Goal: Task Accomplishment & Management: Use online tool/utility

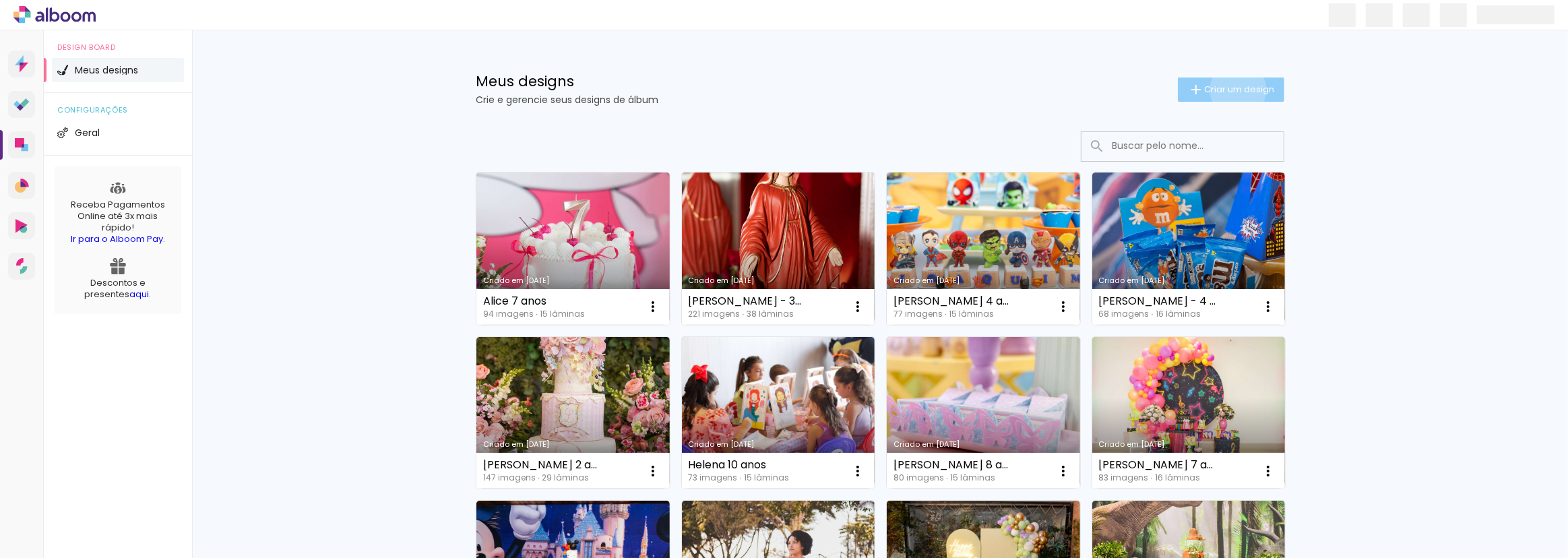
click at [1231, 90] on span "Criar um design" at bounding box center [1239, 89] width 70 height 9
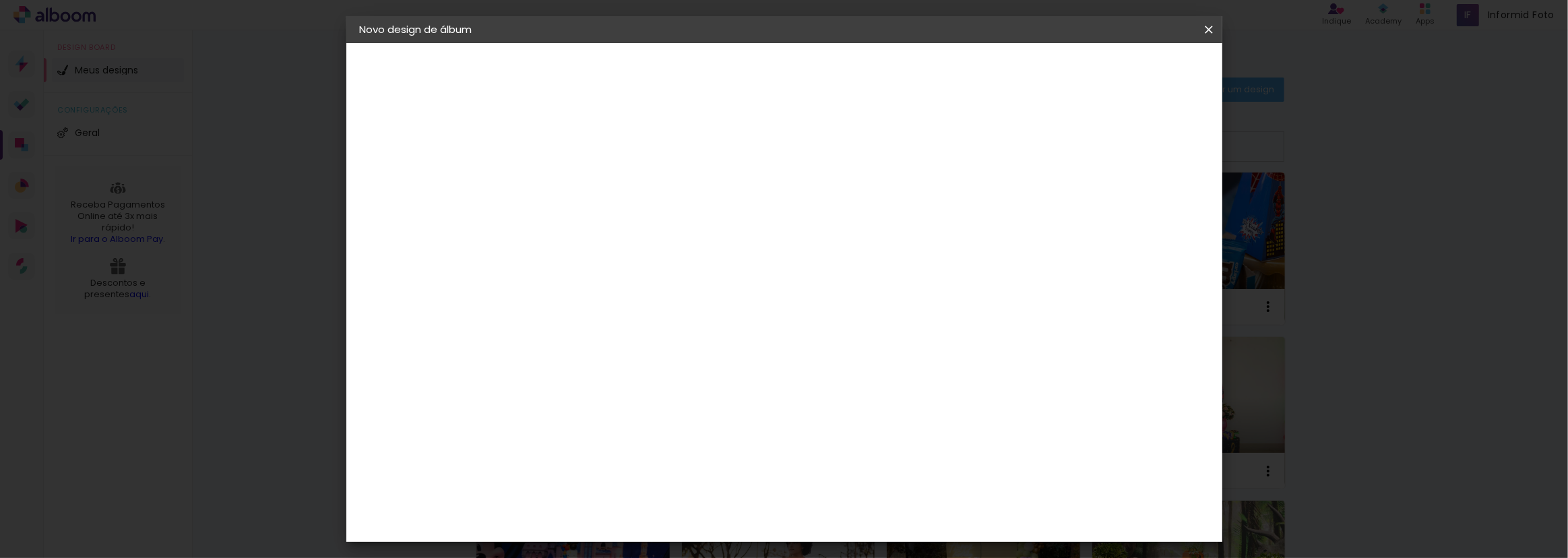
click at [580, 180] on input at bounding box center [580, 180] width 0 height 21
type input "[PERSON_NAME] 3 anos"
type paper-input "[PERSON_NAME] 3 anos"
click at [719, 72] on paper-button "Avançar" at bounding box center [685, 71] width 66 height 23
click at [0, 0] on slot "Tamanho Livre" at bounding box center [0, 0] width 0 height 0
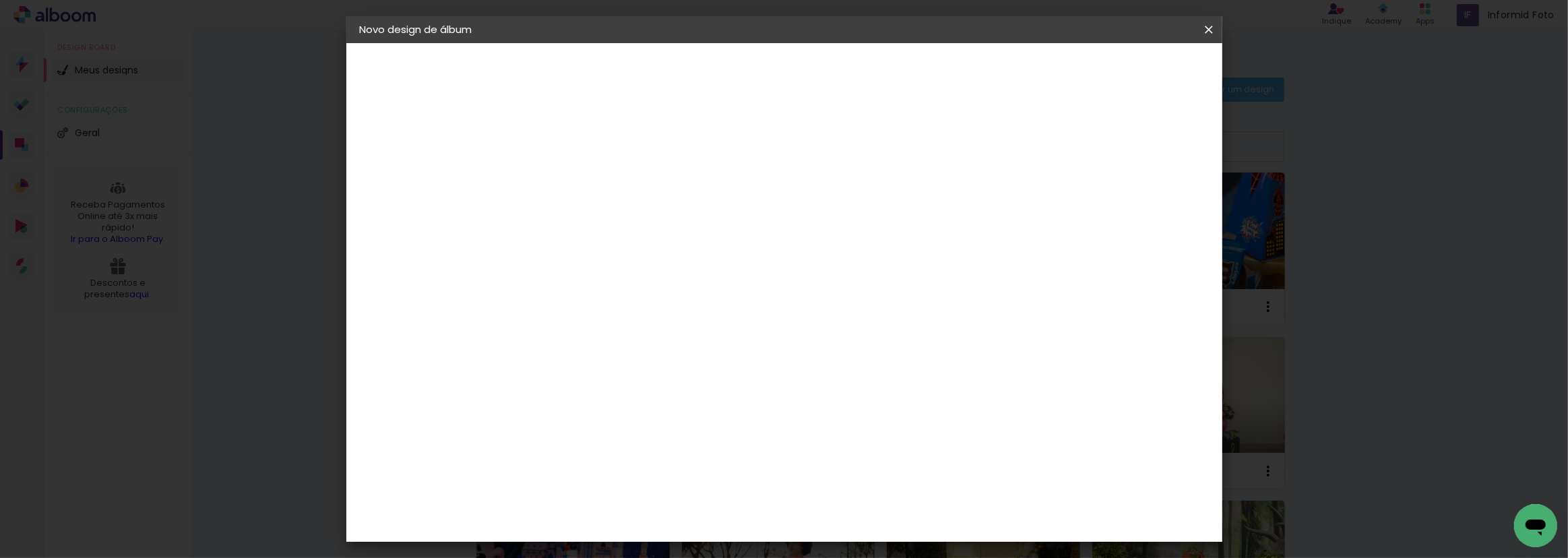
click at [0, 0] on slot "Avançar" at bounding box center [0, 0] width 0 height 0
click at [550, 383] on input "30" at bounding box center [537, 383] width 35 height 20
click at [866, 440] on input "60" at bounding box center [858, 436] width 35 height 20
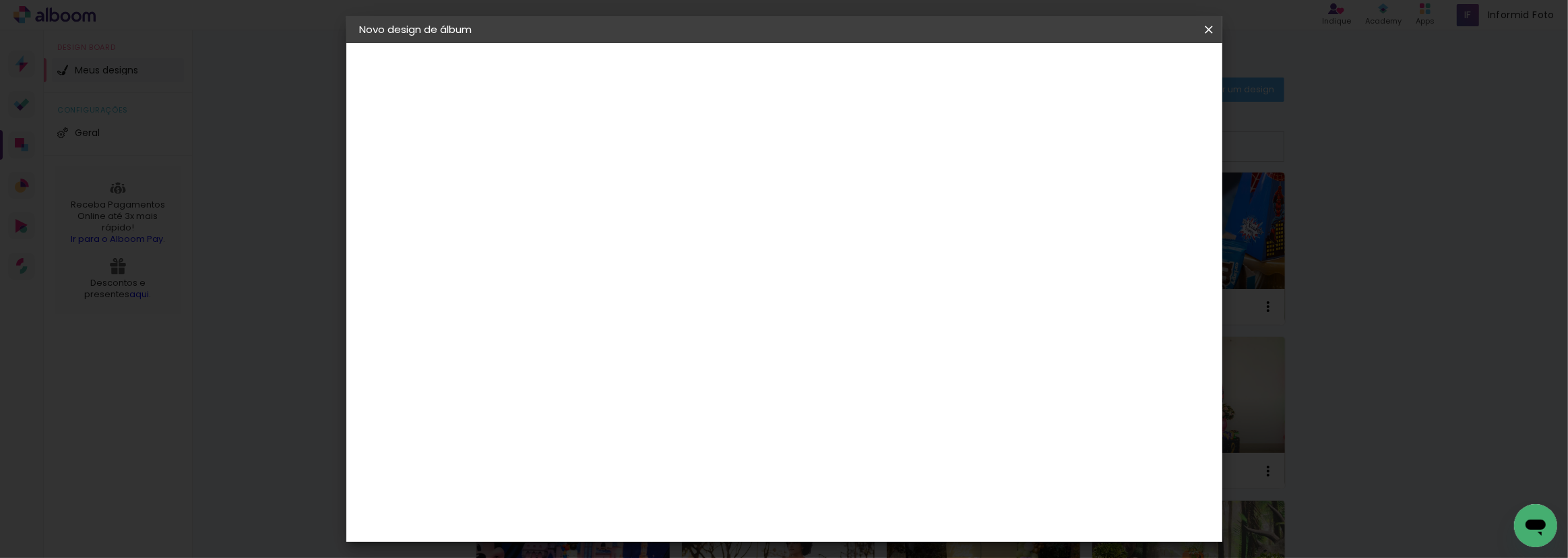
click at [866, 440] on input "60" at bounding box center [858, 436] width 35 height 20
type input "50"
type paper-input "50"
click at [539, 405] on input "30" at bounding box center [537, 409] width 35 height 20
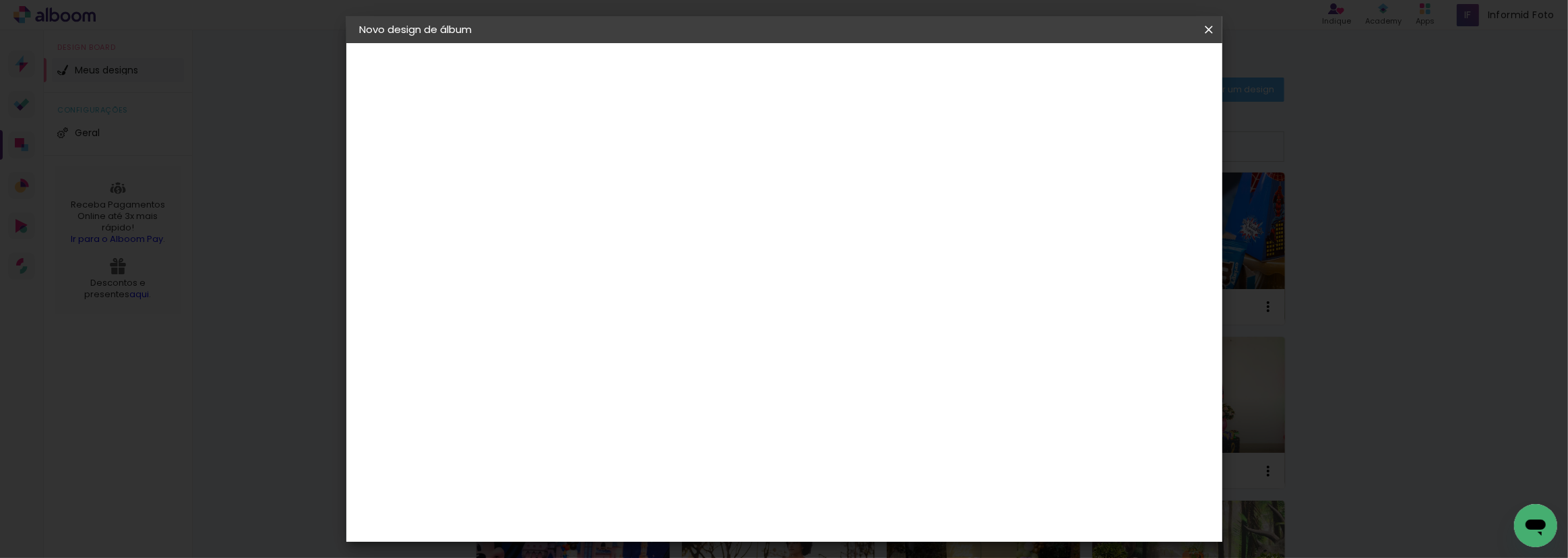
click at [539, 405] on input "30" at bounding box center [537, 409] width 35 height 20
type input "25"
type paper-input "25"
click at [862, 509] on input "50" at bounding box center [858, 519] width 35 height 20
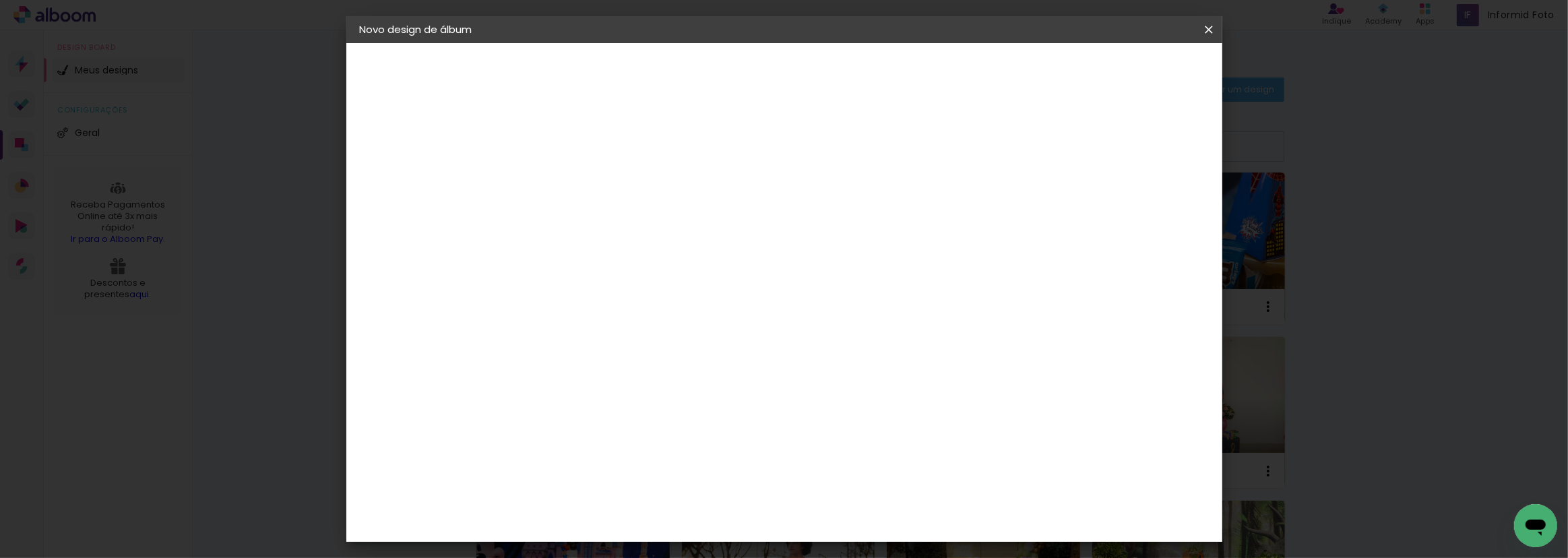
click at [862, 509] on input "50" at bounding box center [858, 519] width 35 height 20
type input "60"
type paper-input "60"
click at [1126, 70] on span "Iniciar design" at bounding box center [1095, 71] width 61 height 9
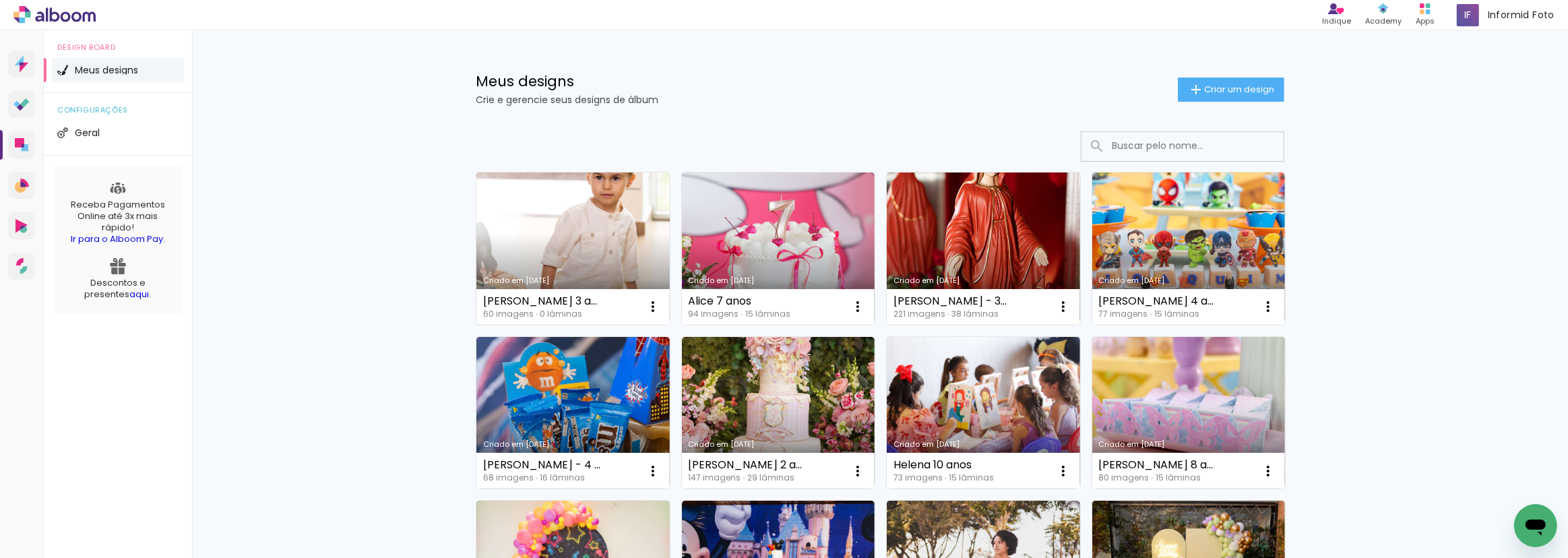
click at [526, 211] on link "Criado em [DATE]" at bounding box center [573, 249] width 193 height 152
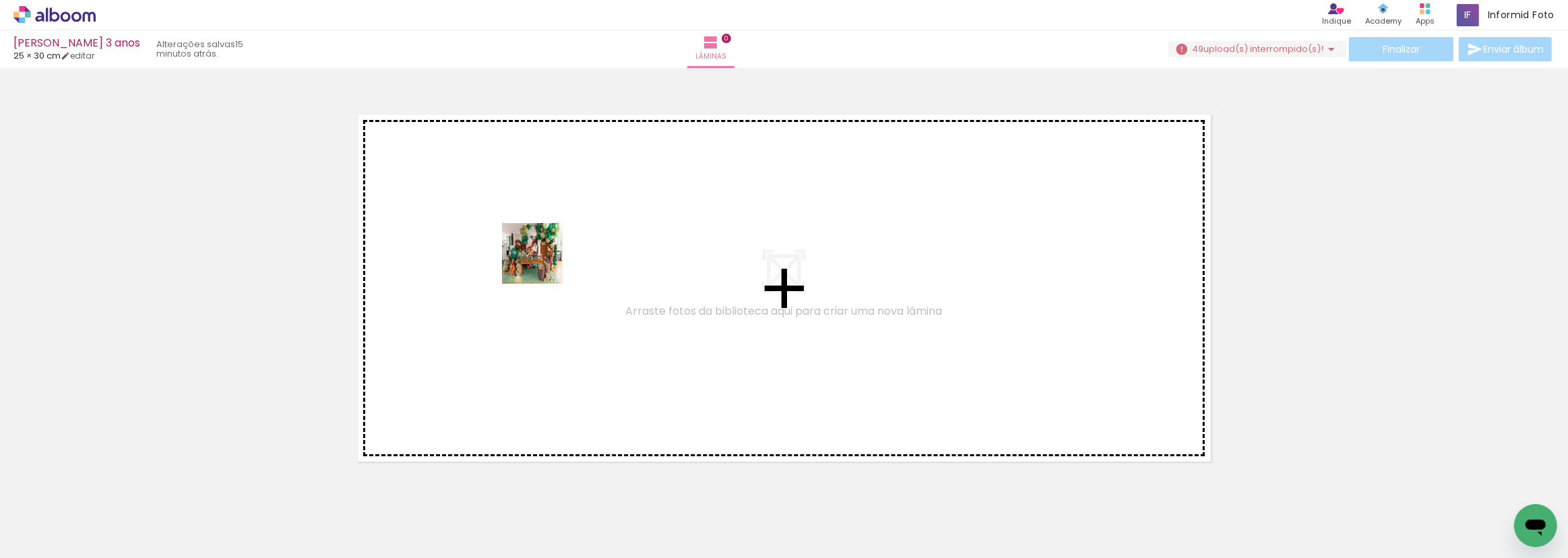
drag, startPoint x: 386, startPoint y: 511, endPoint x: 543, endPoint y: 262, distance: 294.4
click at [543, 262] on quentale-workspace at bounding box center [784, 279] width 1568 height 558
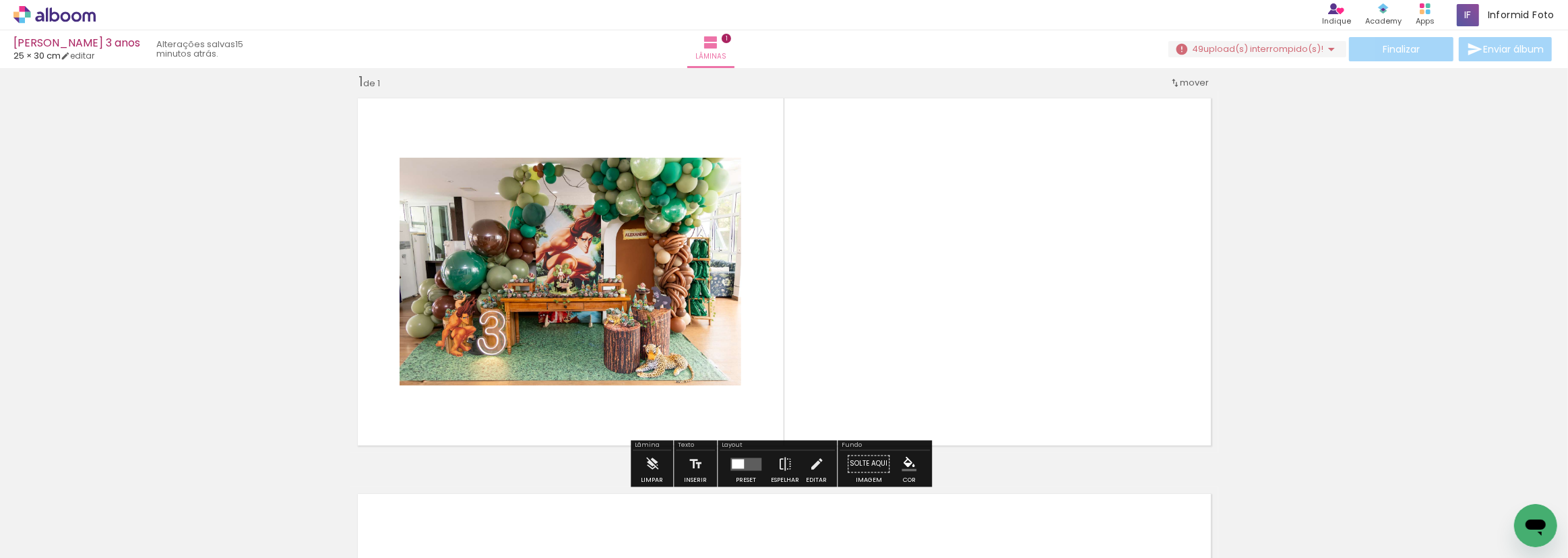
scroll to position [17, 0]
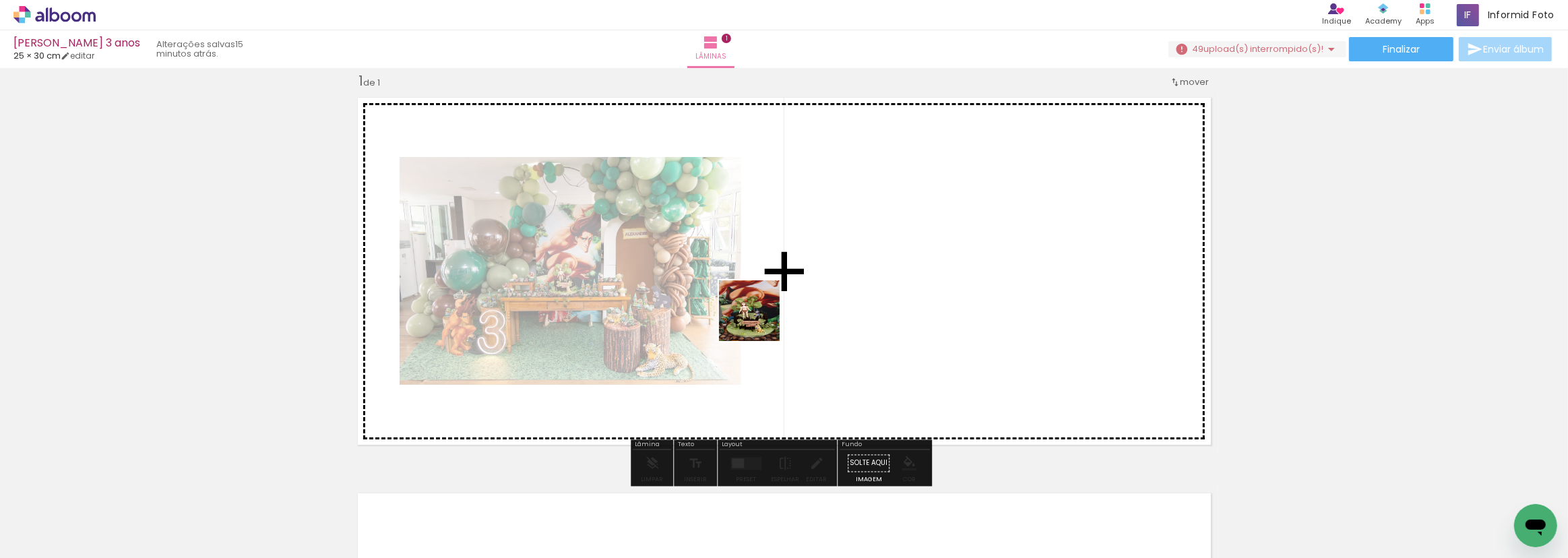
drag, startPoint x: 448, startPoint y: 531, endPoint x: 847, endPoint y: 283, distance: 469.8
click at [847, 283] on quentale-workspace at bounding box center [784, 279] width 1568 height 558
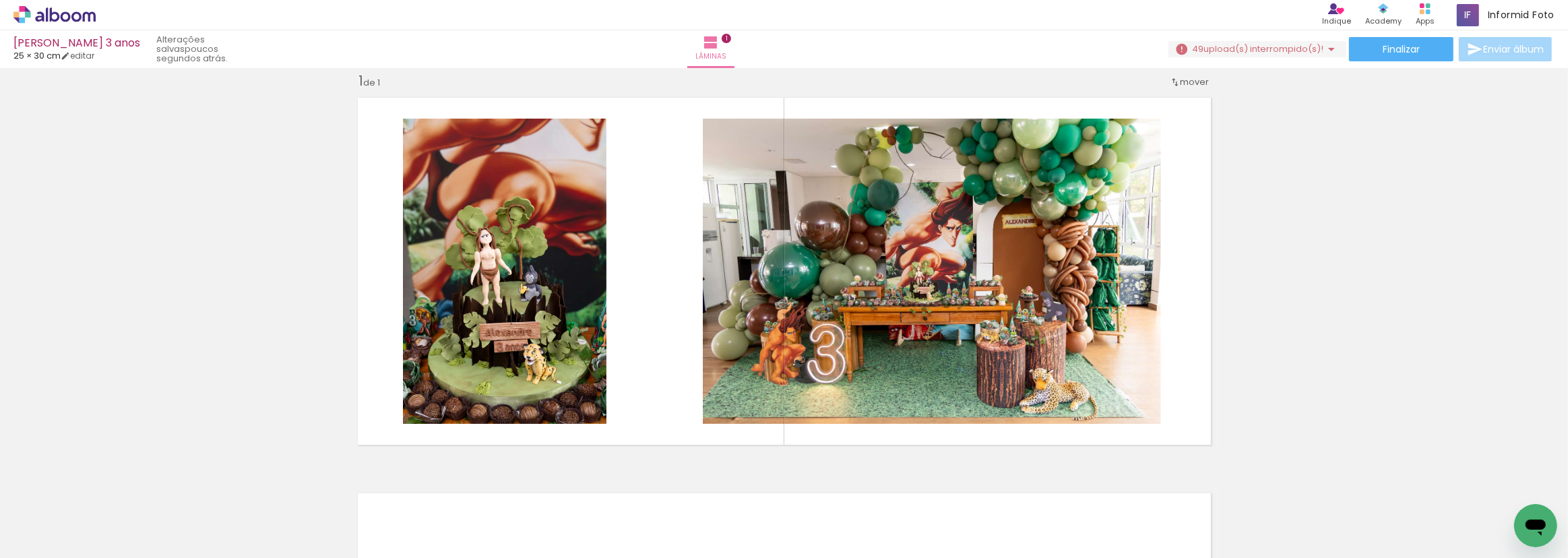
scroll to position [0, 0]
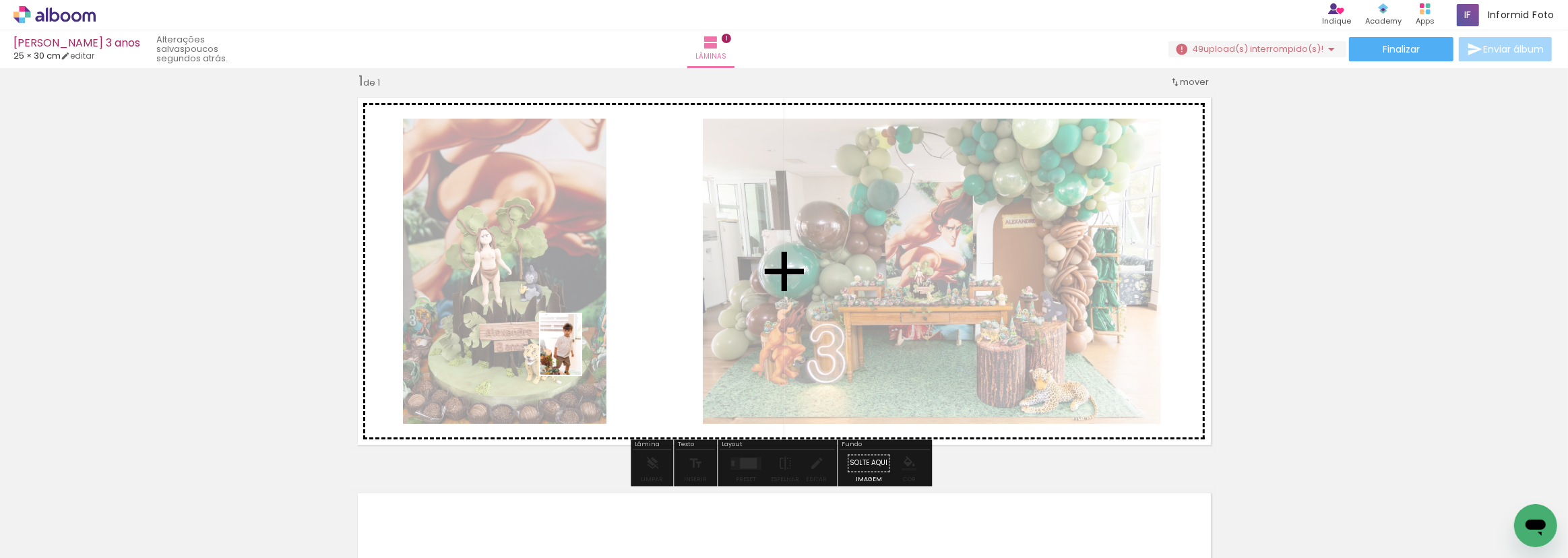
drag, startPoint x: 135, startPoint y: 525, endPoint x: 581, endPoint y: 355, distance: 477.3
click at [581, 355] on quentale-workspace at bounding box center [784, 279] width 1568 height 558
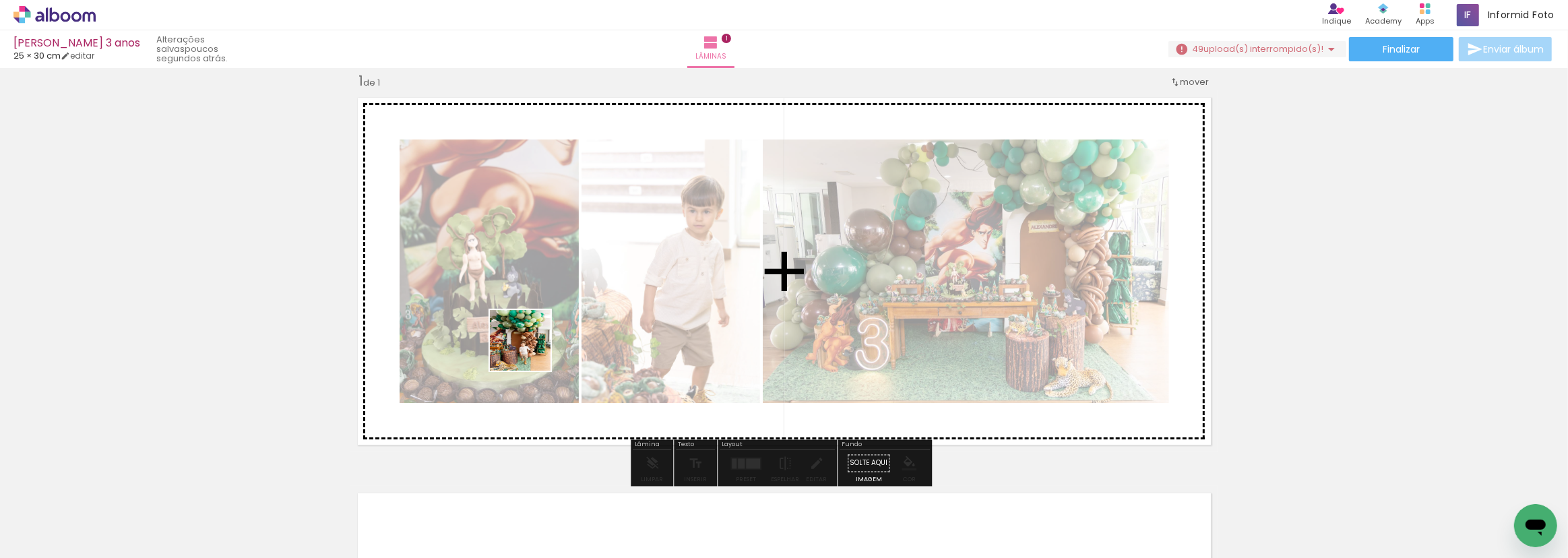
drag, startPoint x: 213, startPoint y: 508, endPoint x: 560, endPoint y: 339, distance: 386.0
click at [560, 339] on quentale-workspace at bounding box center [784, 279] width 1568 height 558
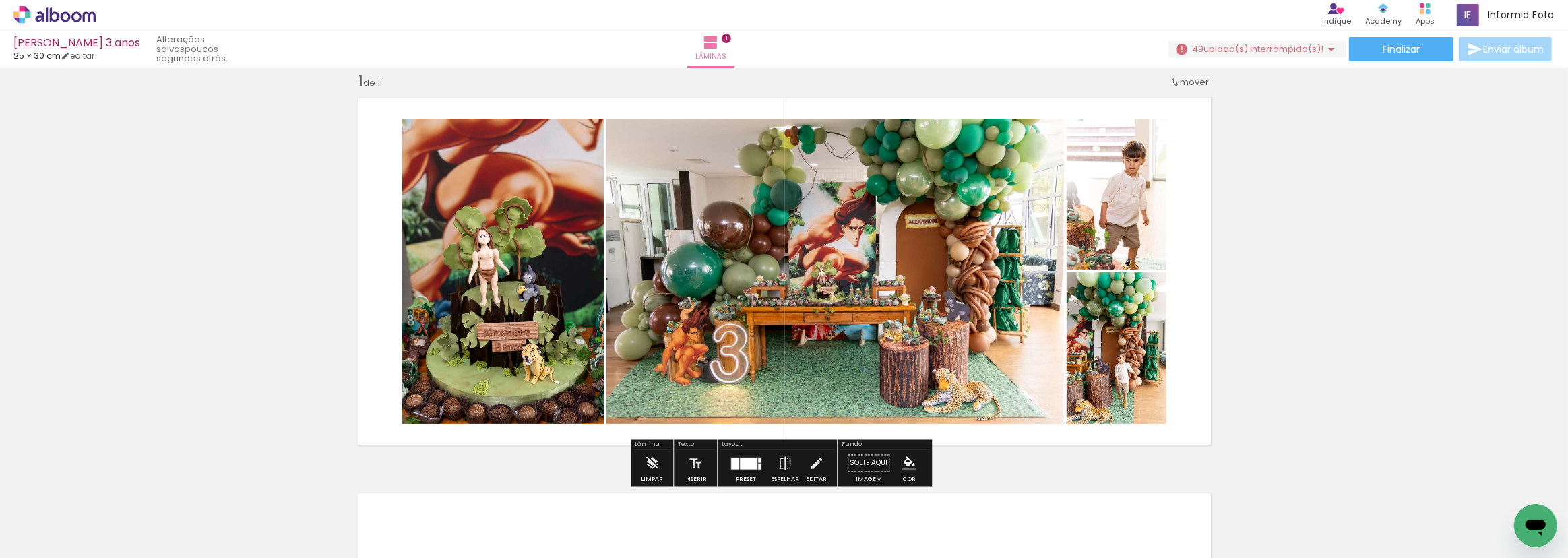
click at [743, 459] on div at bounding box center [748, 463] width 17 height 12
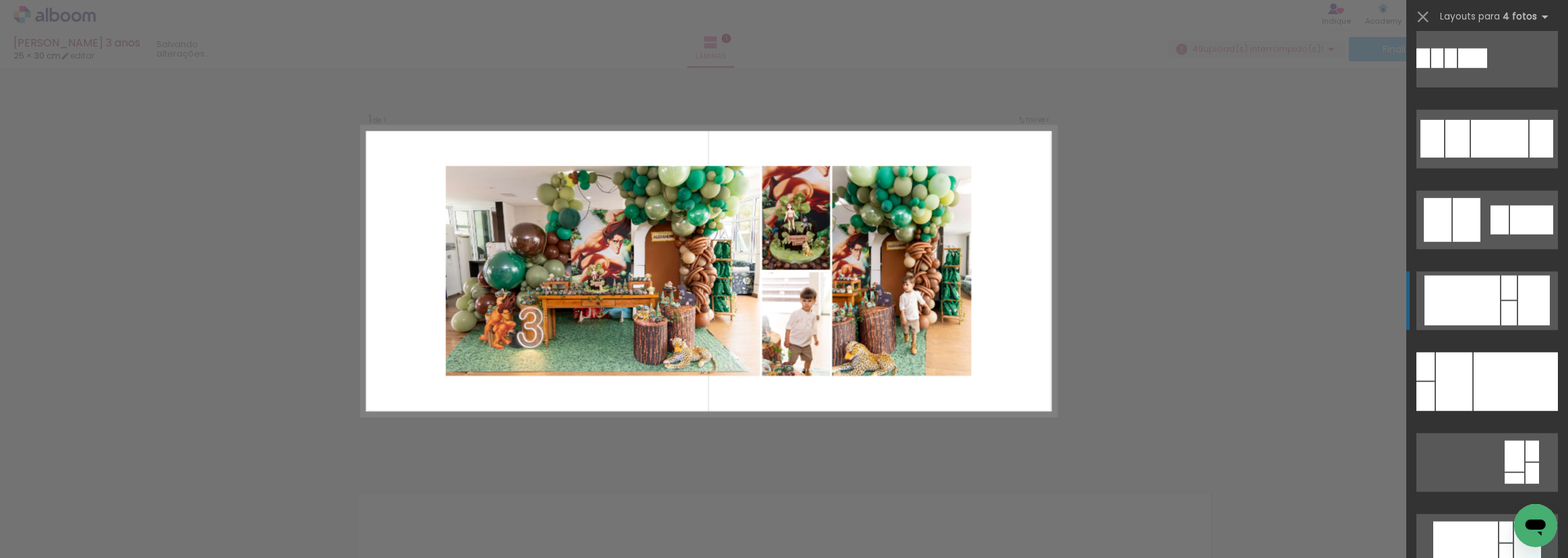
scroll to position [1592, 0]
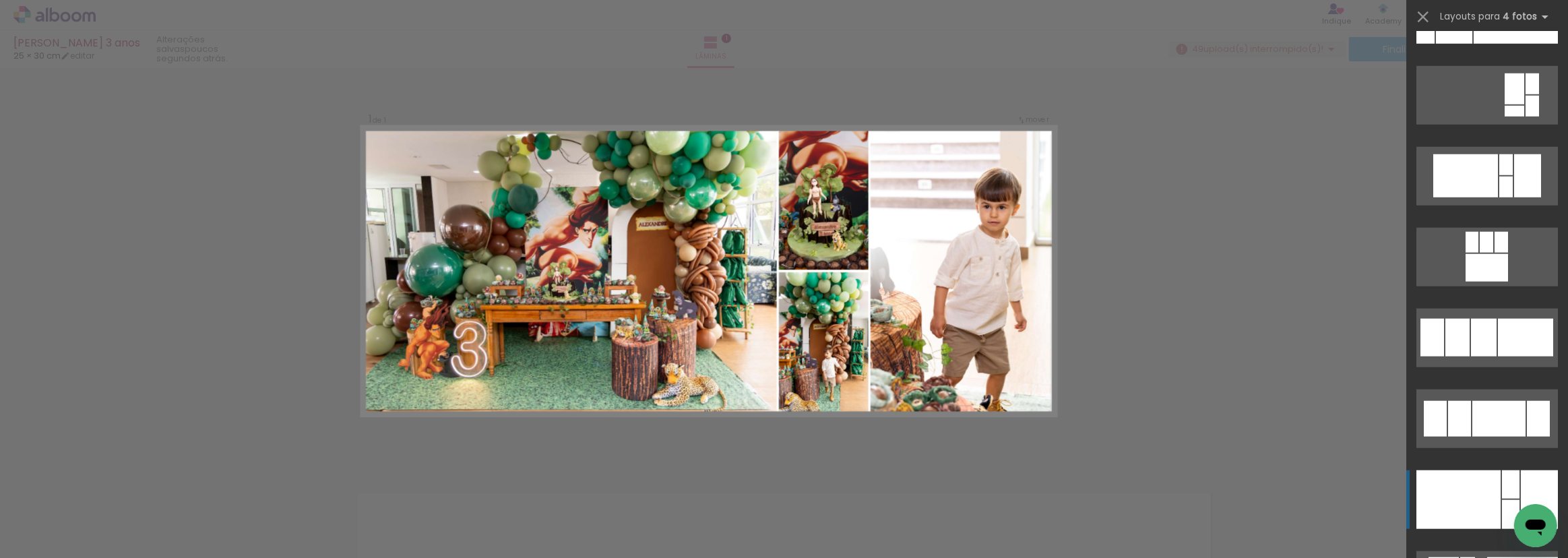
click at [1438, 506] on div at bounding box center [1459, 500] width 84 height 59
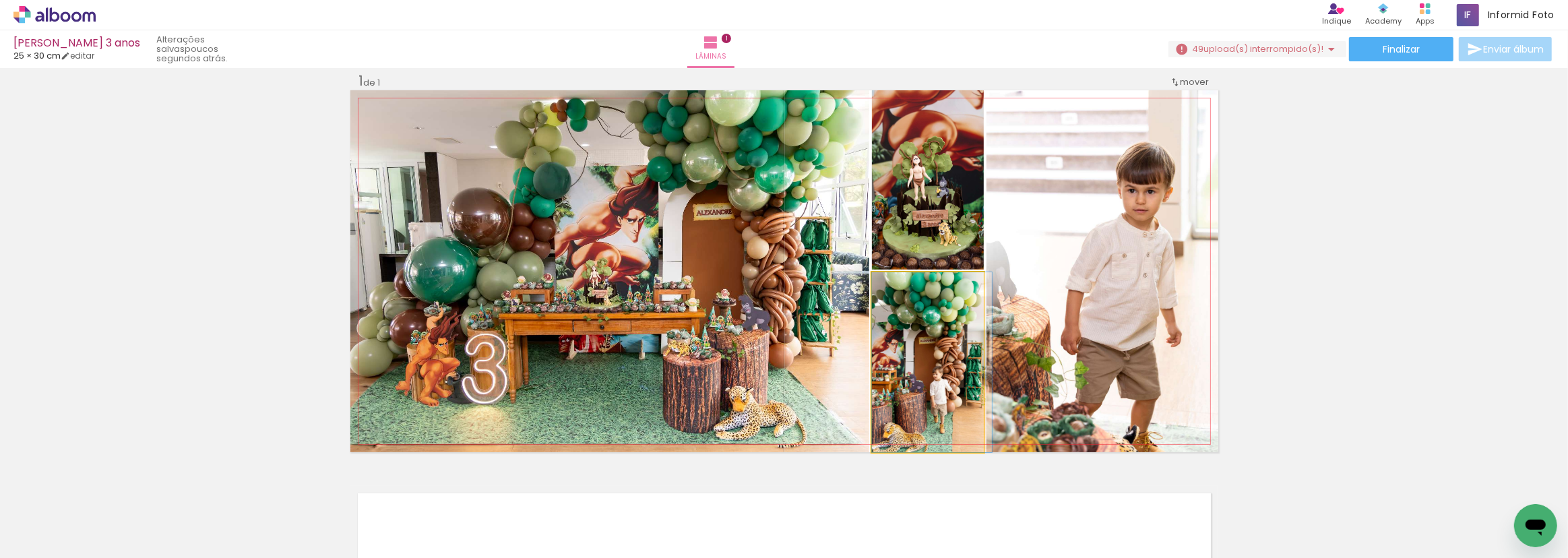
drag, startPoint x: 923, startPoint y: 357, endPoint x: 1058, endPoint y: 283, distance: 154.0
click at [0, 0] on slot at bounding box center [0, 0] width 0 height 0
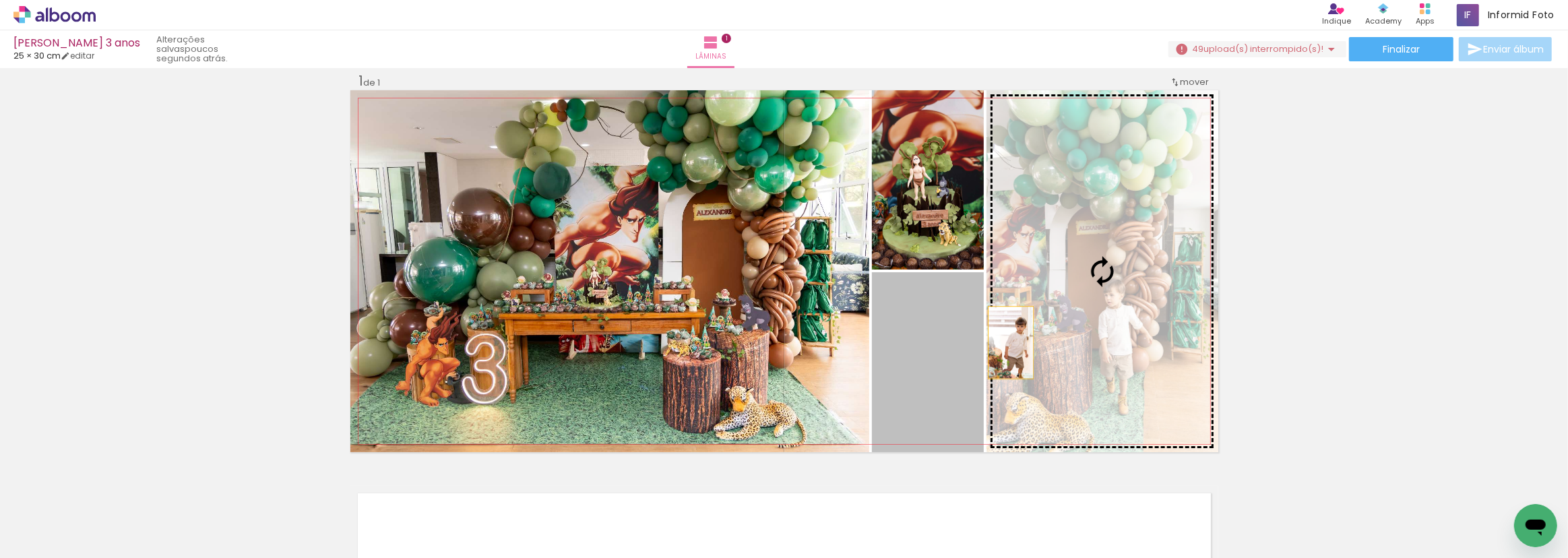
drag, startPoint x: 967, startPoint y: 360, endPoint x: 1059, endPoint y: 318, distance: 101.1
click at [0, 0] on slot at bounding box center [0, 0] width 0 height 0
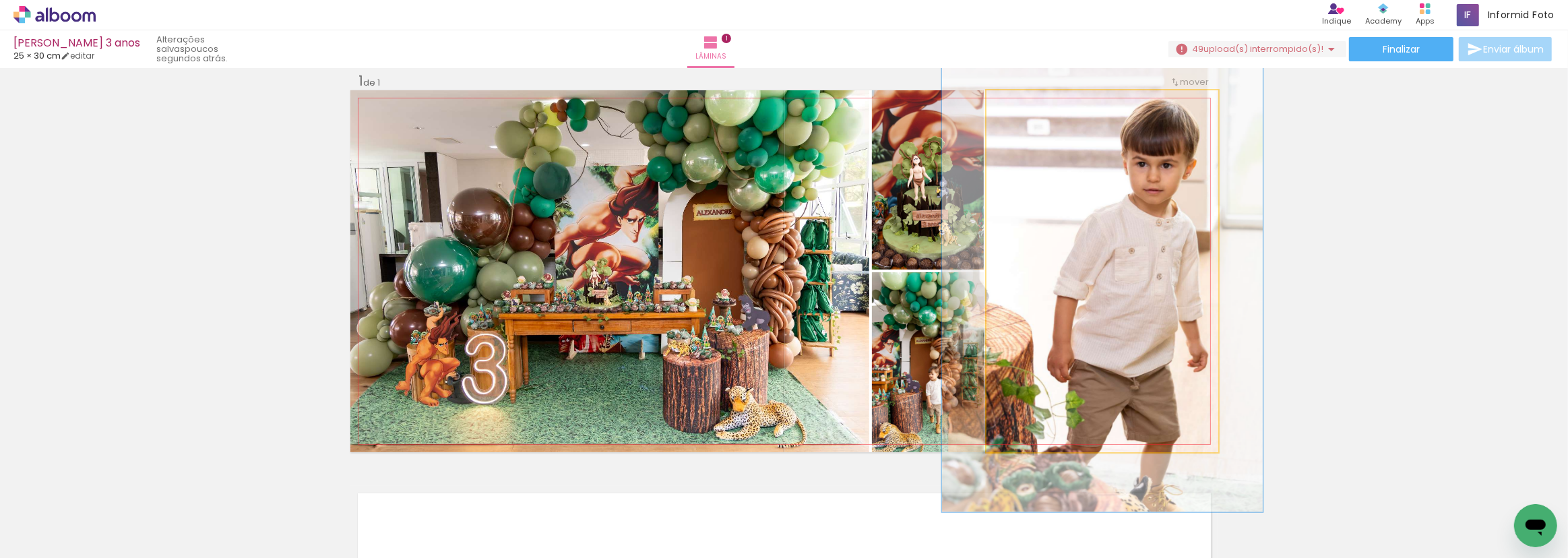
drag, startPoint x: 1022, startPoint y: 108, endPoint x: 1031, endPoint y: 108, distance: 9.0
type paper-slider "133"
click at [1031, 108] on div at bounding box center [1034, 104] width 12 height 12
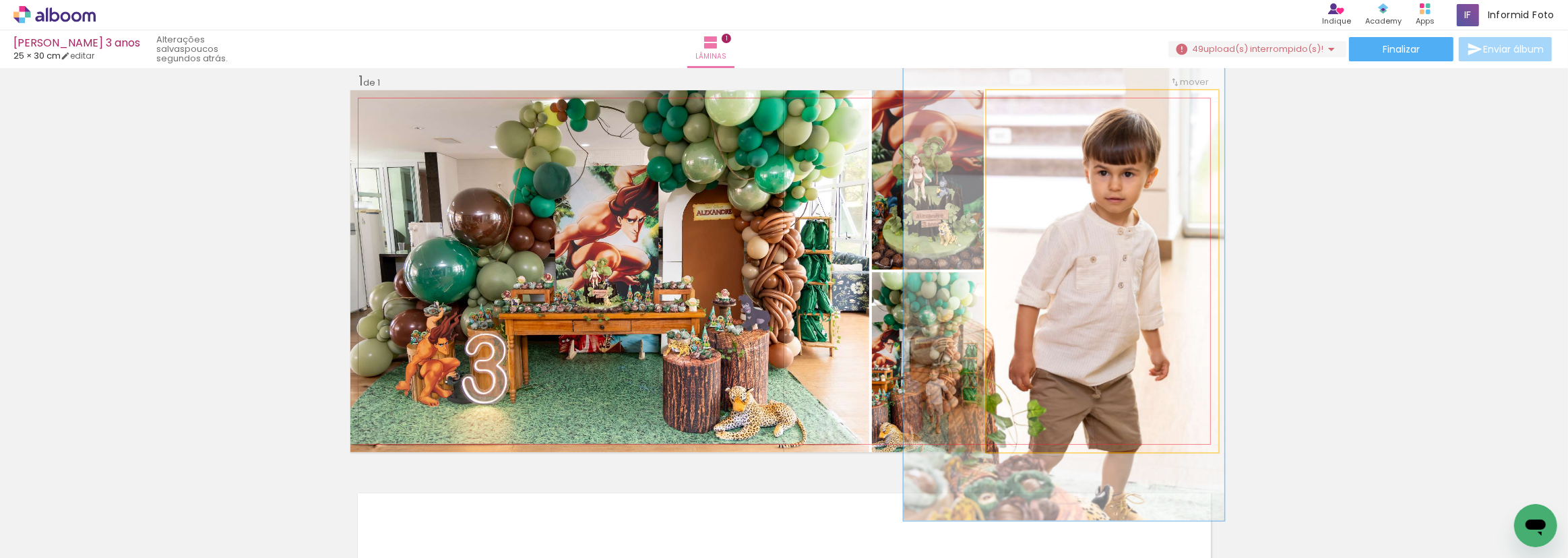
drag, startPoint x: 1088, startPoint y: 165, endPoint x: 1054, endPoint y: 173, distance: 34.9
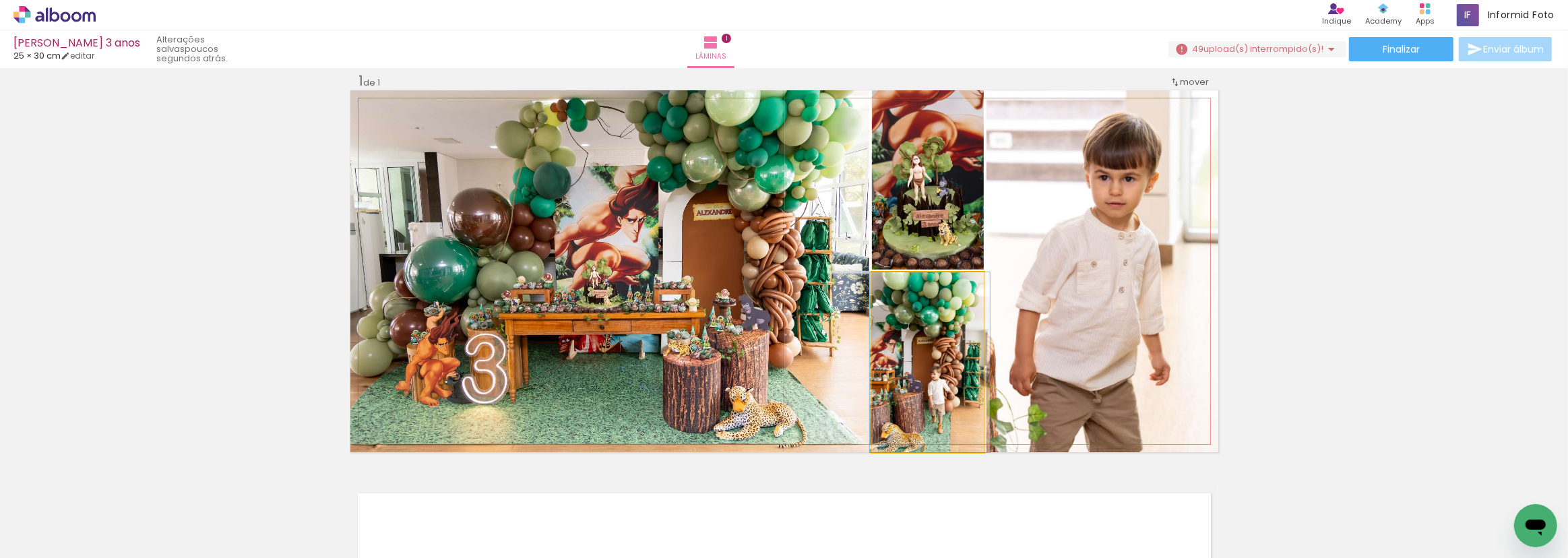
drag, startPoint x: 945, startPoint y: 349, endPoint x: 947, endPoint y: 342, distance: 7.3
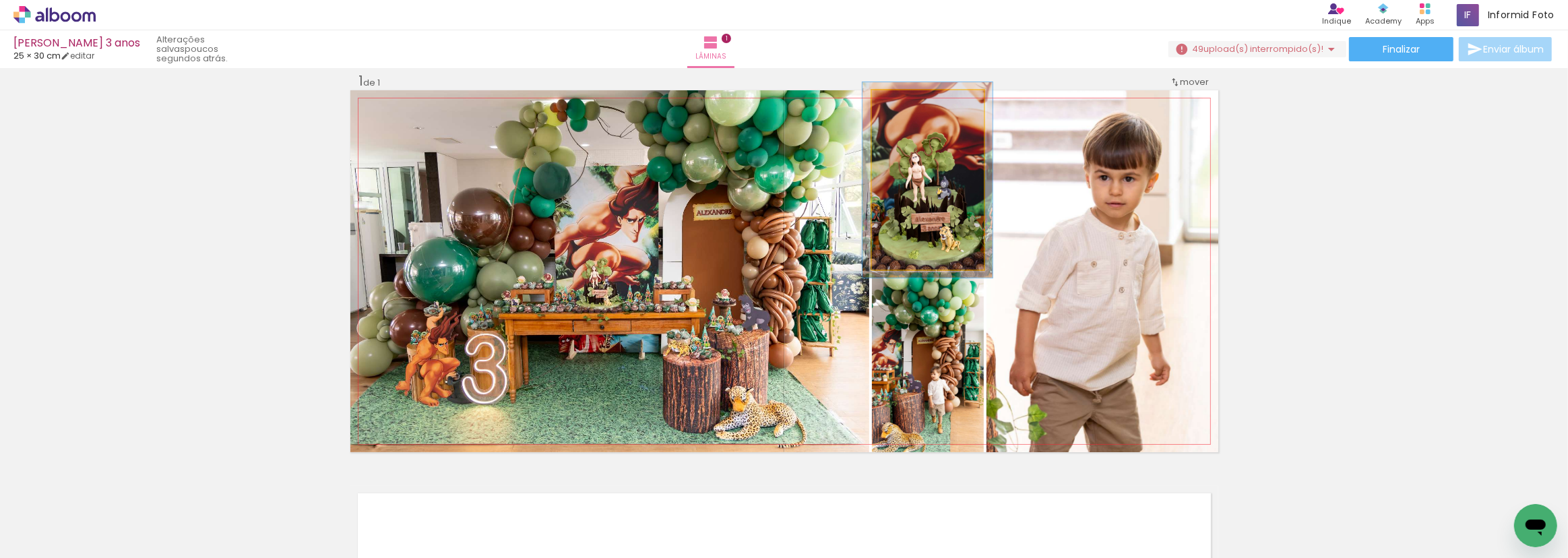
type paper-slider "109"
click at [909, 110] on div at bounding box center [908, 104] width 22 height 22
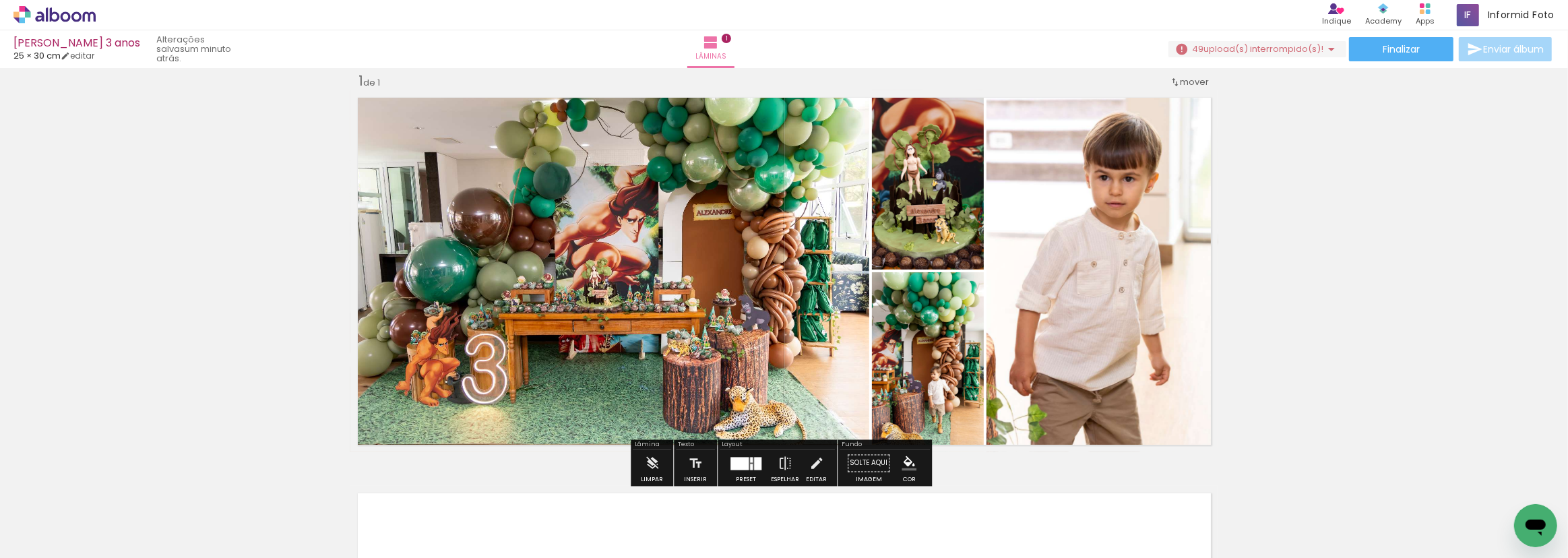
click at [188, 342] on div "Inserir lâmina 1 de 1" at bounding box center [784, 452] width 1568 height 792
click at [905, 465] on iron-icon "color picker" at bounding box center [909, 463] width 15 height 15
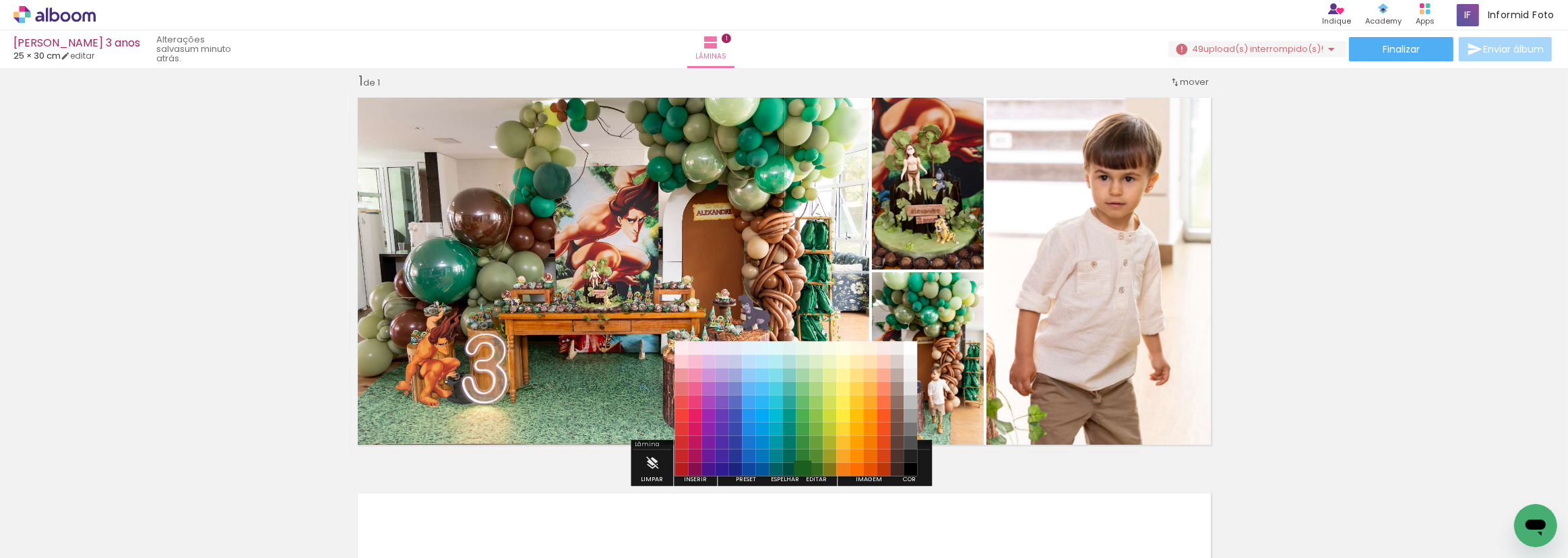
click at [804, 466] on paper-item "#1b5e20" at bounding box center [803, 469] width 14 height 14
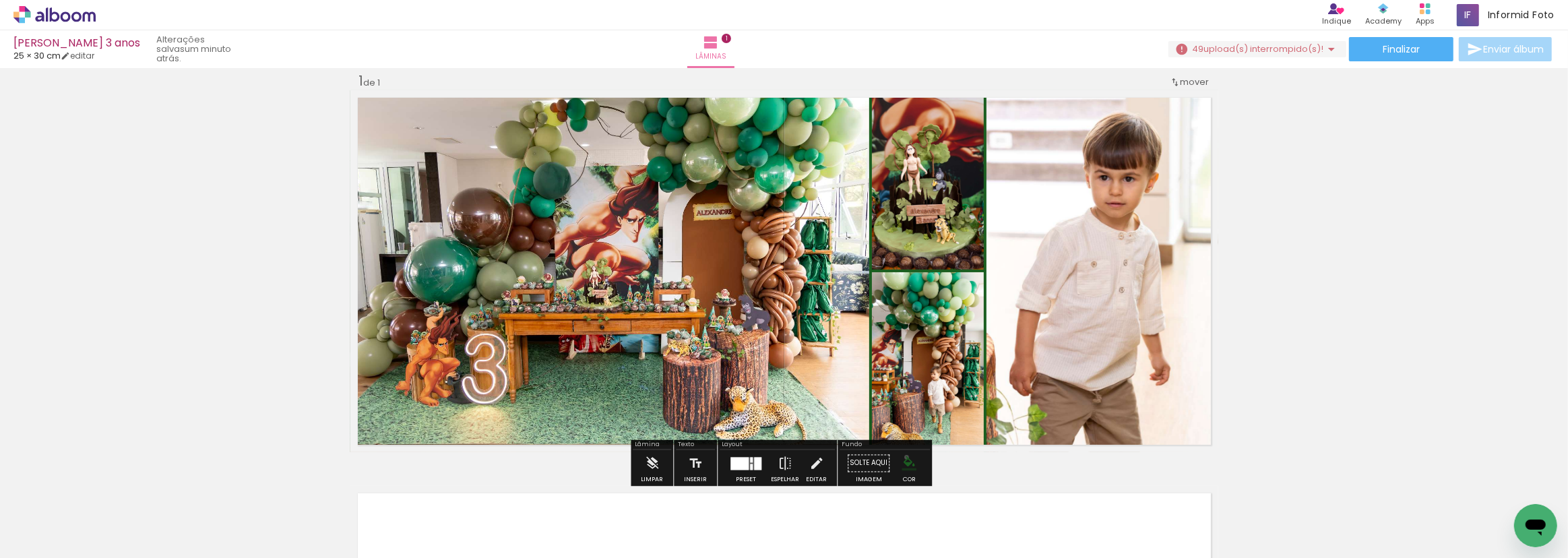
click at [902, 457] on iron-icon "color picker" at bounding box center [909, 463] width 15 height 15
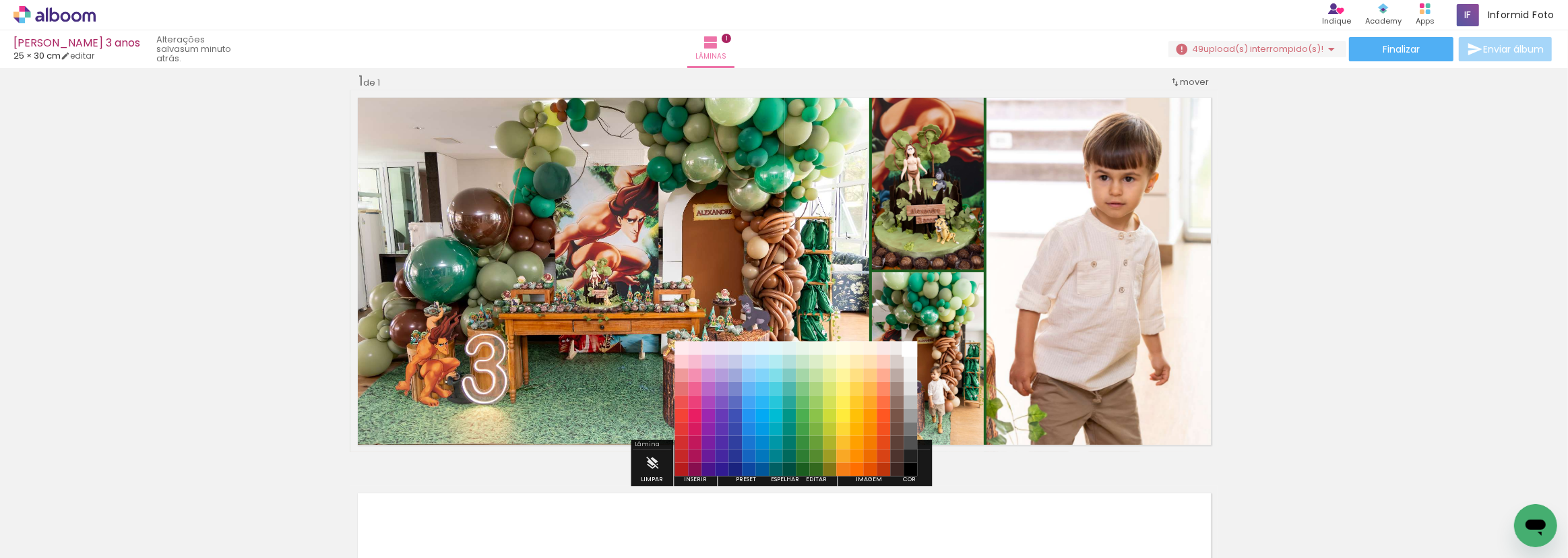
click at [913, 348] on paper-item "#ffffff" at bounding box center [911, 347] width 14 height 14
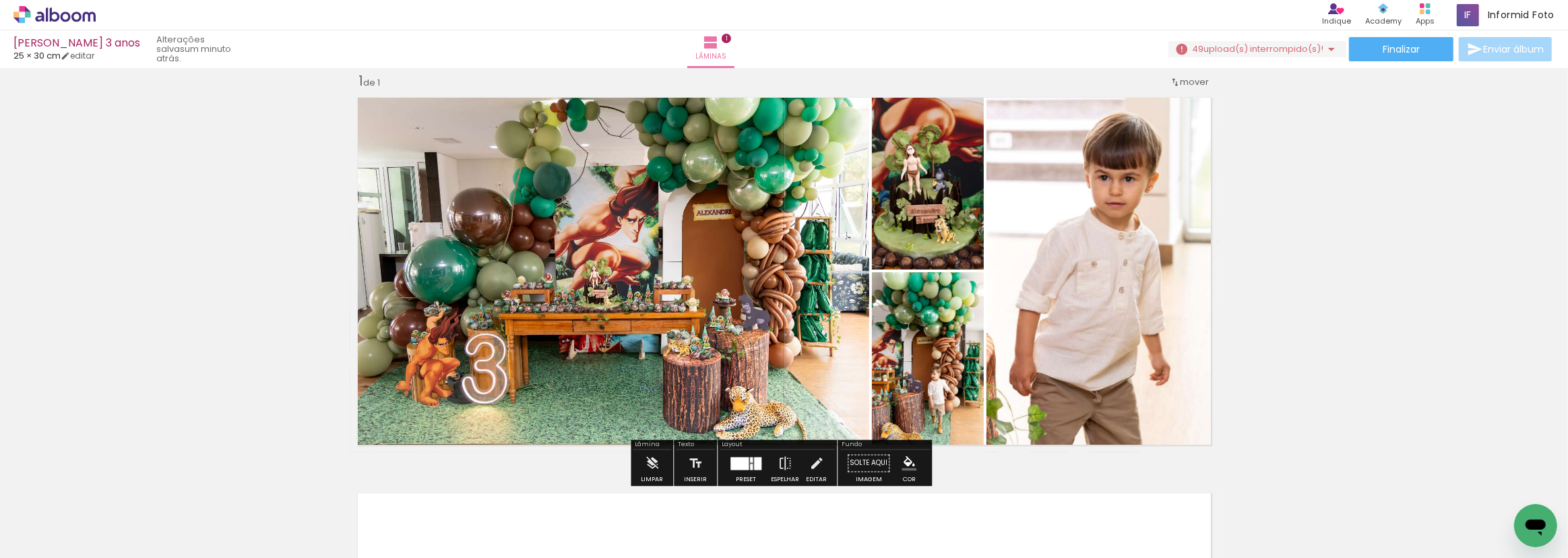
click at [1325, 250] on div "Inserir lâmina 1 de 1" at bounding box center [784, 452] width 1568 height 792
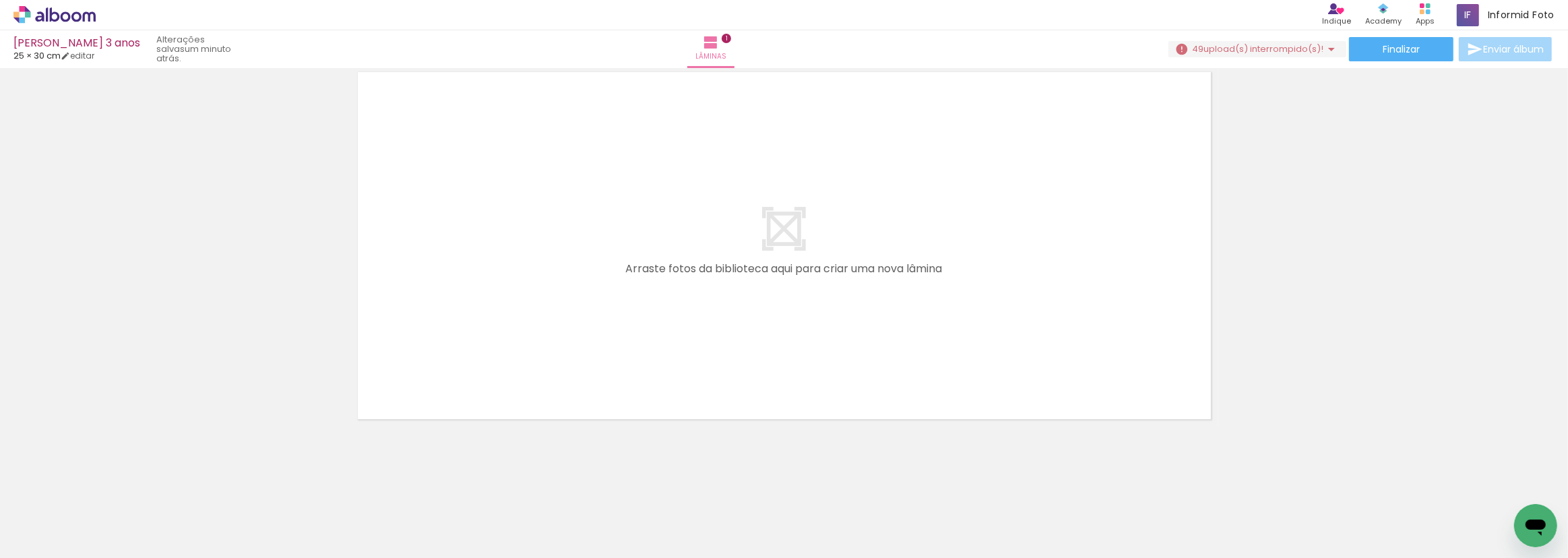
scroll to position [0, 214]
drag, startPoint x: 569, startPoint y: 383, endPoint x: 529, endPoint y: 529, distance: 151.4
click at [529, 529] on div at bounding box center [524, 513] width 67 height 45
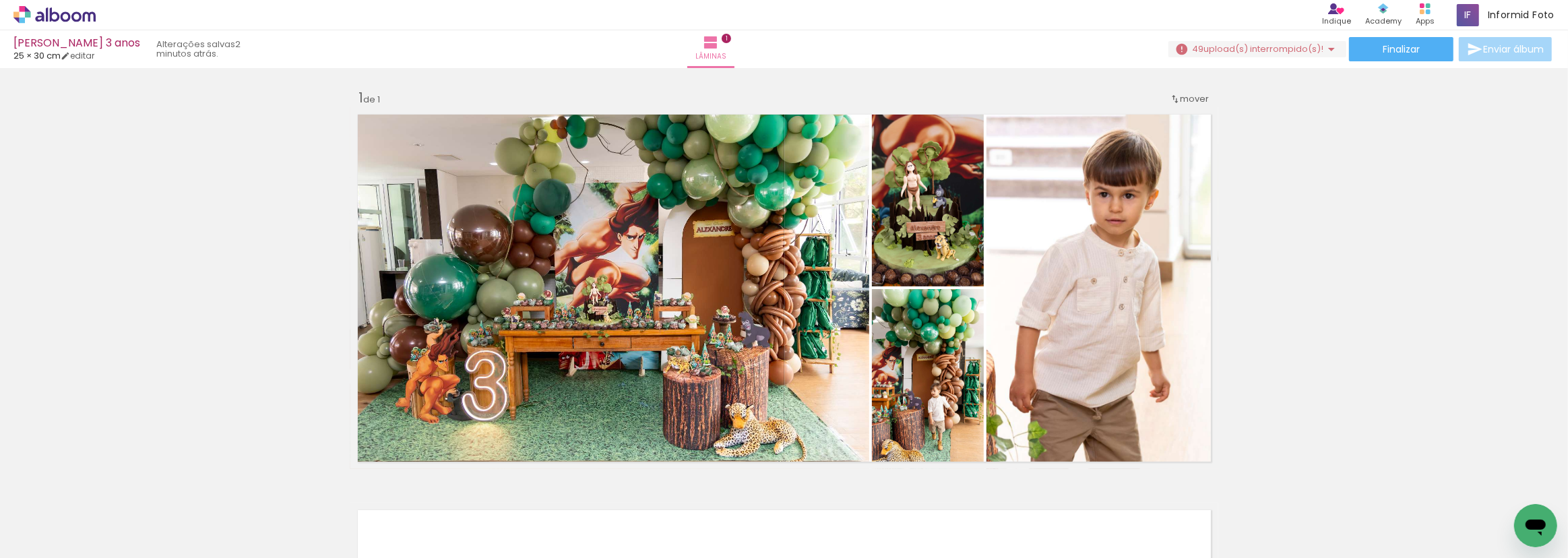
click at [1284, 59] on div "Finalizar Enviar álbum" at bounding box center [1362, 50] width 386 height 24
click at [1285, 51] on span "upload(s) interrompido(s)!" at bounding box center [1264, 49] width 120 height 13
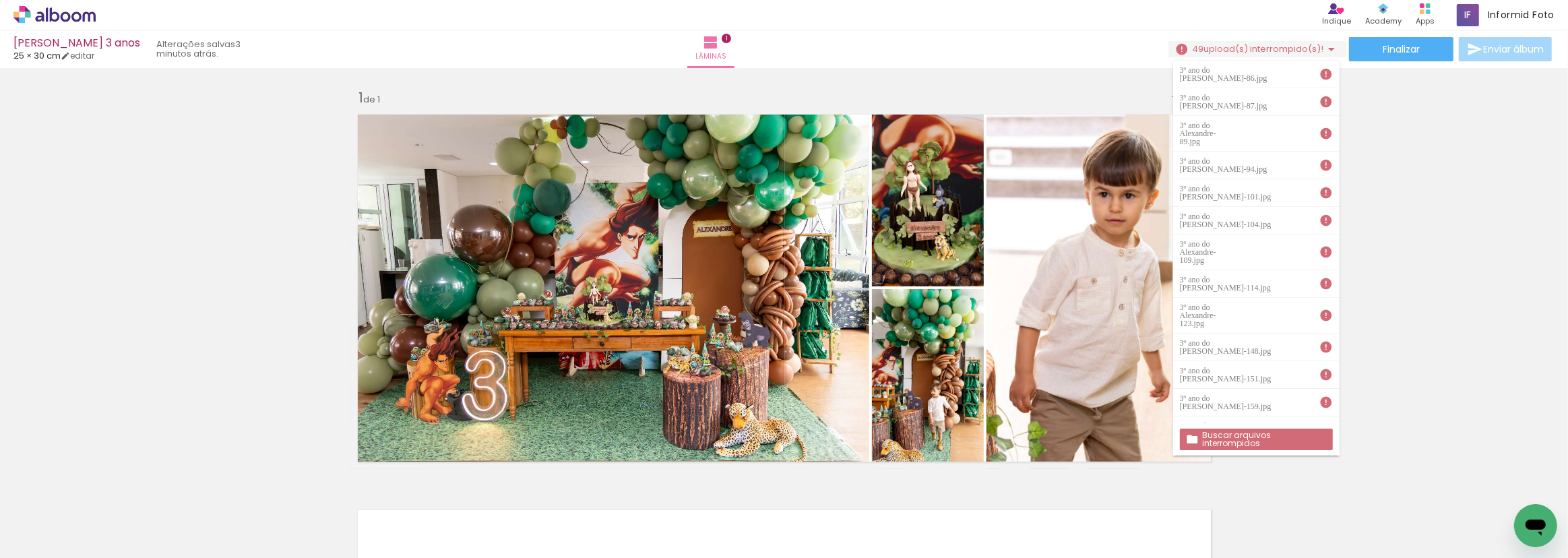
click at [0, 0] on slot "Buscar arquivos interrompidos" at bounding box center [0, 0] width 0 height 0
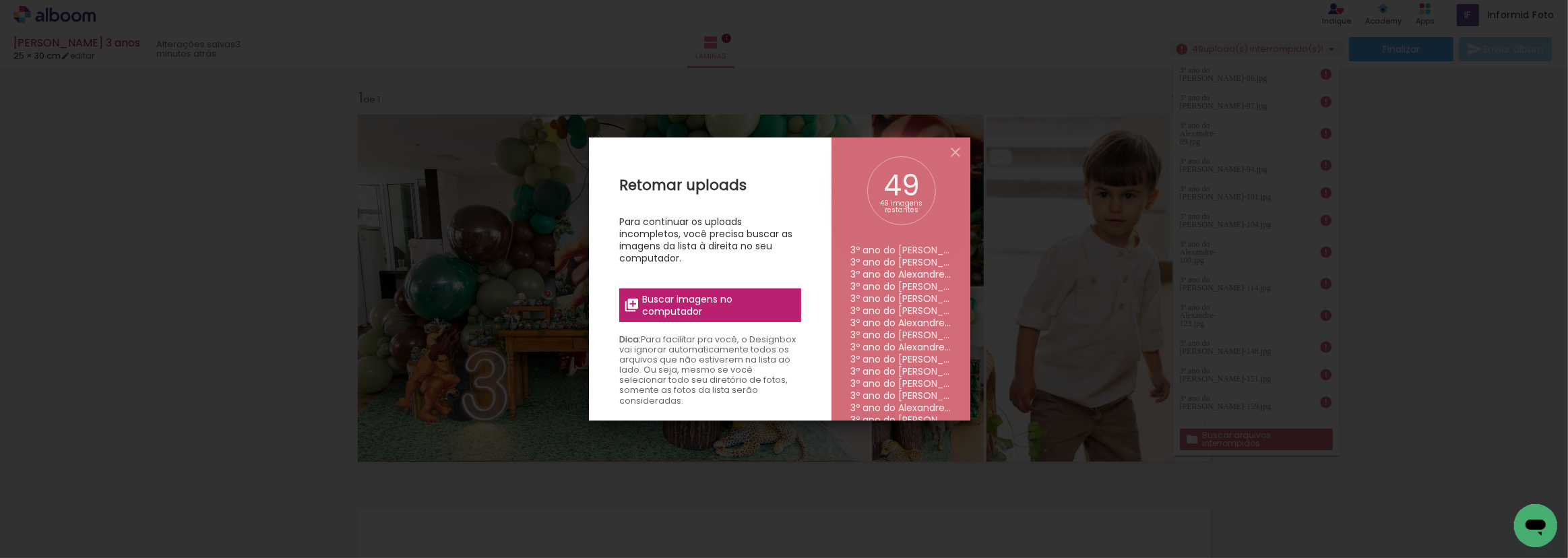
click at [757, 313] on span "Buscar imagens no computador" at bounding box center [717, 306] width 150 height 24
click at [0, 0] on input "file" at bounding box center [0, 0] width 0 height 0
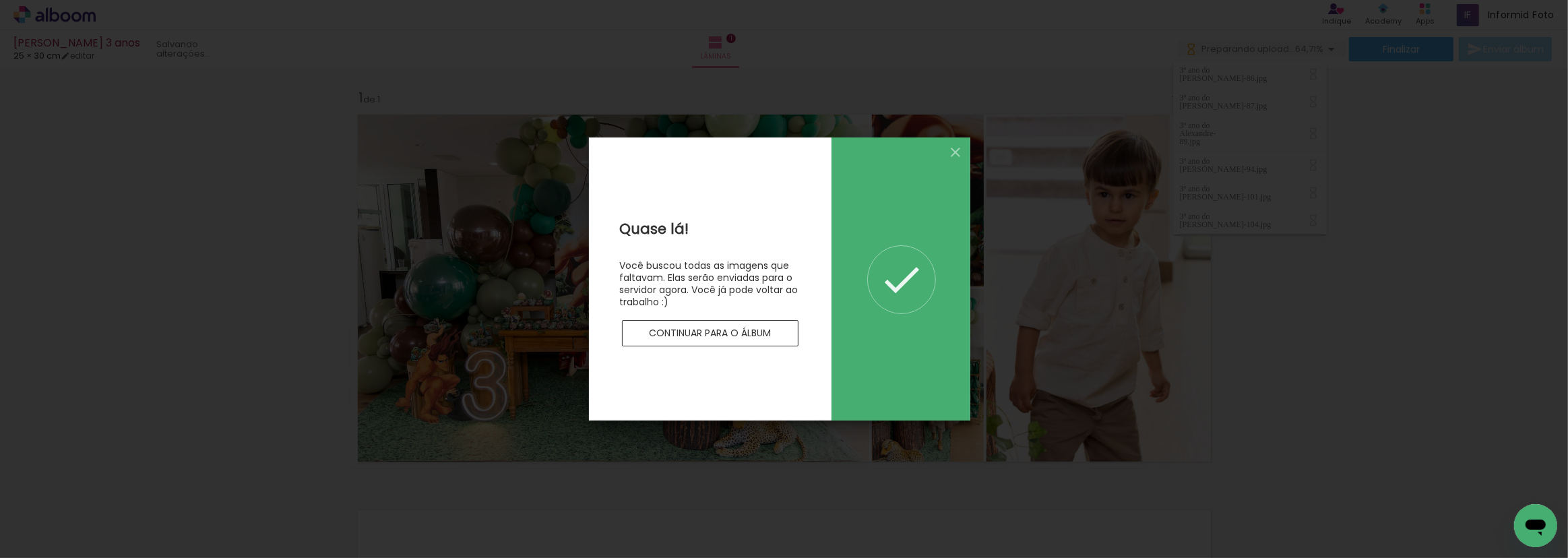
click at [782, 334] on paper-button "Continuar para o álbum" at bounding box center [710, 333] width 176 height 27
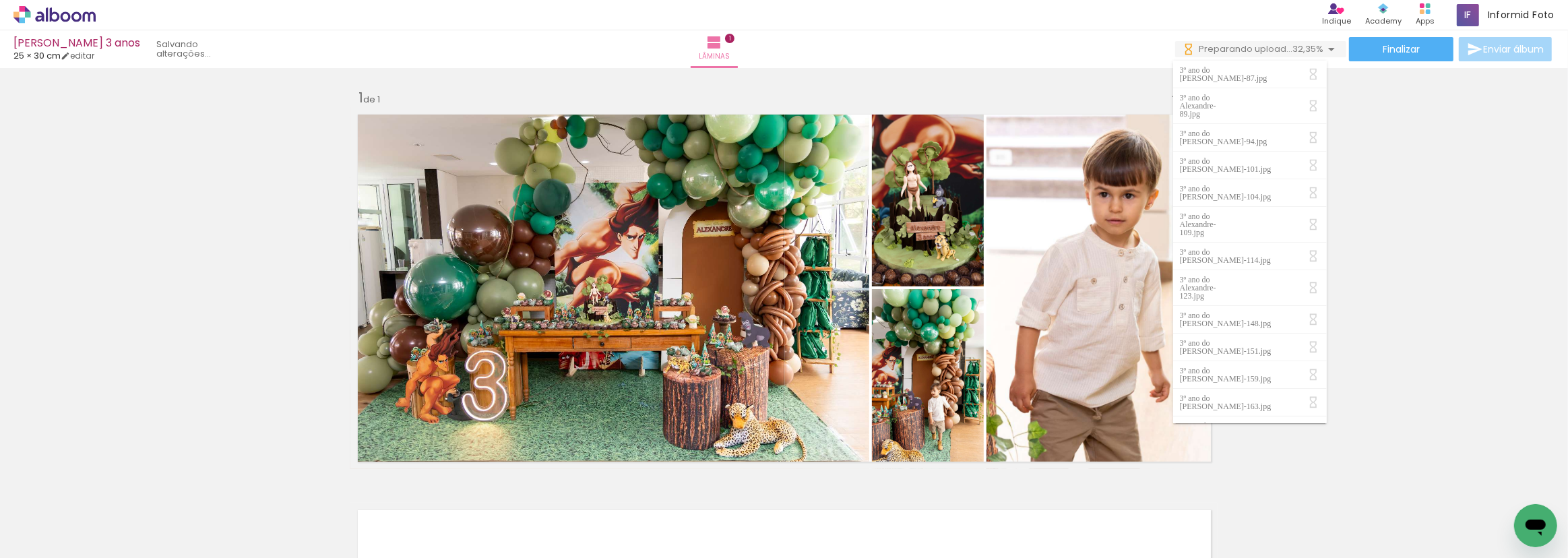
scroll to position [0, 1872]
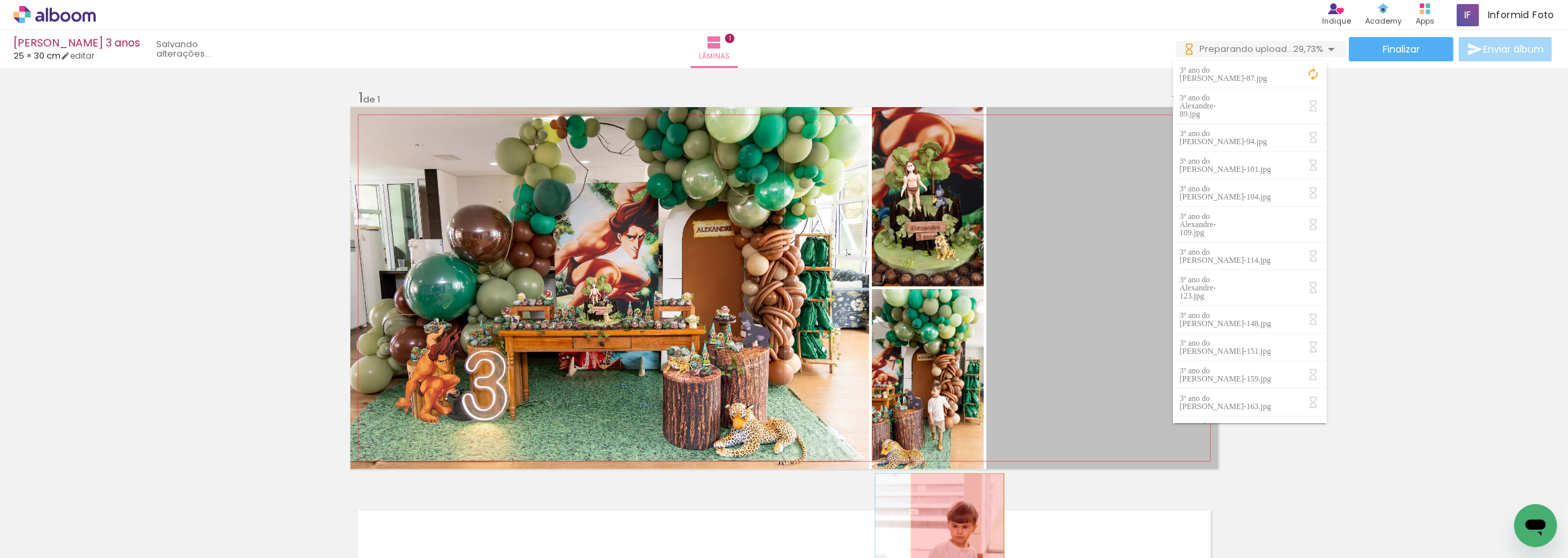
drag, startPoint x: 1085, startPoint y: 352, endPoint x: 953, endPoint y: 546, distance: 234.6
click at [953, 546] on quentale-workspace at bounding box center [784, 279] width 1568 height 558
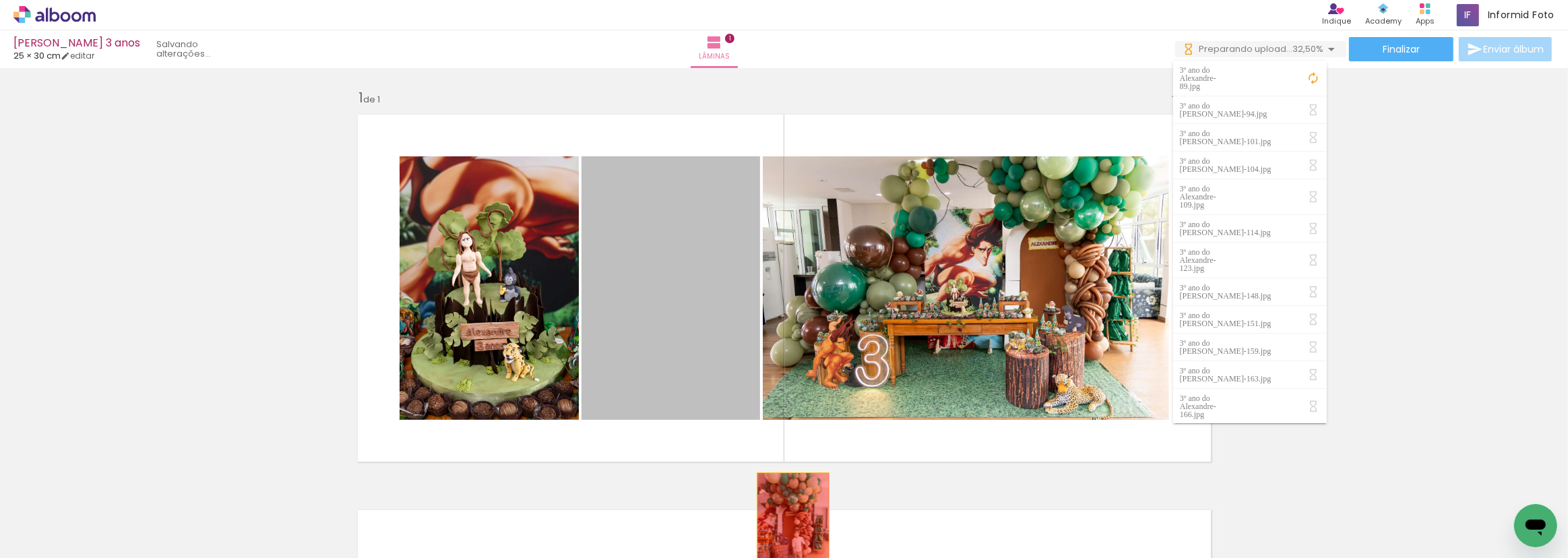
drag, startPoint x: 705, startPoint y: 370, endPoint x: 788, endPoint y: 526, distance: 176.7
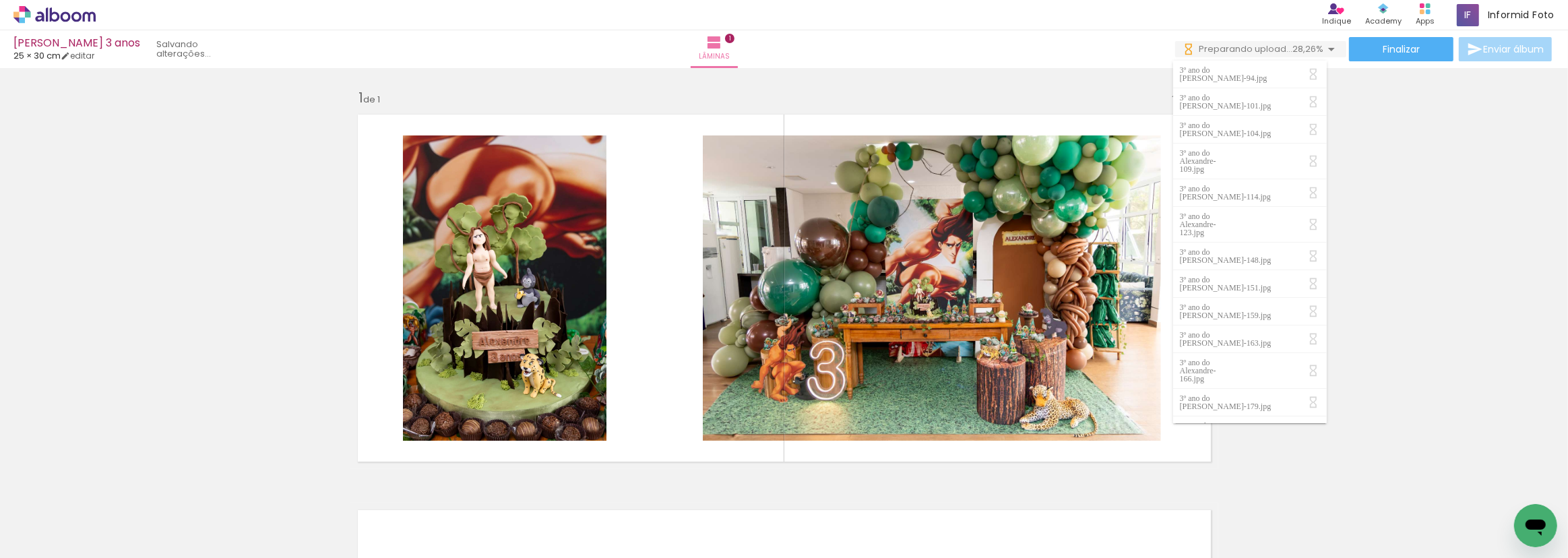
scroll to position [0, 581]
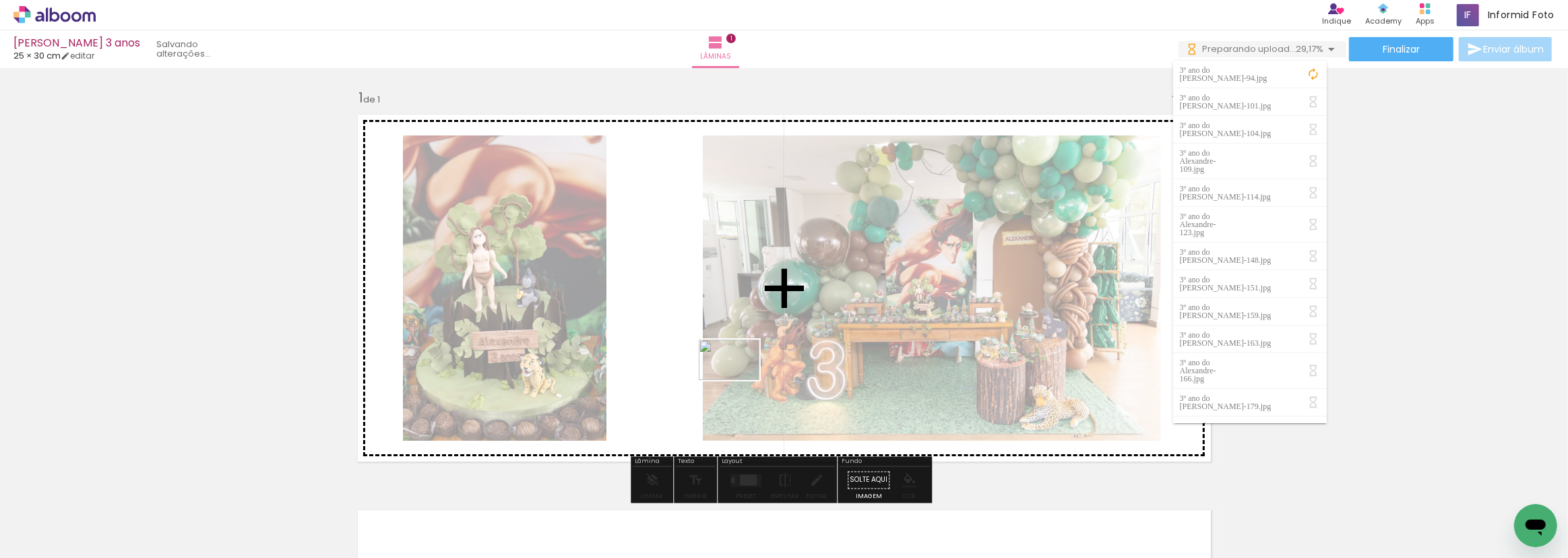
drag, startPoint x: 668, startPoint y: 519, endPoint x: 739, endPoint y: 380, distance: 156.1
click at [739, 380] on quentale-workspace at bounding box center [784, 279] width 1568 height 558
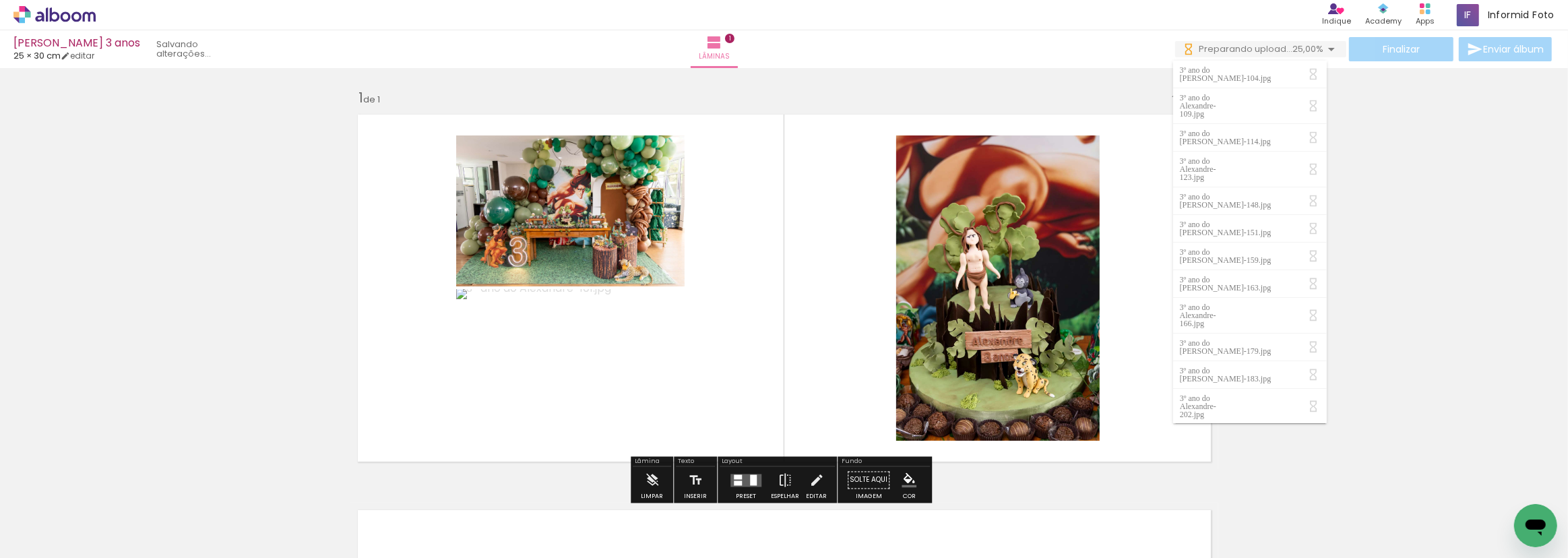
scroll to position [0, 0]
click at [747, 465] on div "Layout" at bounding box center [778, 462] width 115 height 8
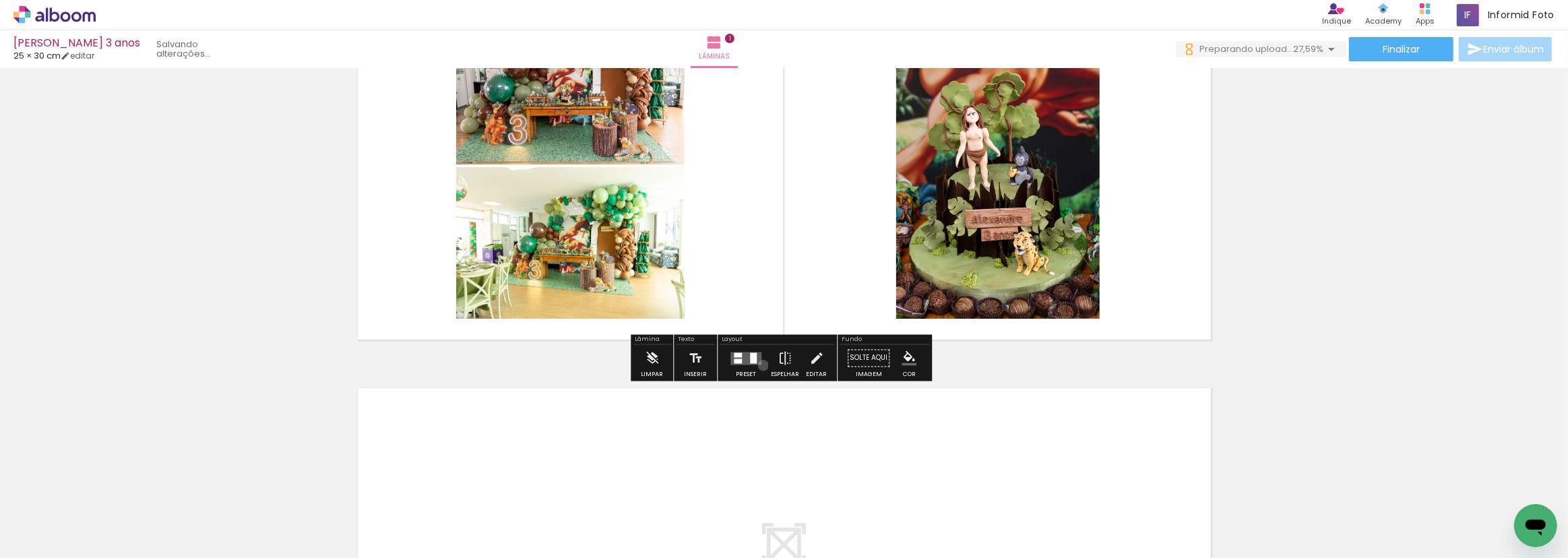
click at [760, 365] on div at bounding box center [746, 358] width 37 height 27
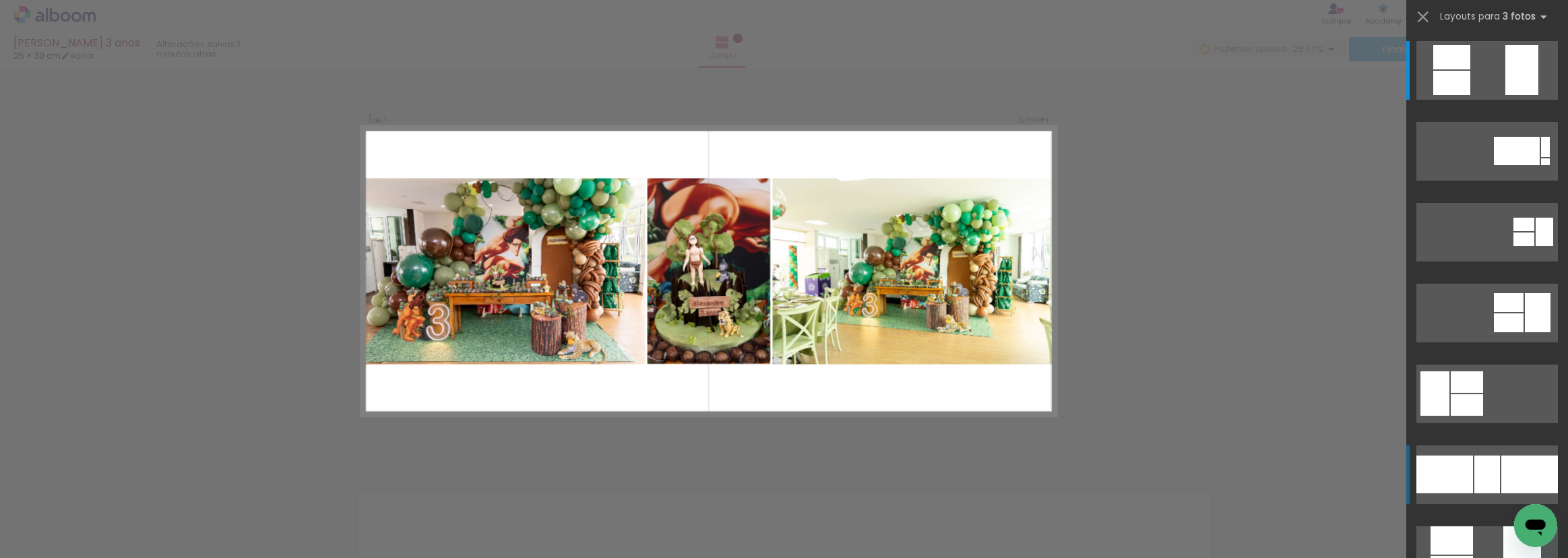
click at [1438, 468] on div at bounding box center [1445, 474] width 57 height 37
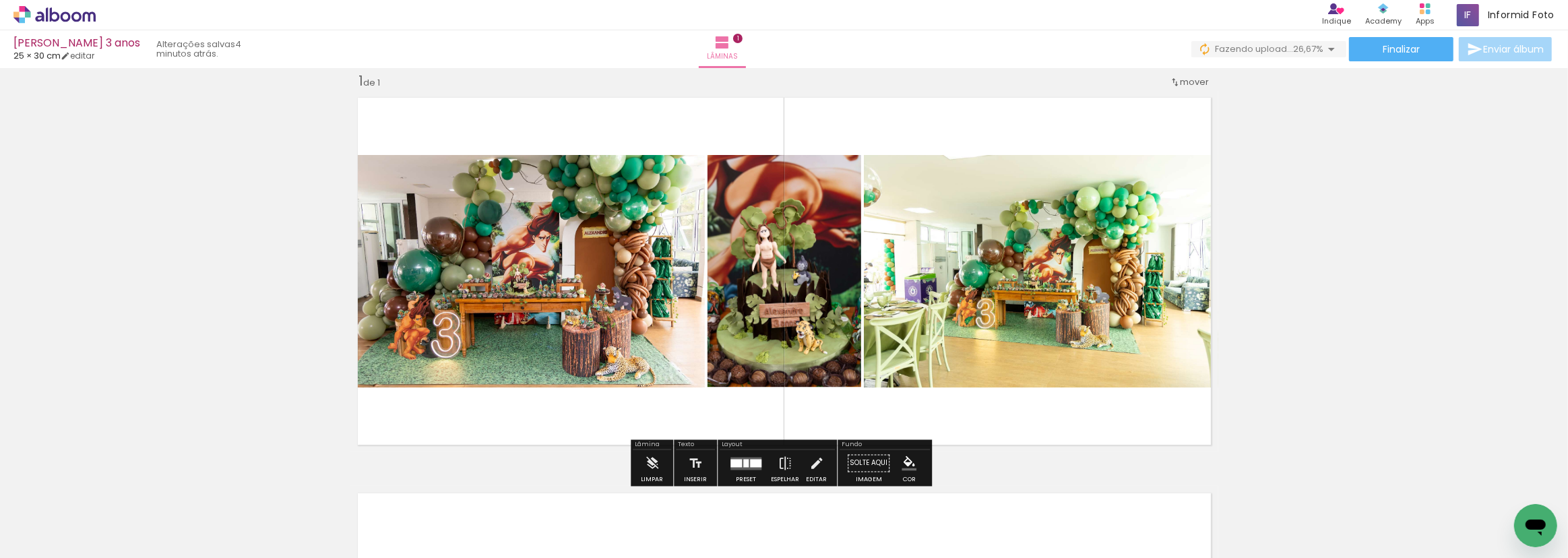
click at [902, 458] on iron-icon "color picker" at bounding box center [909, 463] width 15 height 15
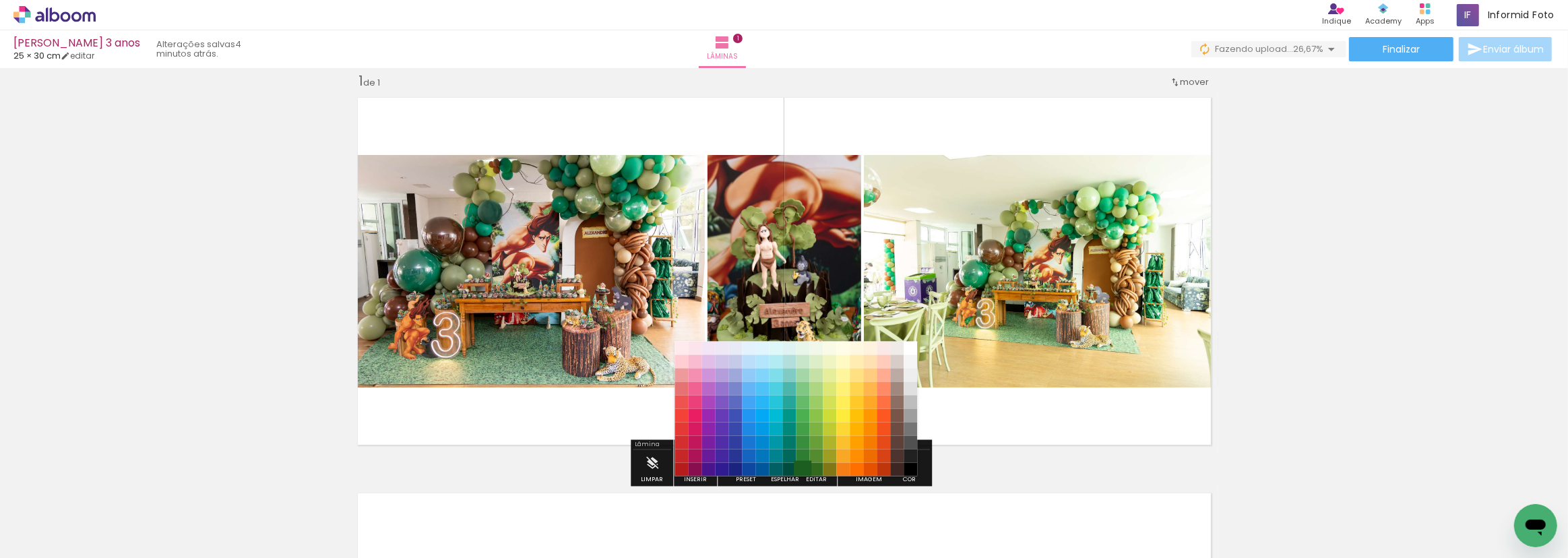
click at [802, 463] on paper-item "#1b5e20" at bounding box center [803, 469] width 14 height 14
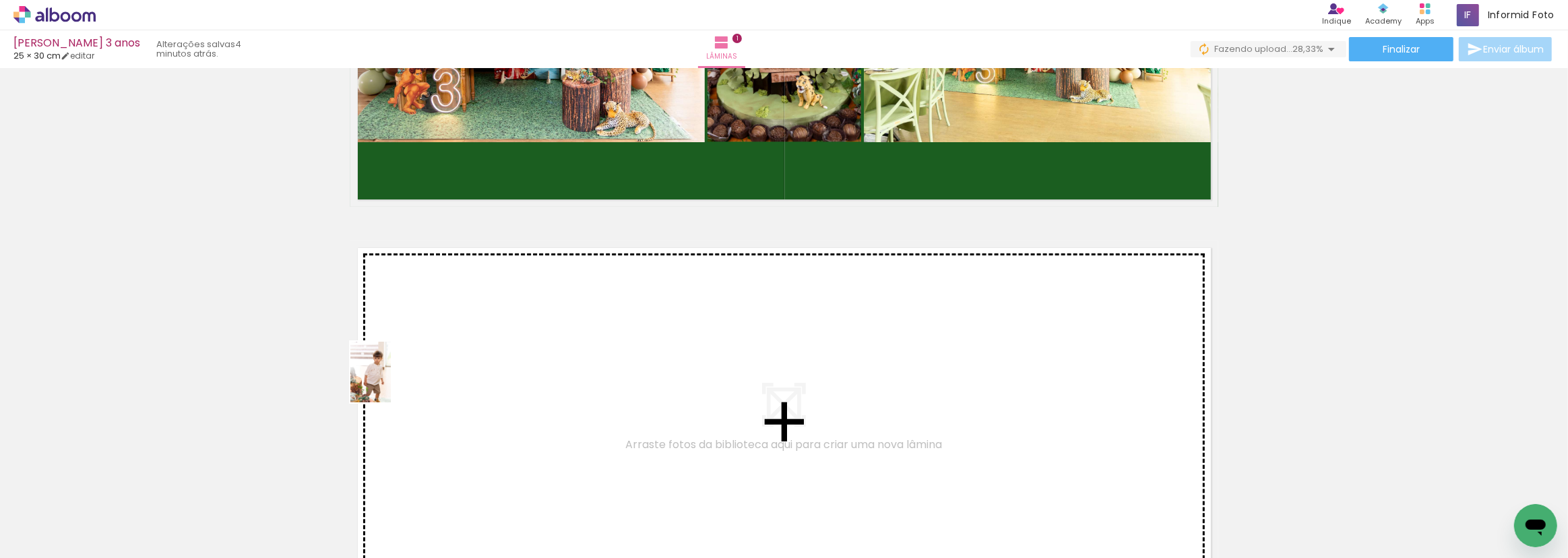
drag, startPoint x: 156, startPoint y: 498, endPoint x: 394, endPoint y: 380, distance: 265.6
click at [394, 380] on quentale-workspace at bounding box center [784, 279] width 1568 height 558
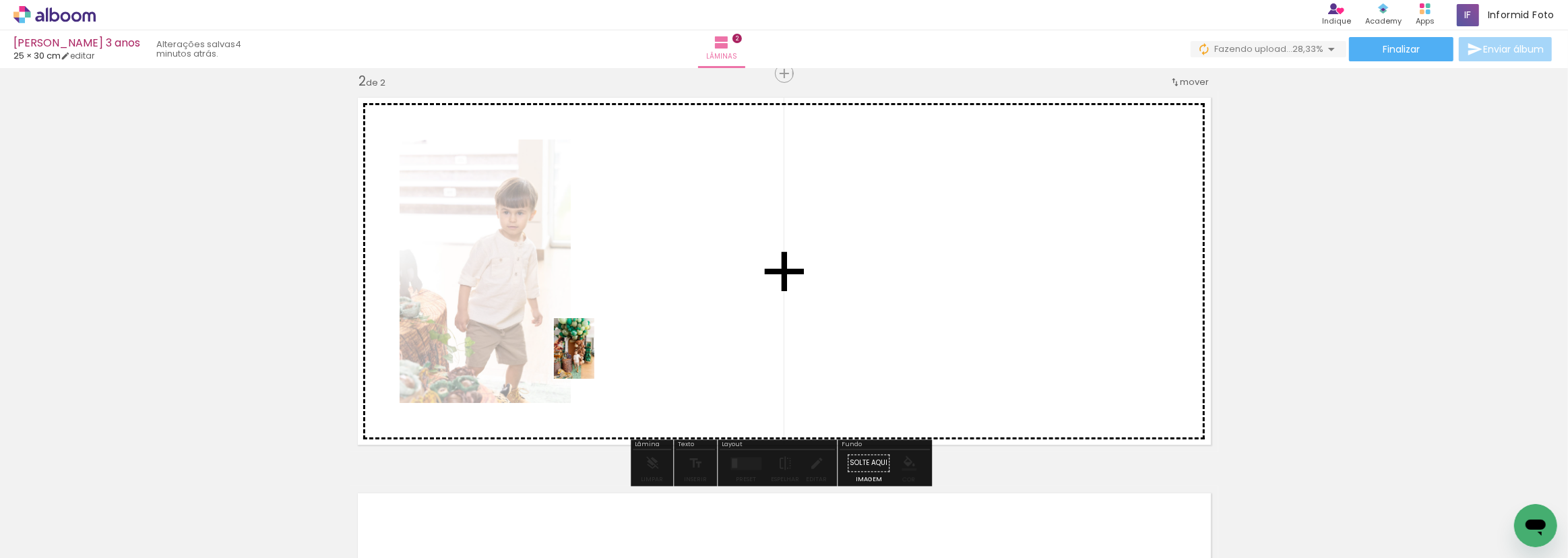
drag, startPoint x: 242, startPoint y: 487, endPoint x: 596, endPoint y: 358, distance: 376.8
click at [596, 358] on quentale-workspace at bounding box center [784, 279] width 1568 height 558
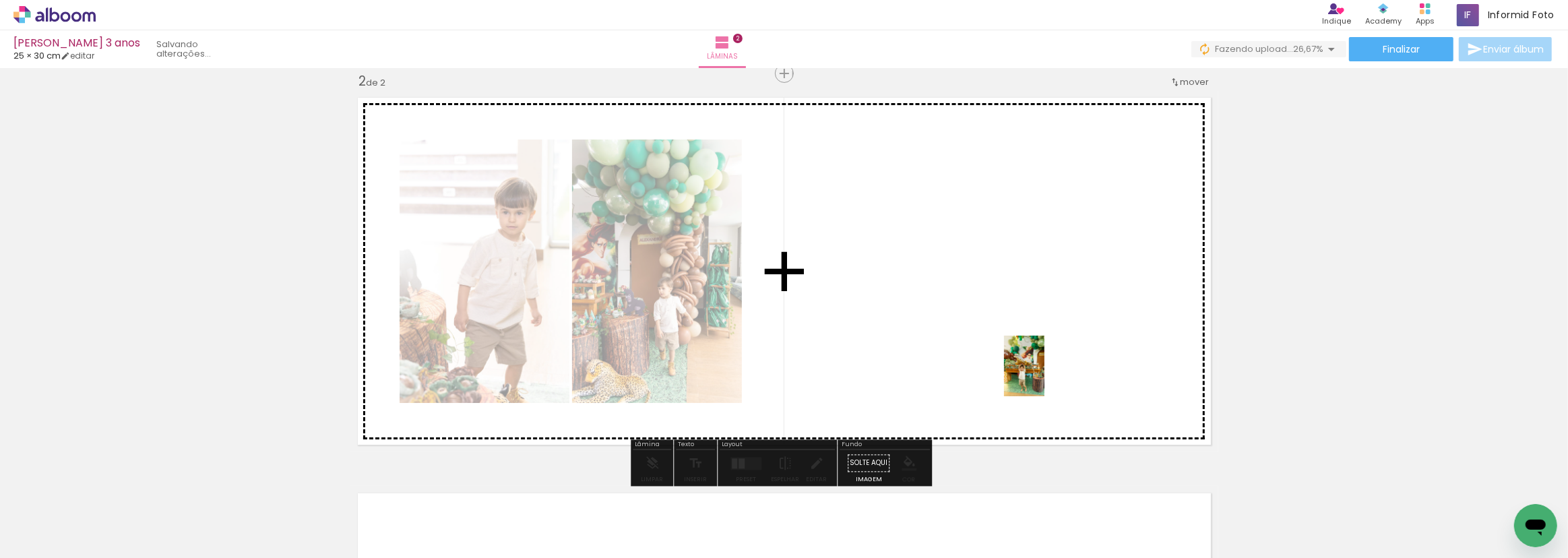
drag, startPoint x: 1039, startPoint y: 435, endPoint x: 1044, endPoint y: 376, distance: 59.2
click at [1044, 376] on quentale-workspace at bounding box center [784, 279] width 1568 height 558
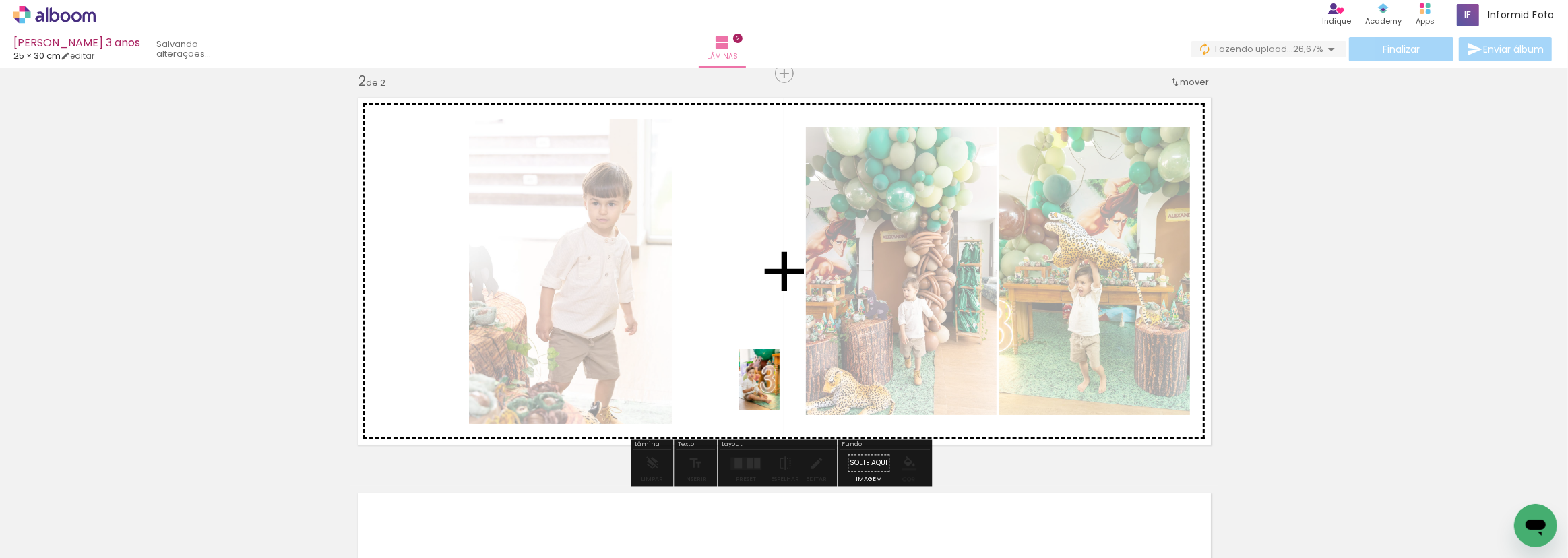
drag, startPoint x: 669, startPoint y: 524, endPoint x: 805, endPoint y: 375, distance: 201.7
click at [805, 375] on quentale-workspace at bounding box center [784, 279] width 1568 height 558
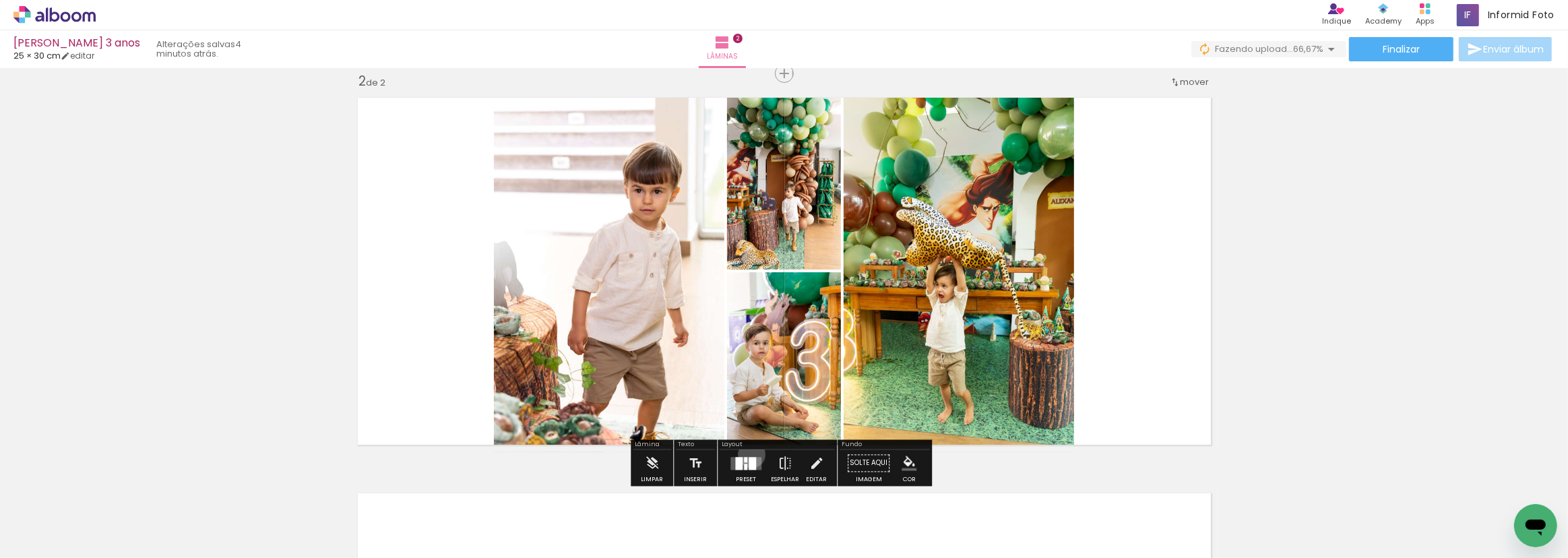
click at [749, 454] on div at bounding box center [746, 463] width 37 height 27
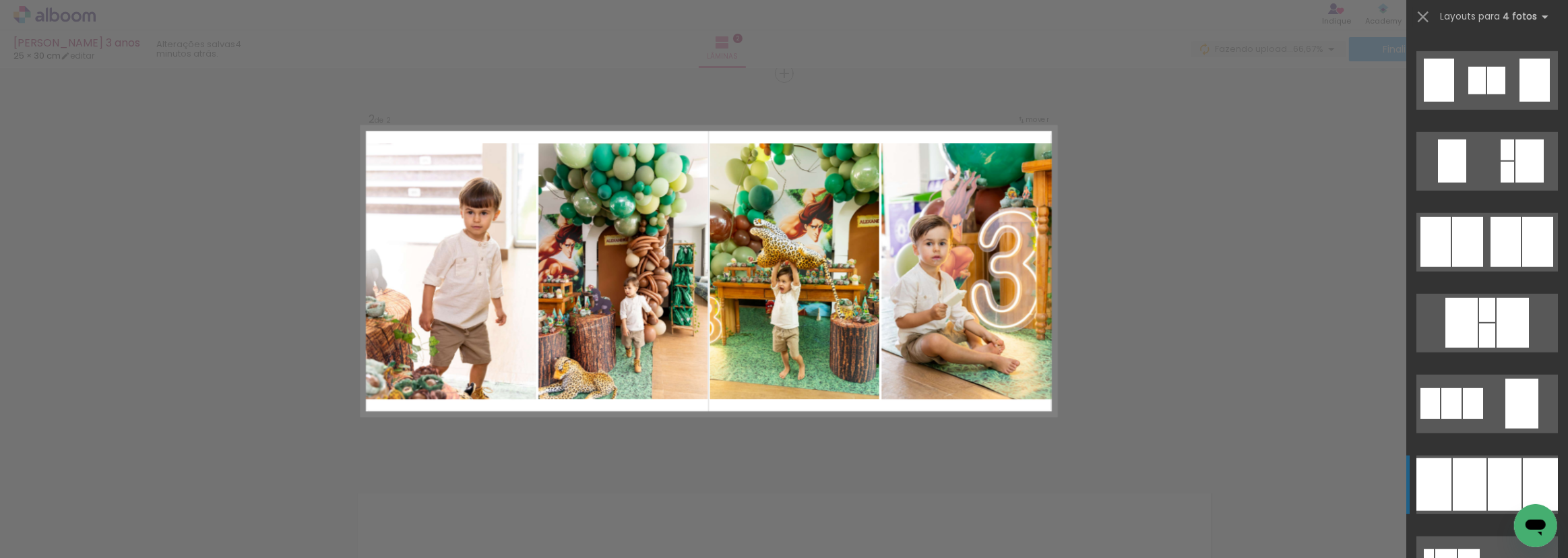
click at [1488, 489] on div at bounding box center [1505, 484] width 34 height 52
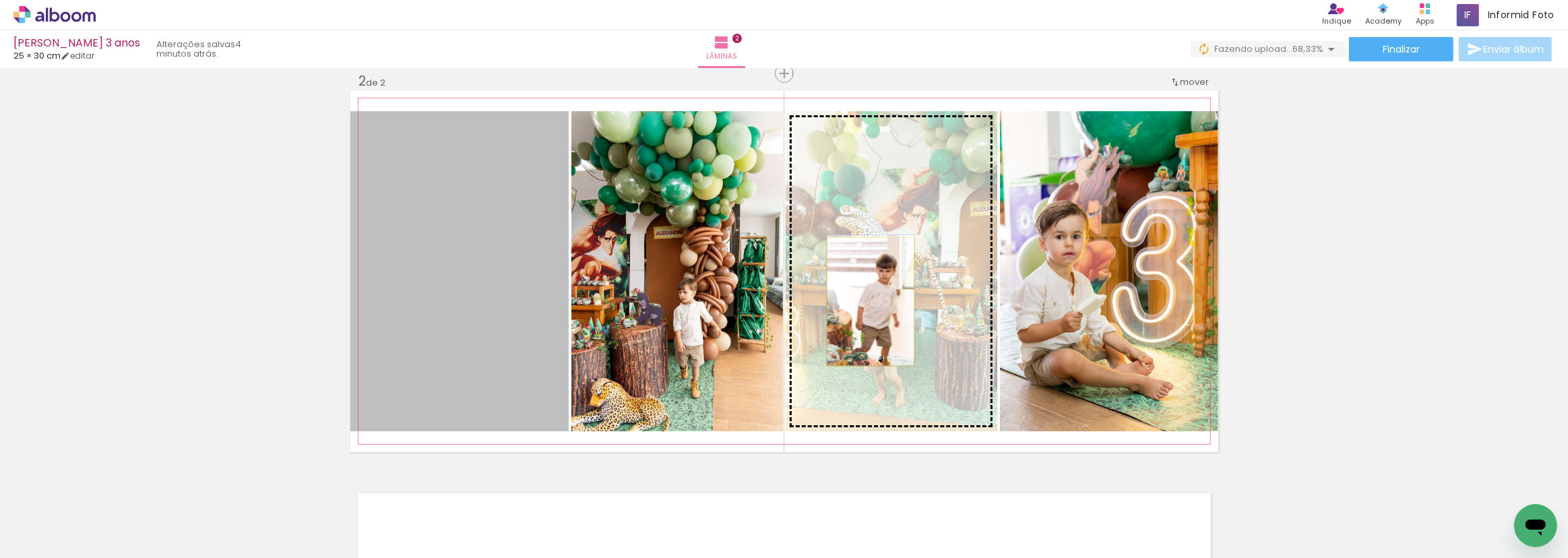
drag, startPoint x: 456, startPoint y: 338, endPoint x: 866, endPoint y: 301, distance: 411.7
click at [0, 0] on slot at bounding box center [0, 0] width 0 height 0
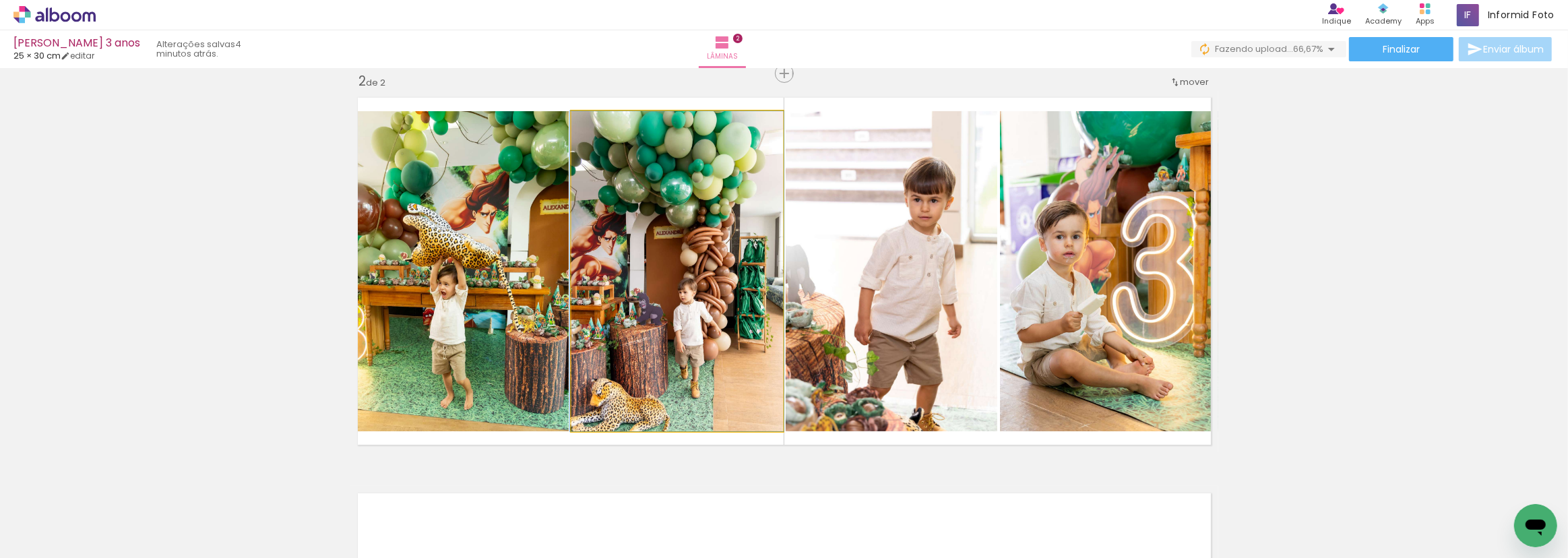
drag, startPoint x: 719, startPoint y: 291, endPoint x: 521, endPoint y: 288, distance: 198.0
click at [0, 0] on slot at bounding box center [0, 0] width 0 height 0
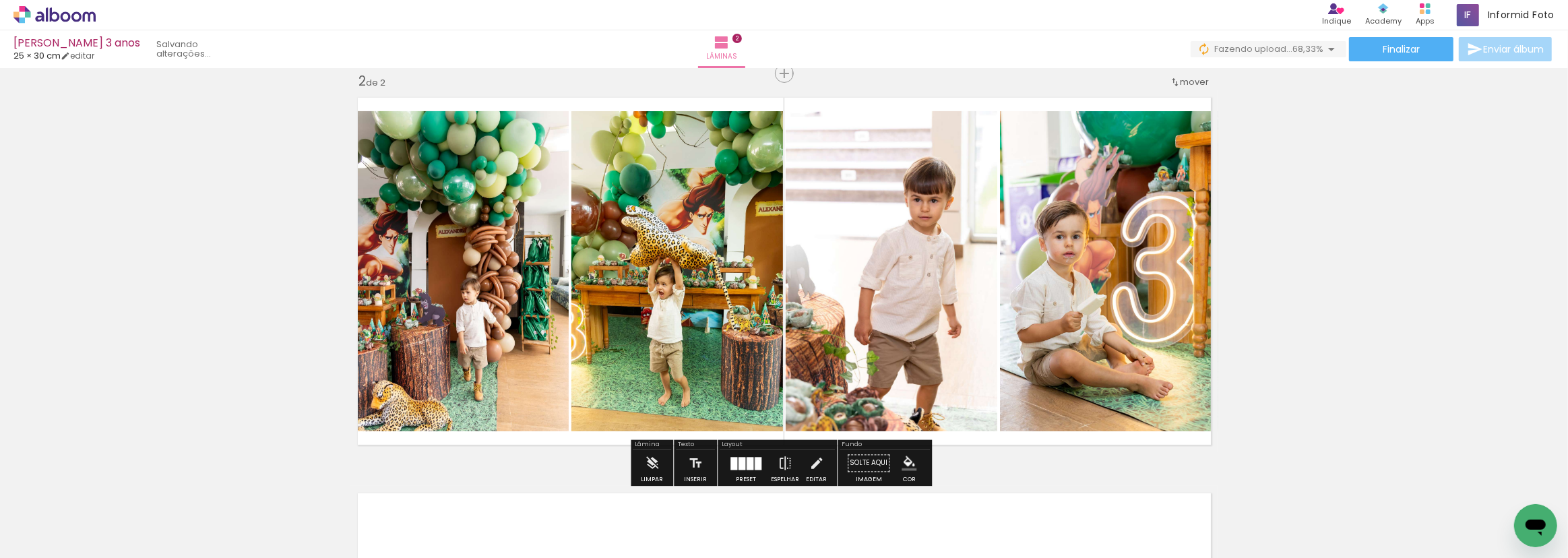
click at [909, 452] on paper-menu-button "#ffebee #ffcdd2 #ef9a9a #e57373 #ef5350 #f44336 #e53935 #d32f2f #c62828 #b71c1c…" at bounding box center [909, 464] width 26 height 26
click at [903, 462] on iron-icon "color picker" at bounding box center [909, 463] width 15 height 15
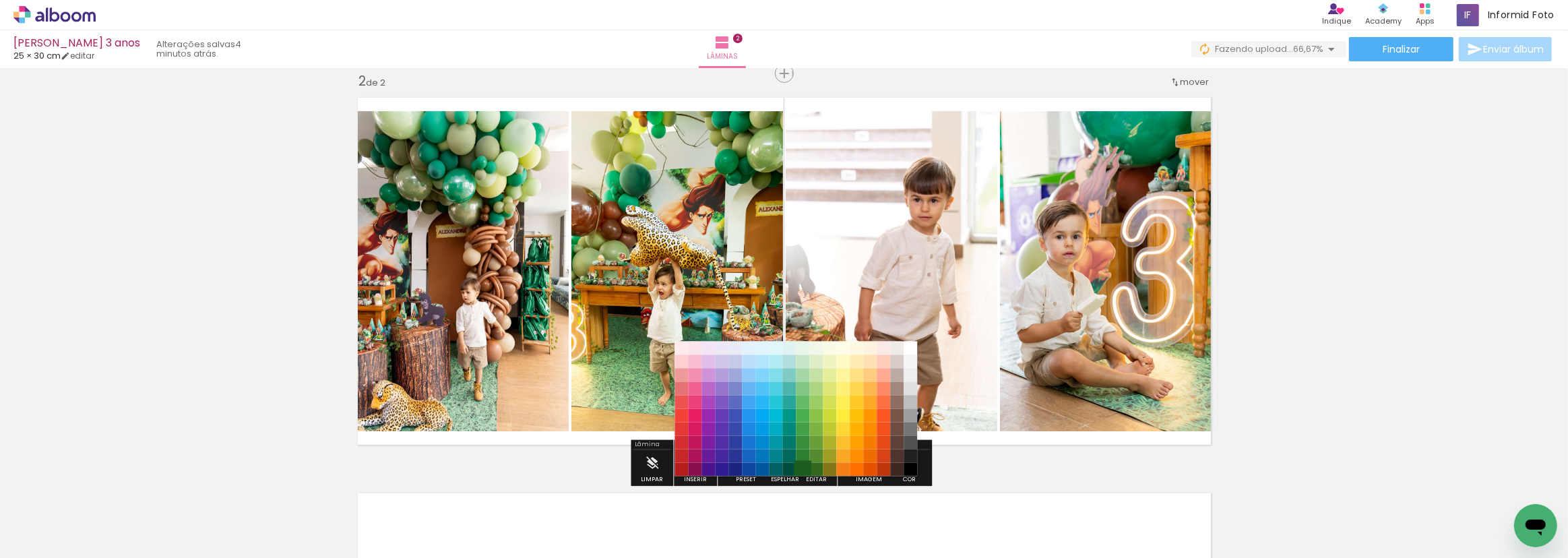
click at [802, 466] on paper-item "#1b5e20" at bounding box center [803, 469] width 14 height 14
click at [816, 465] on paper-item "#33691e" at bounding box center [816, 469] width 14 height 14
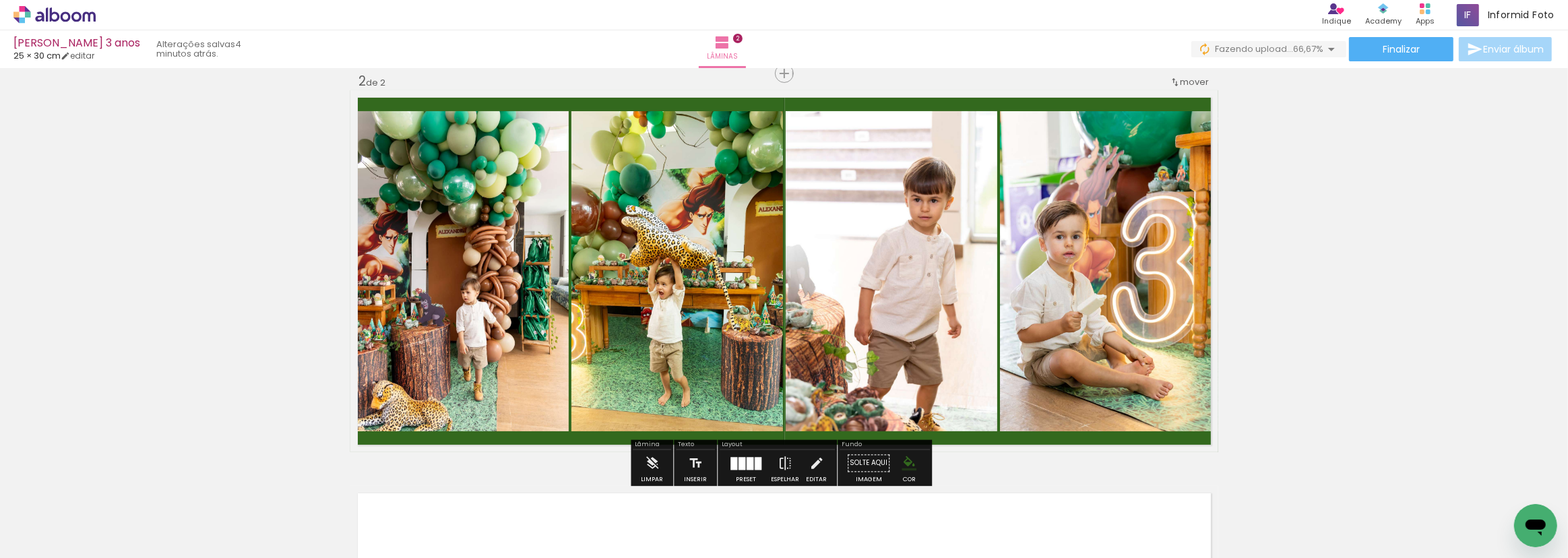
click at [903, 457] on iron-icon "color picker" at bounding box center [909, 463] width 15 height 15
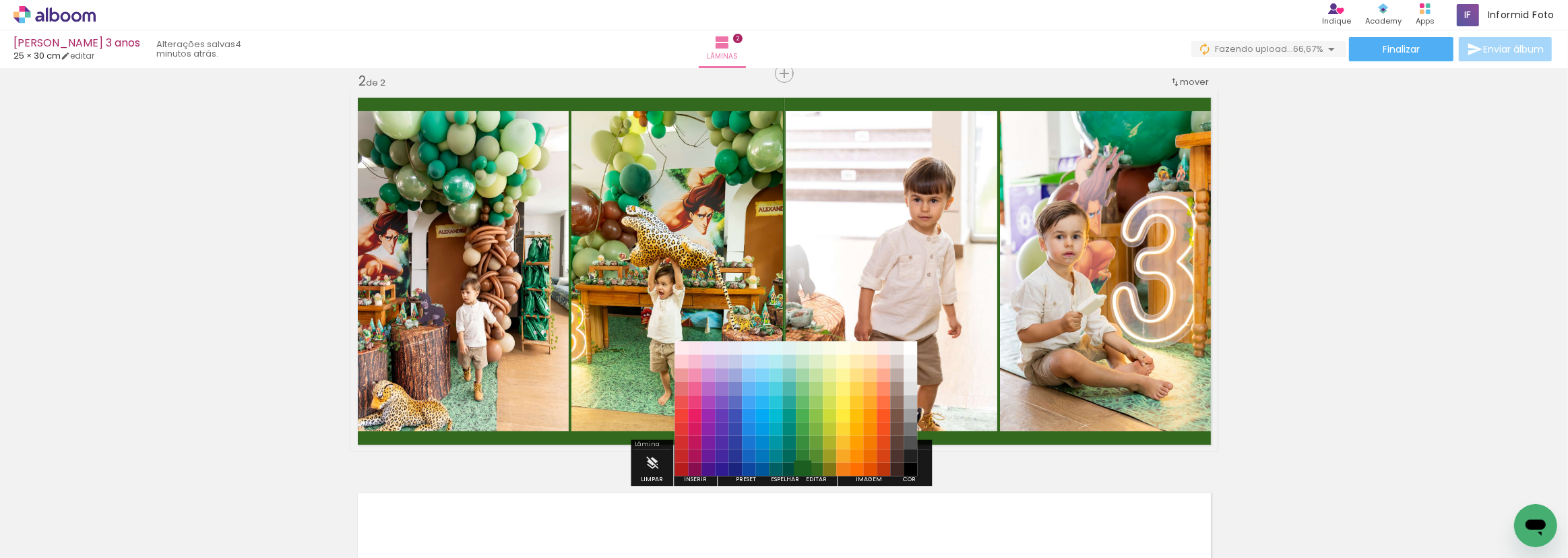
click at [798, 467] on paper-item "#1b5e20" at bounding box center [803, 469] width 14 height 14
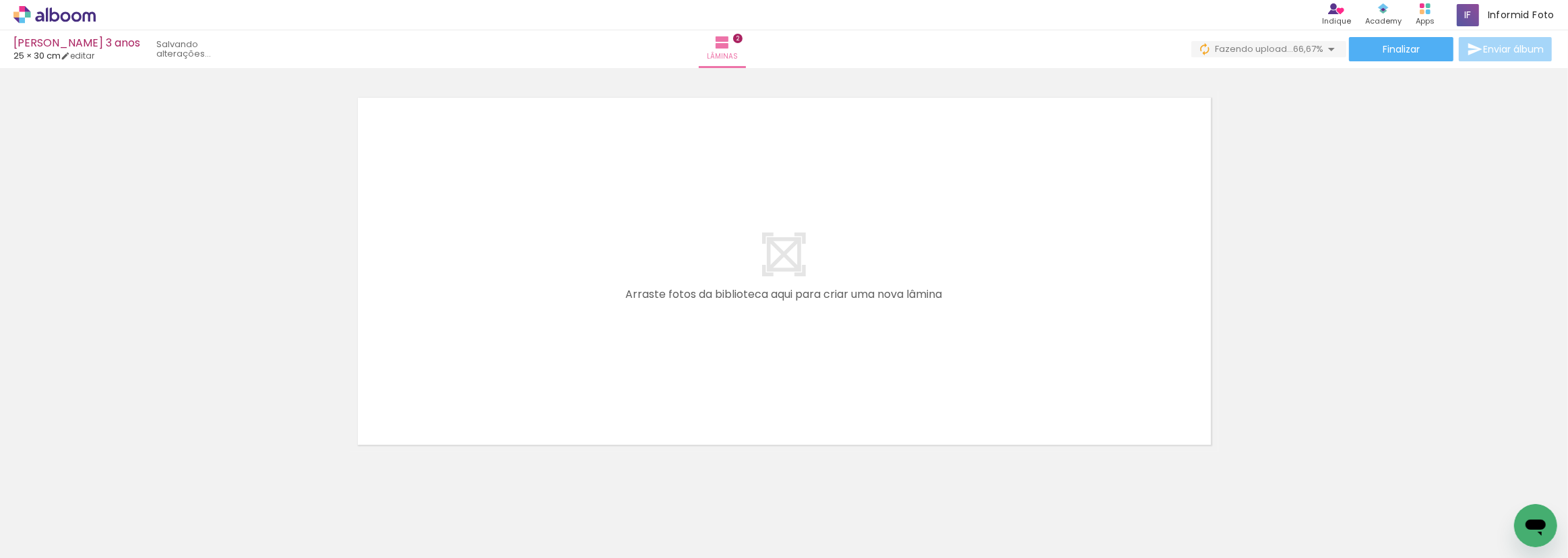
scroll to position [833, 0]
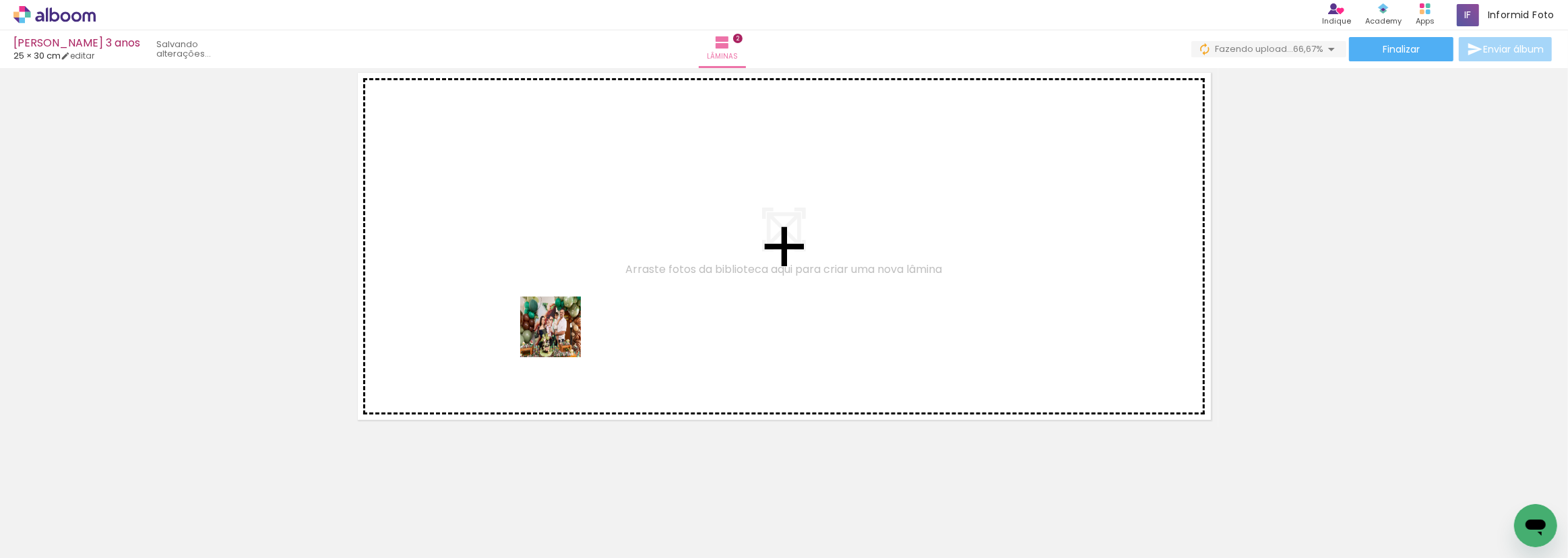
drag, startPoint x: 520, startPoint y: 524, endPoint x: 573, endPoint y: 314, distance: 216.6
click at [573, 314] on quentale-workspace at bounding box center [784, 279] width 1568 height 558
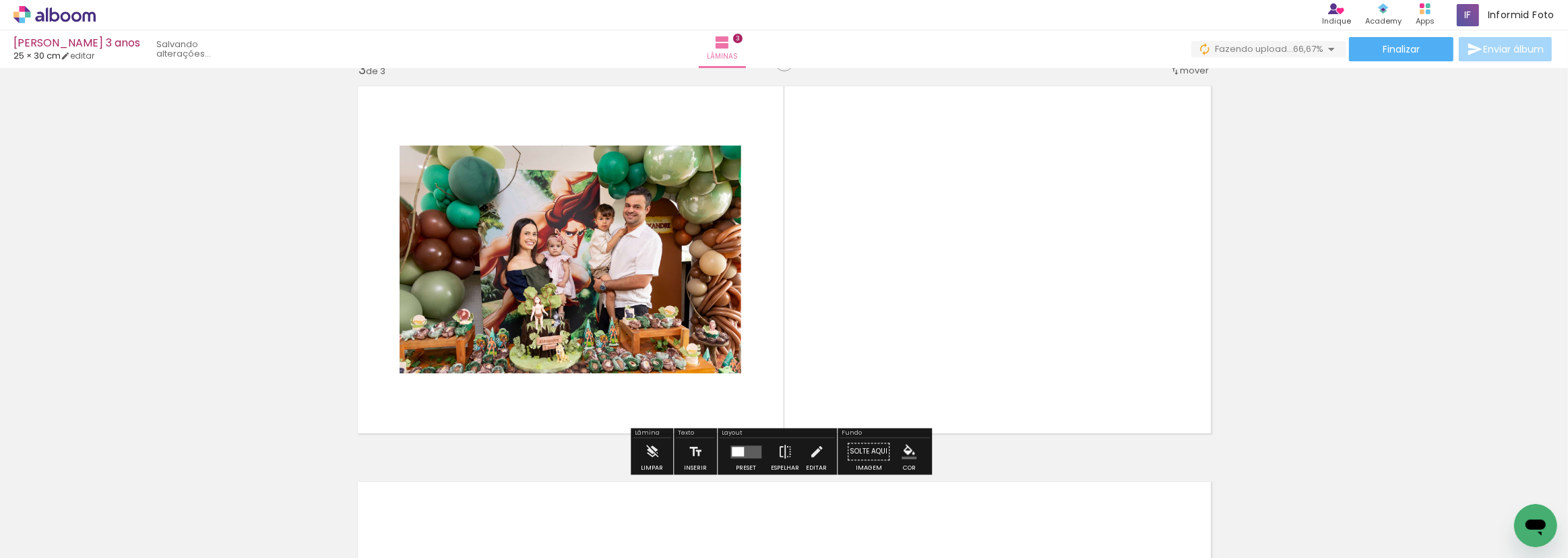
scroll to position [808, 0]
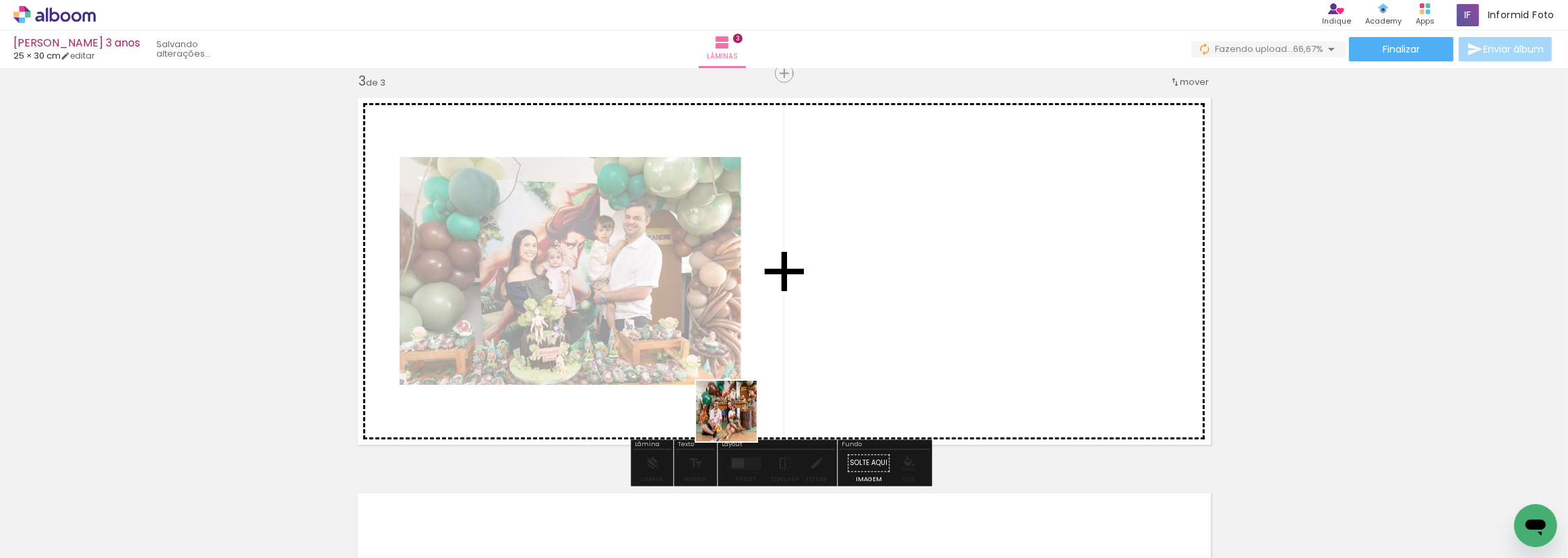
drag, startPoint x: 671, startPoint y: 516, endPoint x: 575, endPoint y: 551, distance: 102.2
click at [771, 394] on quentale-workspace at bounding box center [784, 279] width 1568 height 558
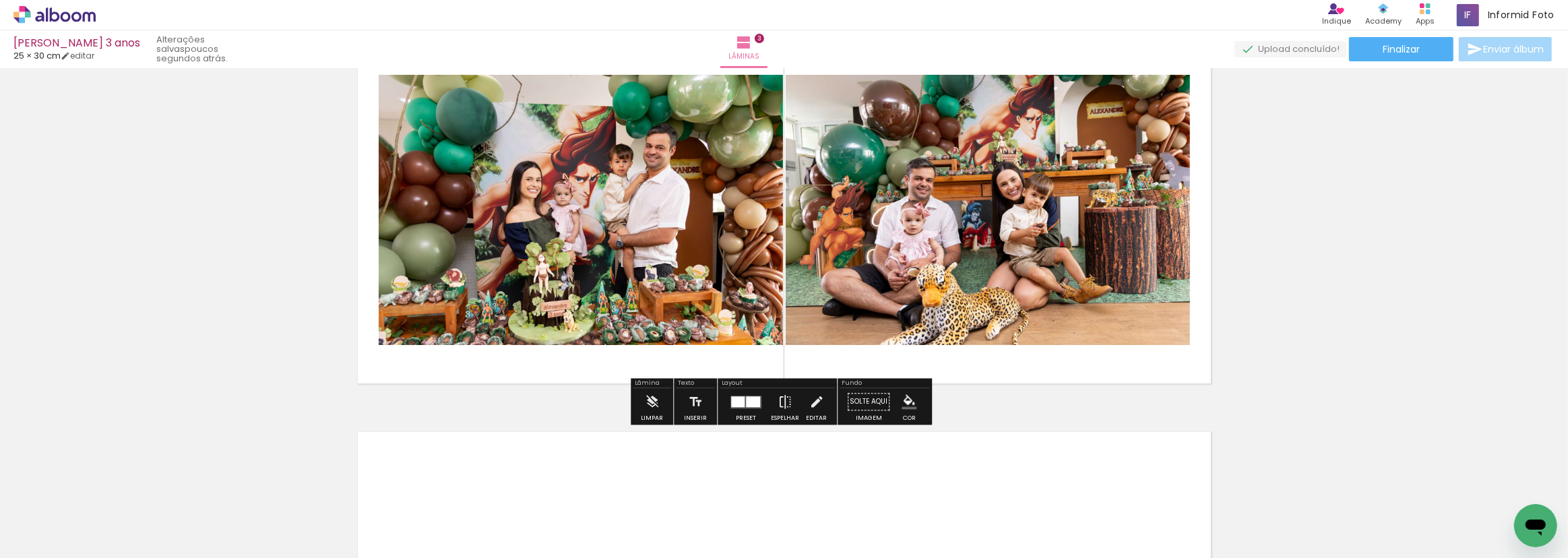
scroll to position [0, 1011]
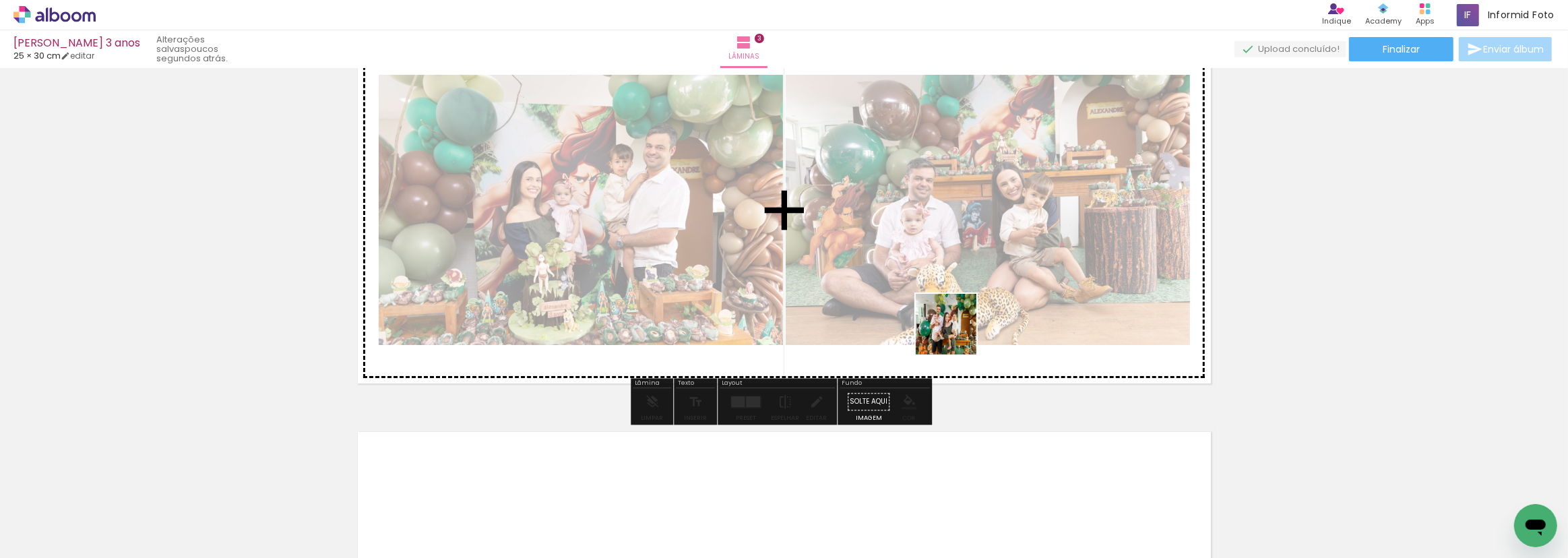
drag, startPoint x: 957, startPoint y: 334, endPoint x: 916, endPoint y: 434, distance: 108.1
click at [965, 196] on quentale-workspace at bounding box center [784, 279] width 1568 height 558
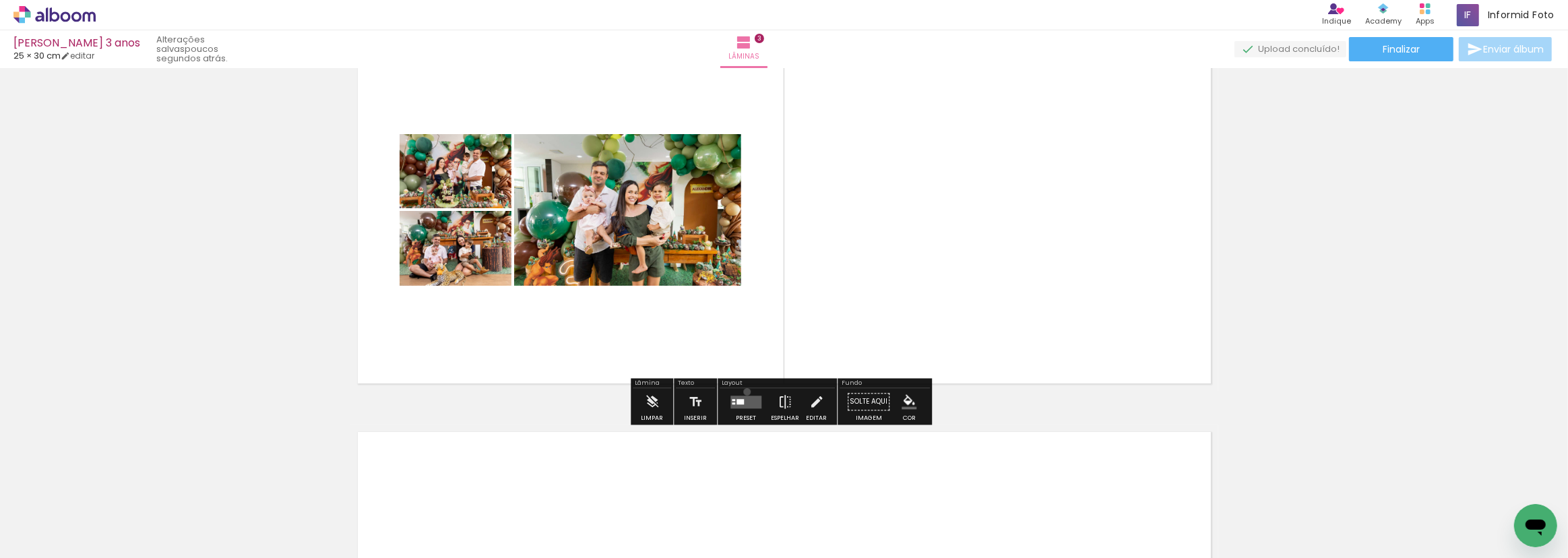
click at [744, 391] on div at bounding box center [746, 402] width 37 height 27
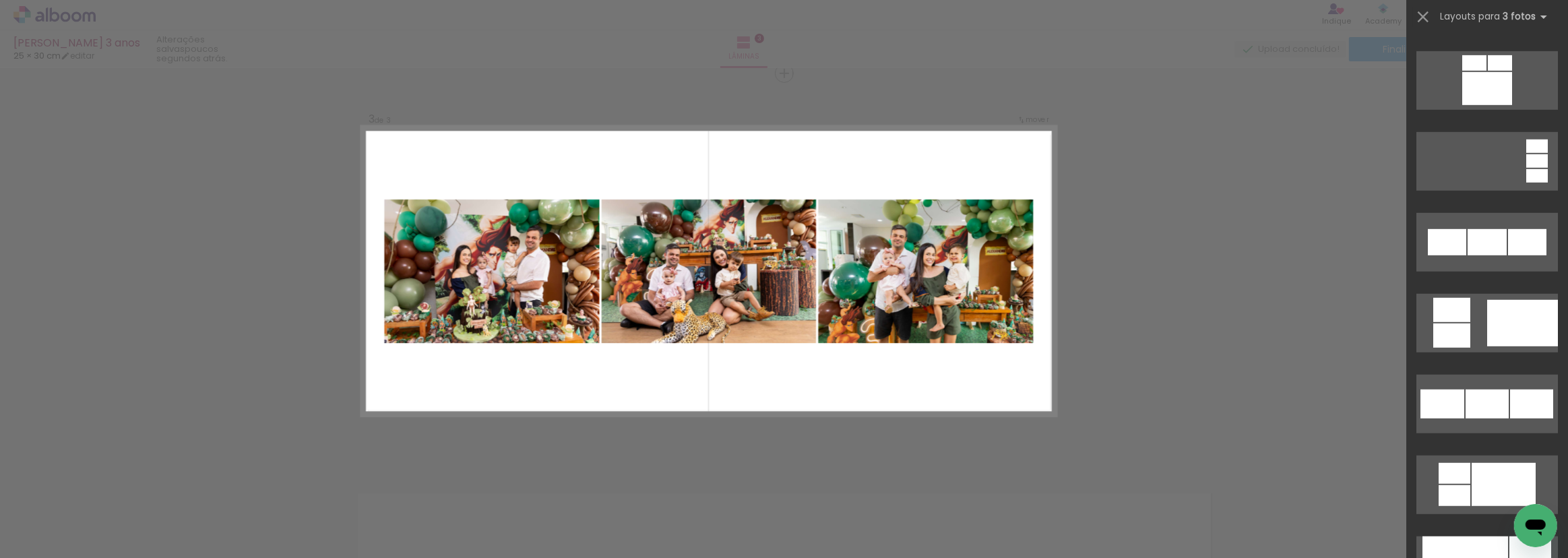
scroll to position [1470, 0]
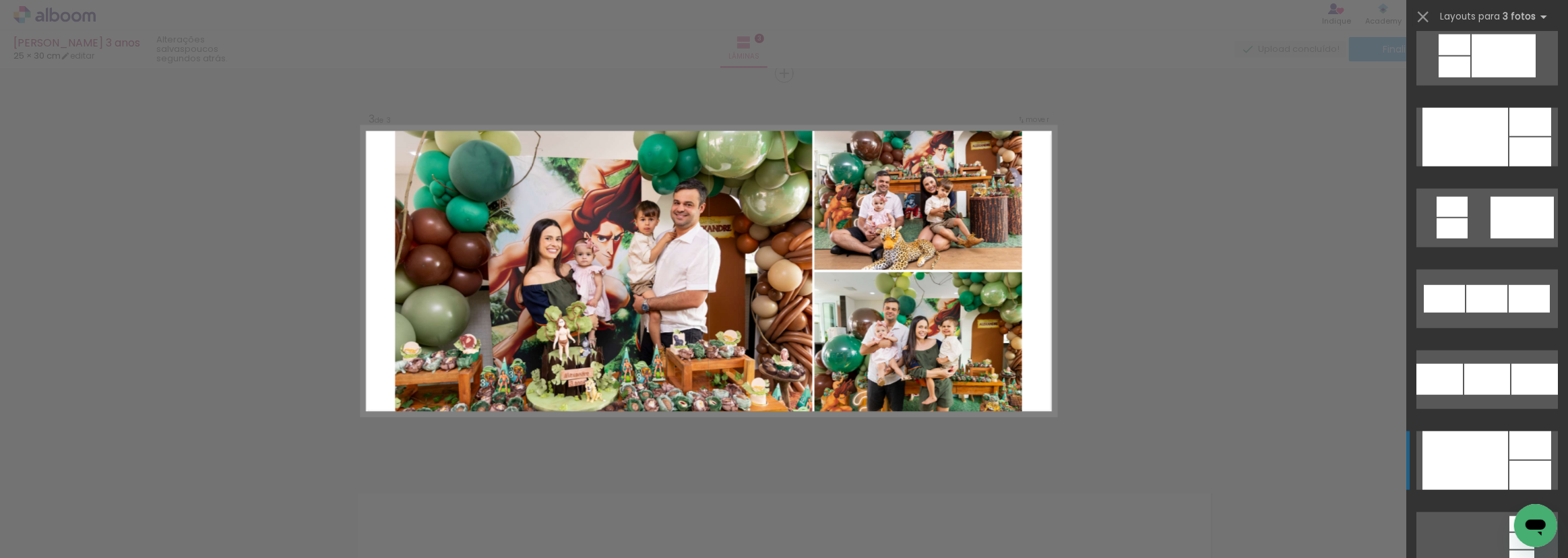
click at [1496, 452] on div at bounding box center [1465, 461] width 86 height 59
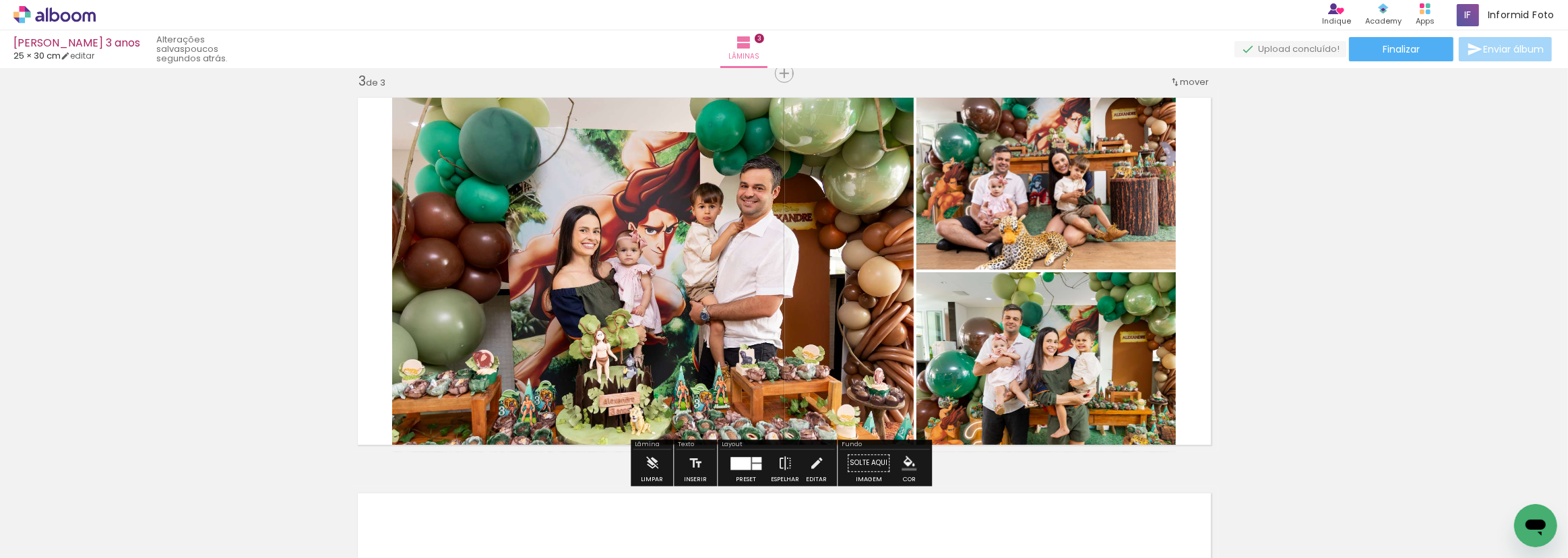
click at [902, 462] on iron-icon "color picker" at bounding box center [909, 463] width 15 height 15
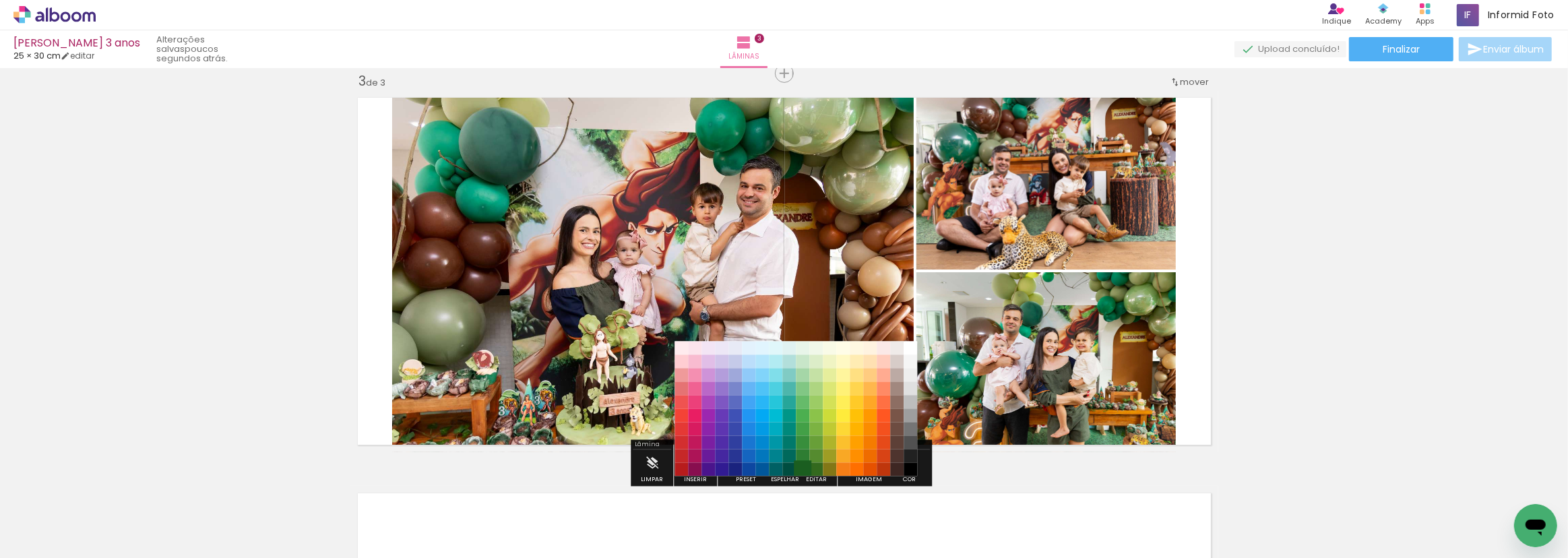
click at [796, 467] on paper-item "#1b5e20" at bounding box center [803, 469] width 14 height 14
click at [792, 468] on paper-item "#004d40" at bounding box center [789, 469] width 14 height 14
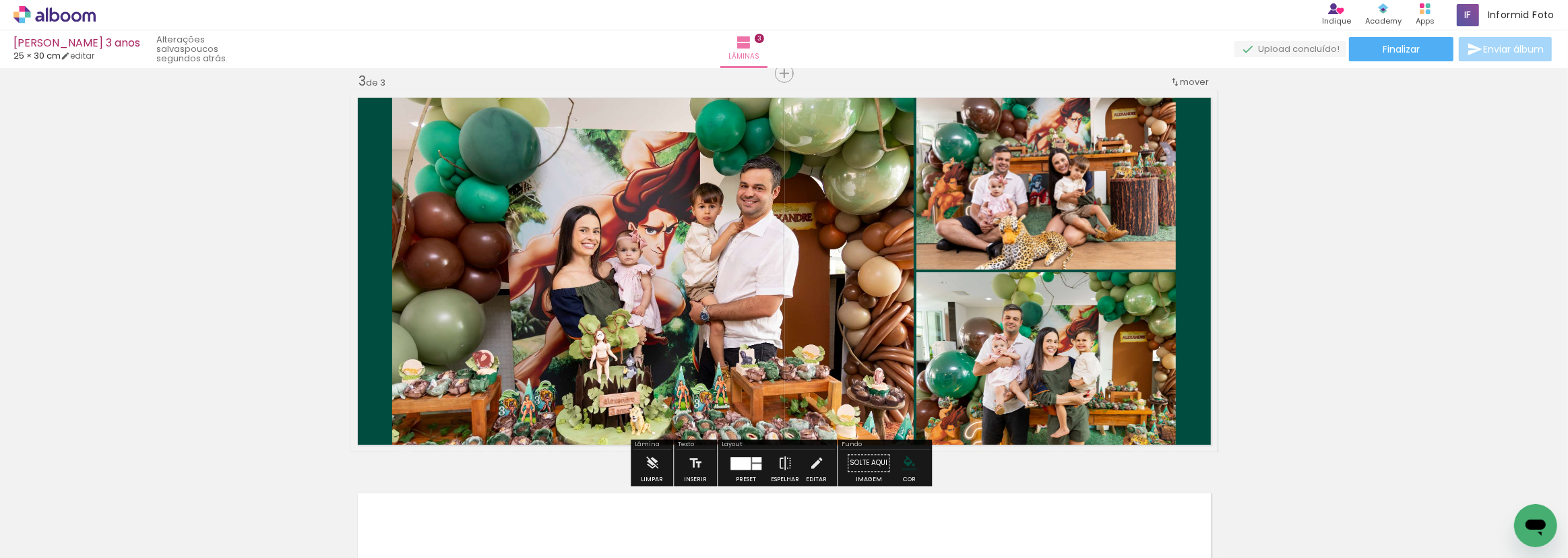
click at [902, 457] on iron-icon "color picker" at bounding box center [909, 463] width 15 height 15
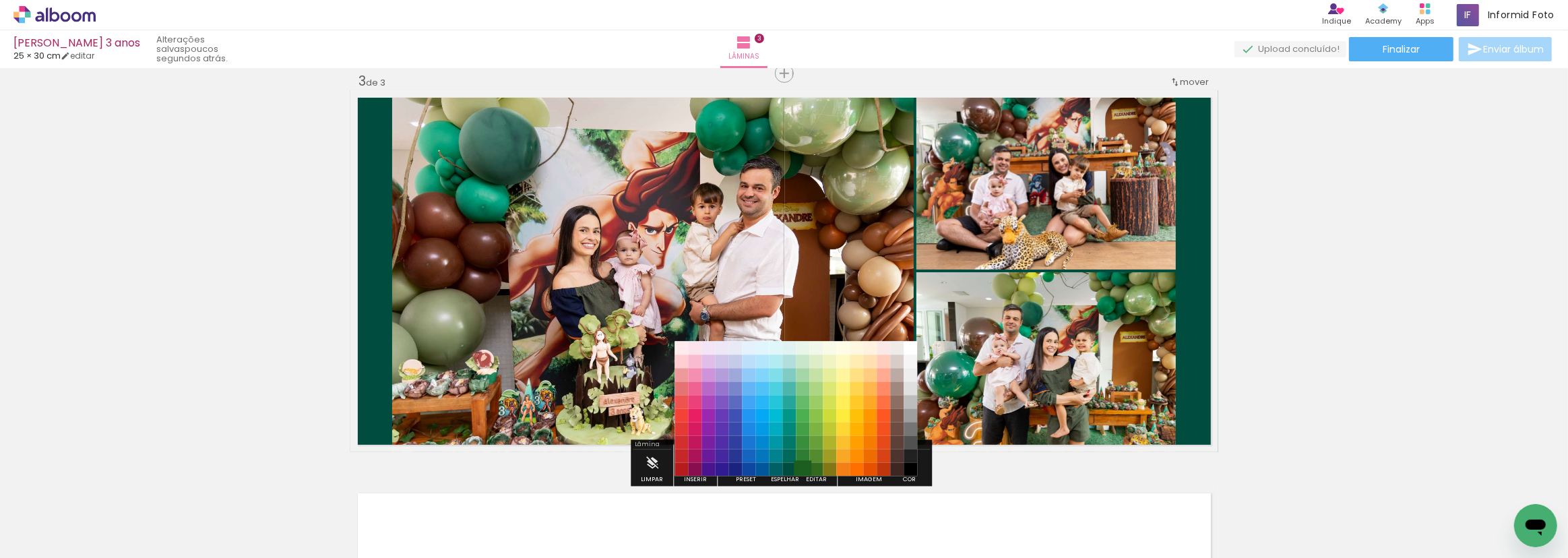
click at [796, 465] on paper-item "#1b5e20" at bounding box center [803, 469] width 14 height 14
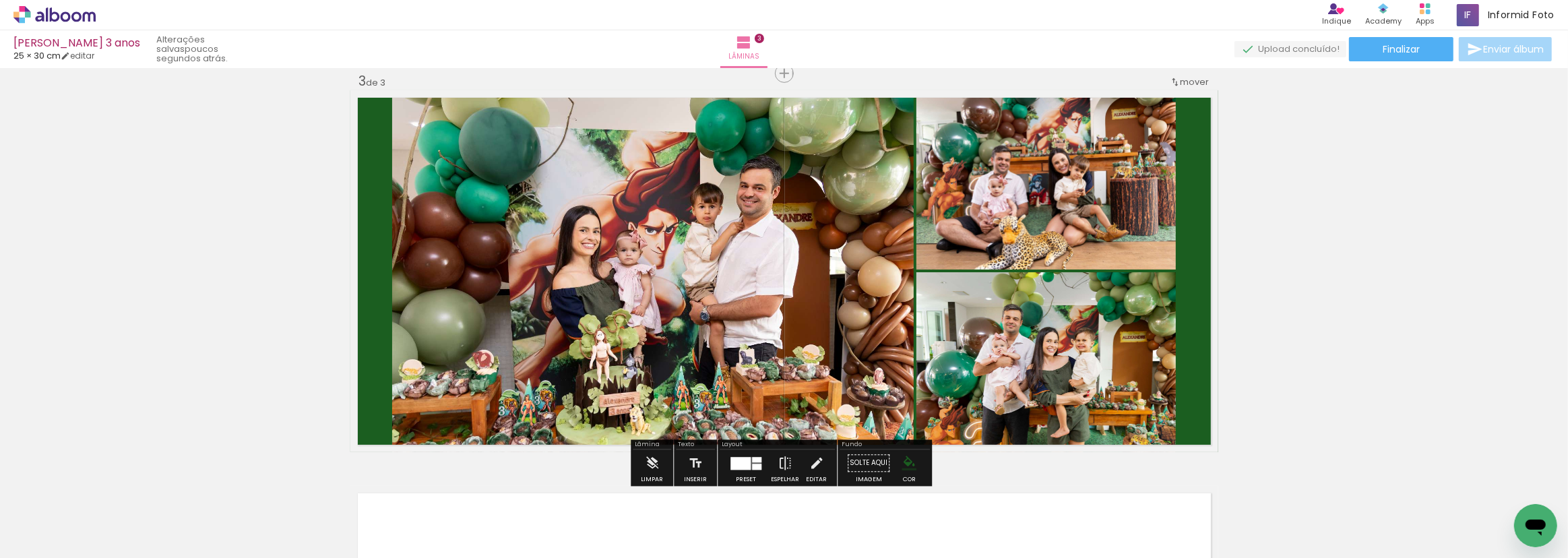
click at [729, 271] on quentale-photo at bounding box center [652, 271] width 521 height 362
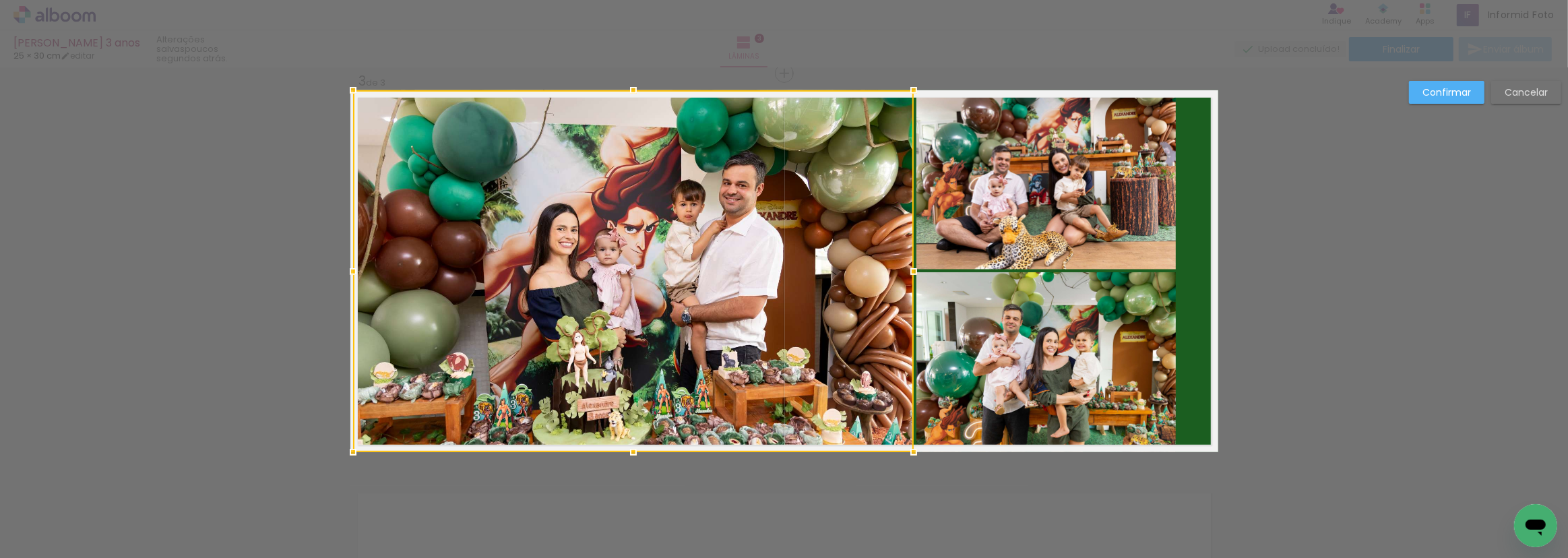
drag, startPoint x: 384, startPoint y: 275, endPoint x: 350, endPoint y: 273, distance: 34.1
click at [350, 273] on div at bounding box center [352, 271] width 27 height 27
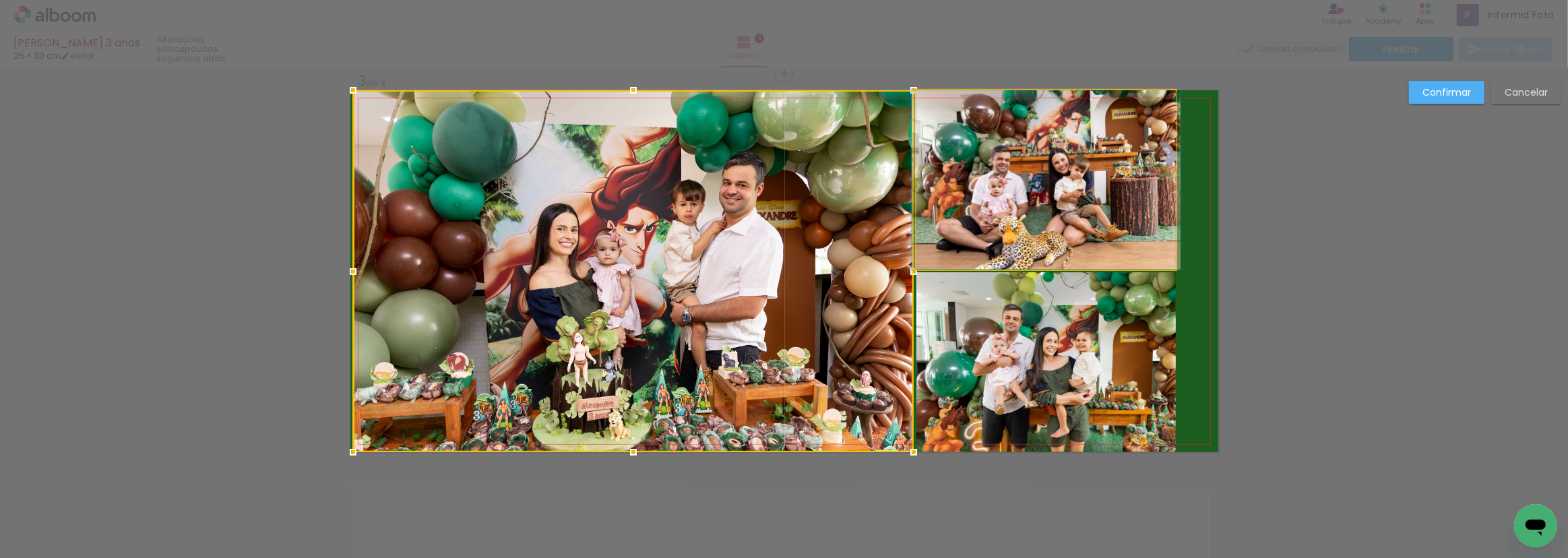
click at [1168, 204] on quentale-photo at bounding box center [1046, 180] width 260 height 179
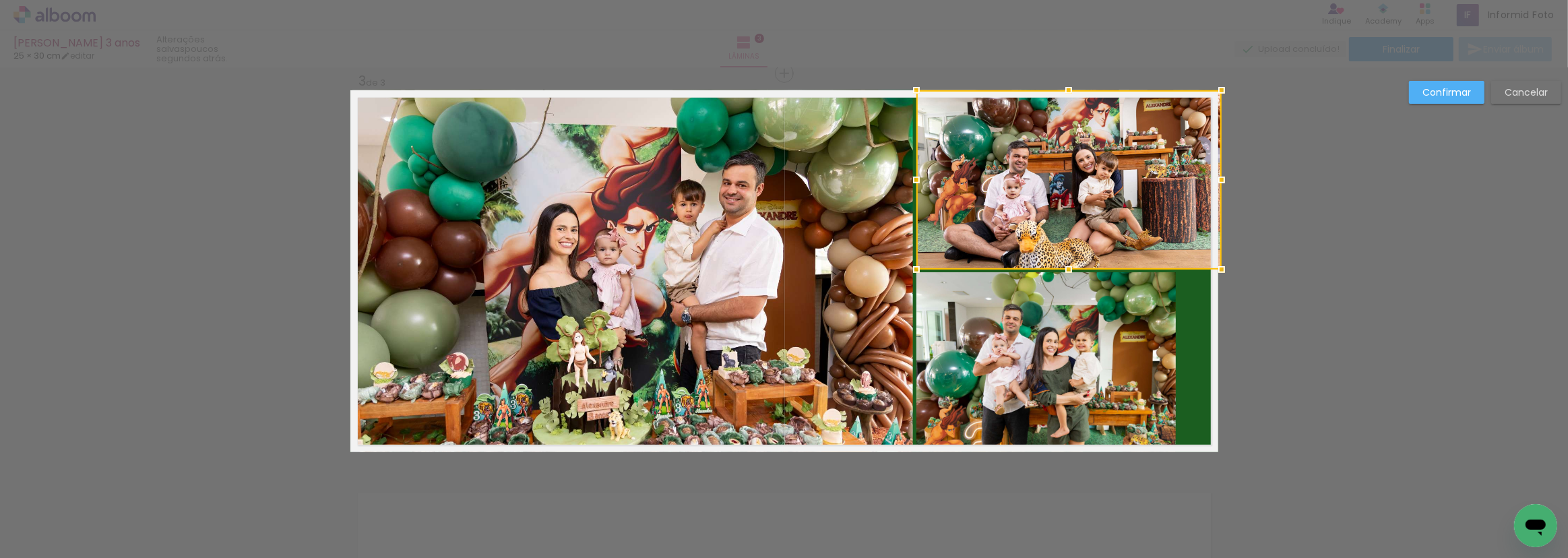
drag, startPoint x: 1173, startPoint y: 178, endPoint x: 1207, endPoint y: 182, distance: 34.2
click at [1208, 182] on div at bounding box center [1221, 179] width 27 height 27
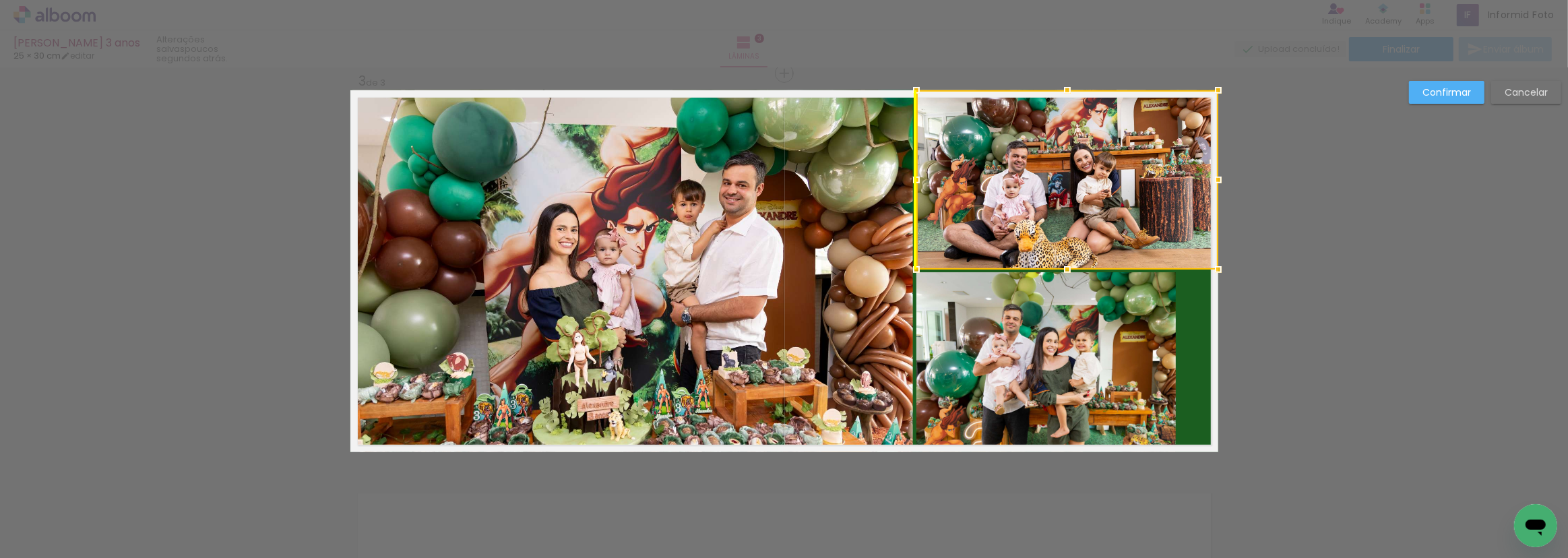
drag, startPoint x: 1123, startPoint y: 216, endPoint x: 1125, endPoint y: 206, distance: 10.2
click at [1125, 206] on div at bounding box center [1067, 180] width 302 height 179
click at [1121, 198] on div at bounding box center [1067, 180] width 302 height 179
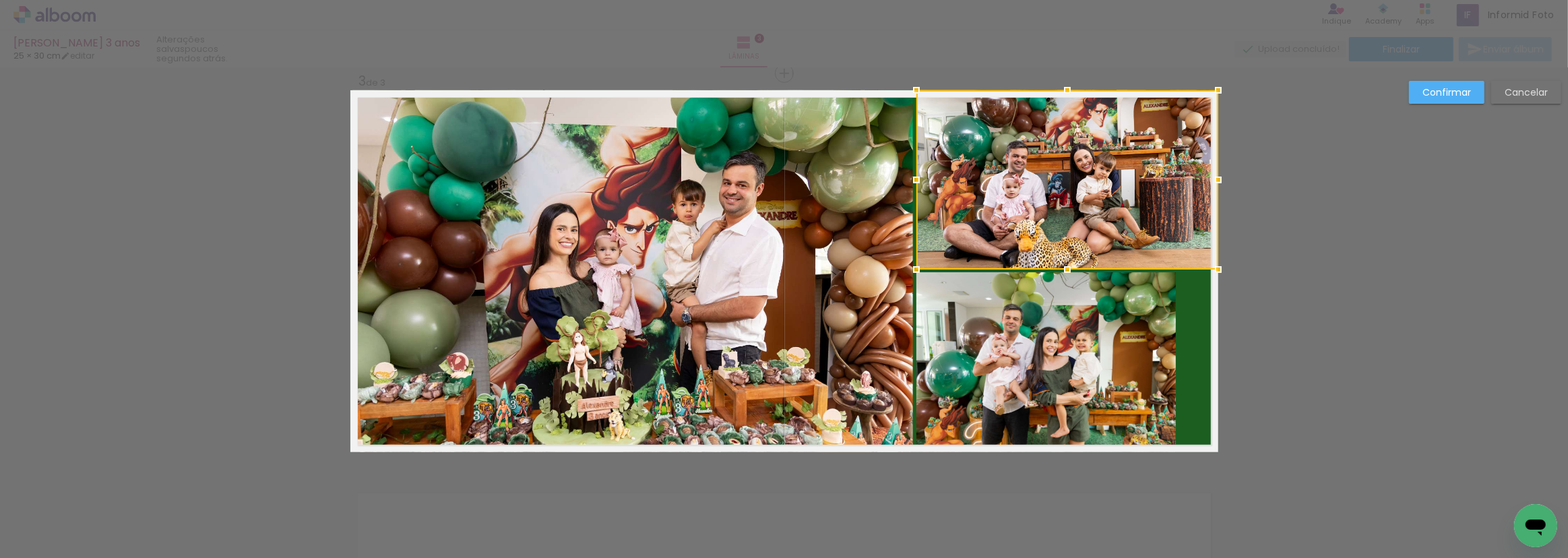
click at [1140, 337] on quentale-photo at bounding box center [1046, 362] width 260 height 180
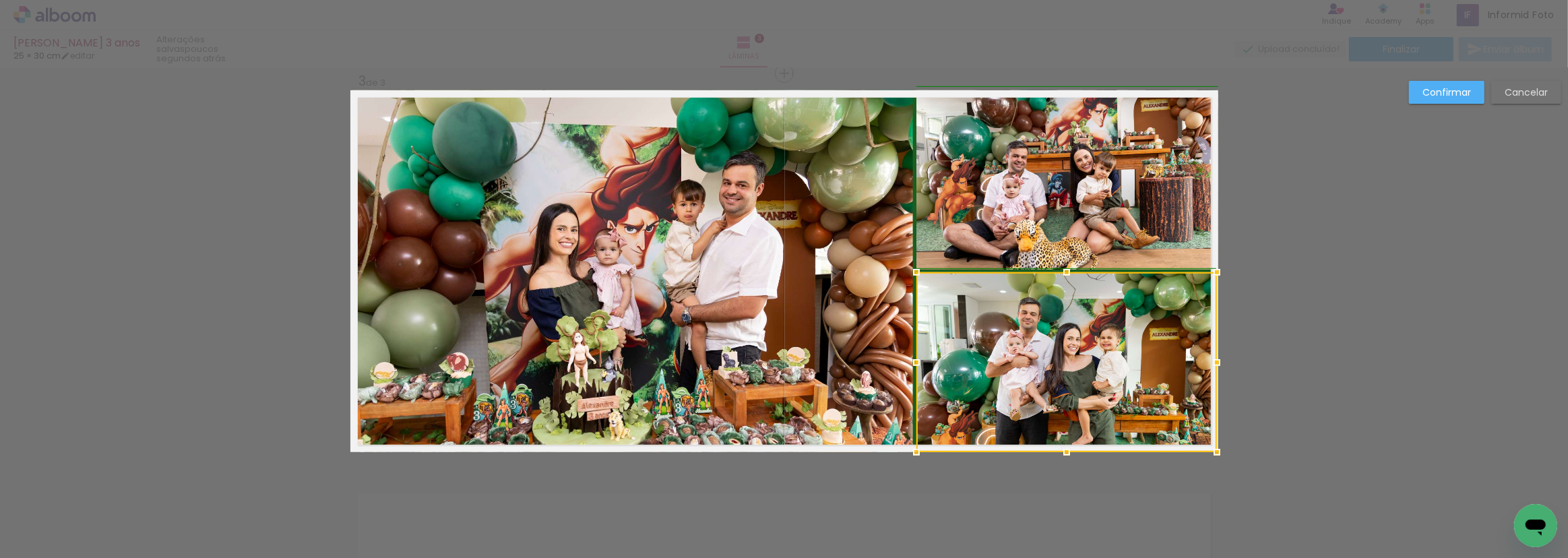
drag, startPoint x: 1172, startPoint y: 357, endPoint x: 1215, endPoint y: 357, distance: 43.0
click at [1215, 357] on div at bounding box center [1217, 362] width 27 height 27
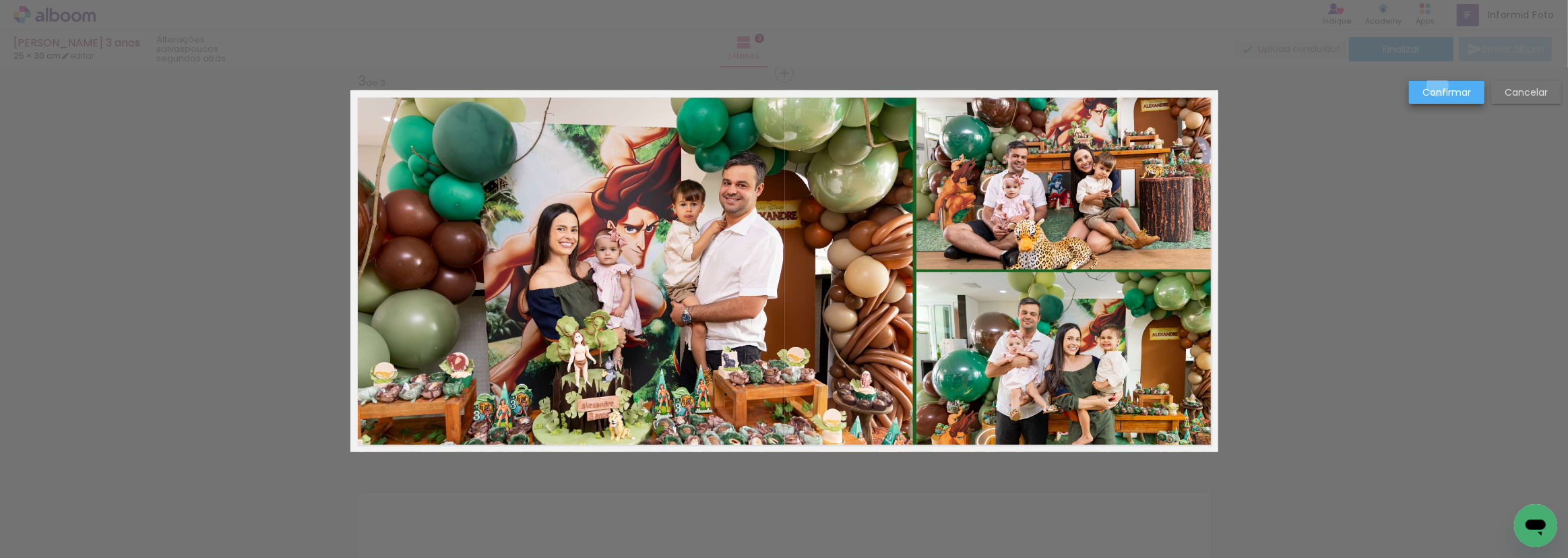
click at [1439, 85] on paper-button "Confirmar" at bounding box center [1446, 92] width 76 height 23
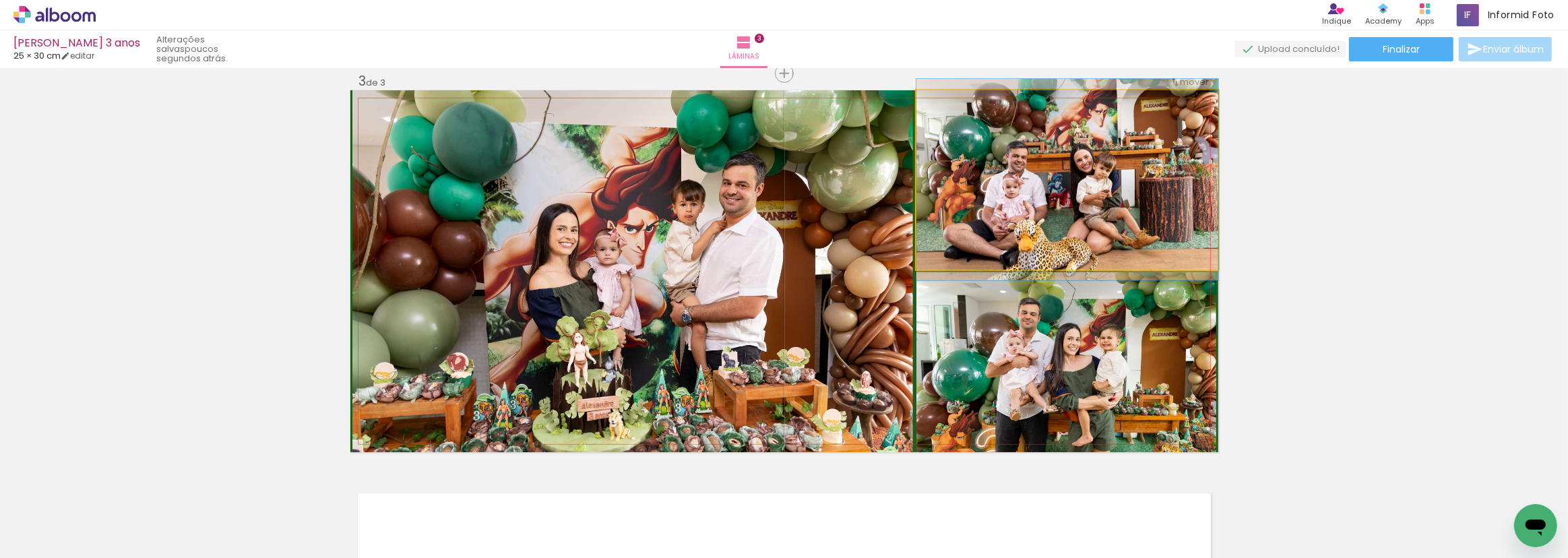
click at [1106, 219] on quentale-photo at bounding box center [1067, 180] width 302 height 179
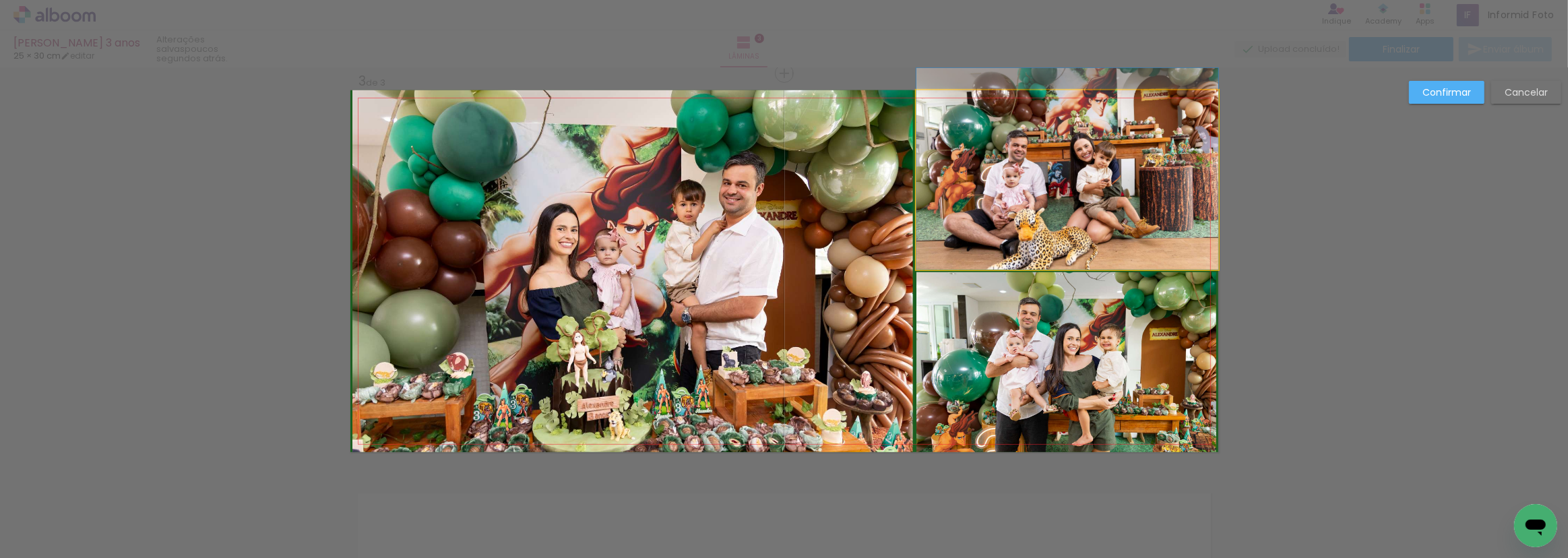
drag, startPoint x: 1097, startPoint y: 203, endPoint x: 1097, endPoint y: 150, distance: 53.0
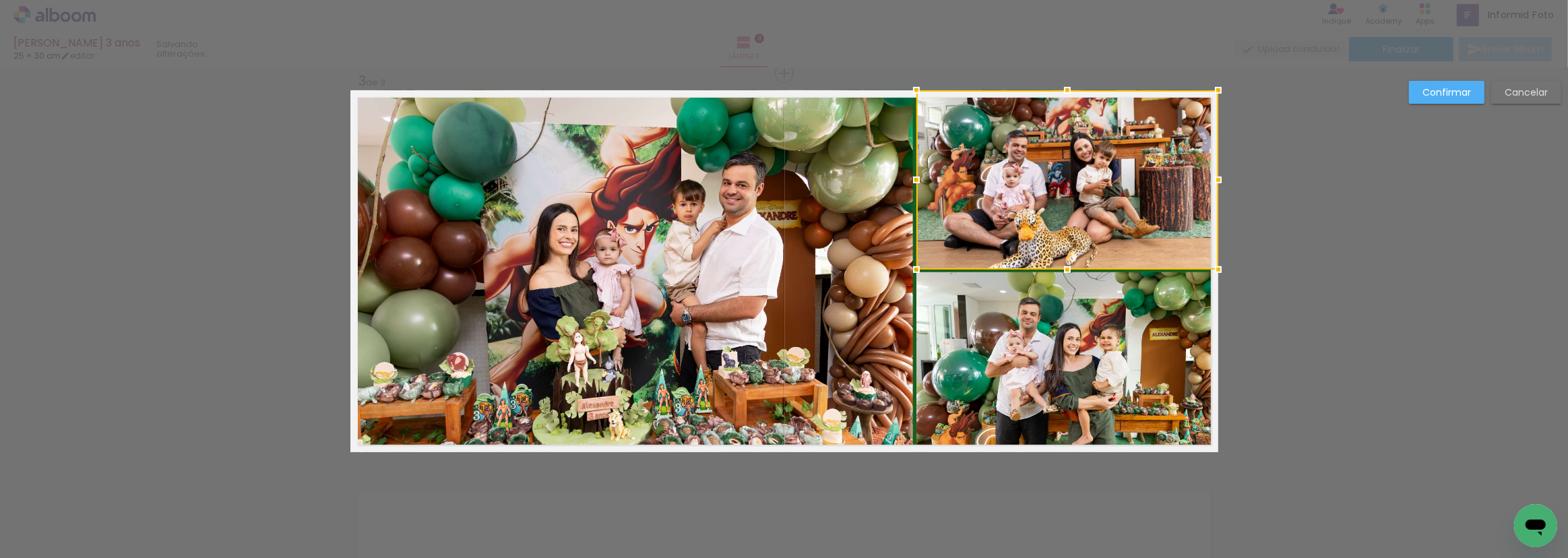
click at [1327, 205] on div "Confirmar Cancelar" at bounding box center [784, 67] width 1568 height 1614
click at [1280, 326] on div "Confirmar Cancelar" at bounding box center [784, 67] width 1568 height 1614
click at [0, 0] on slot "Confirmar" at bounding box center [0, 0] width 0 height 0
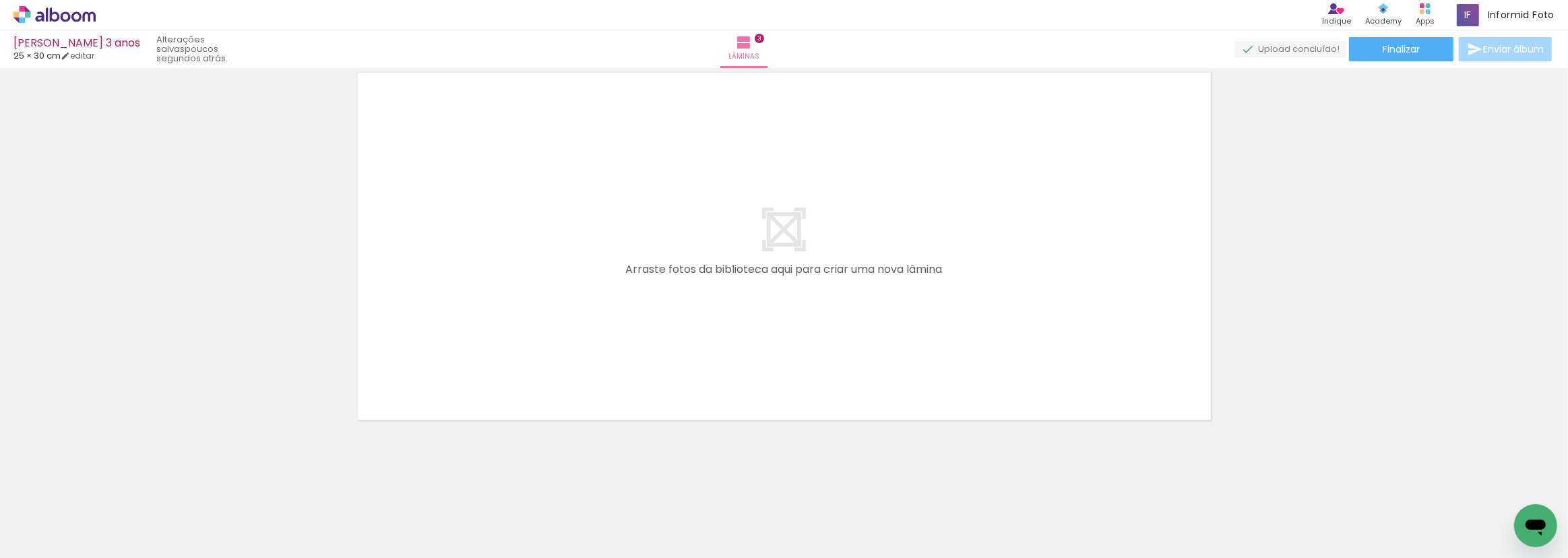
scroll to position [0, 0]
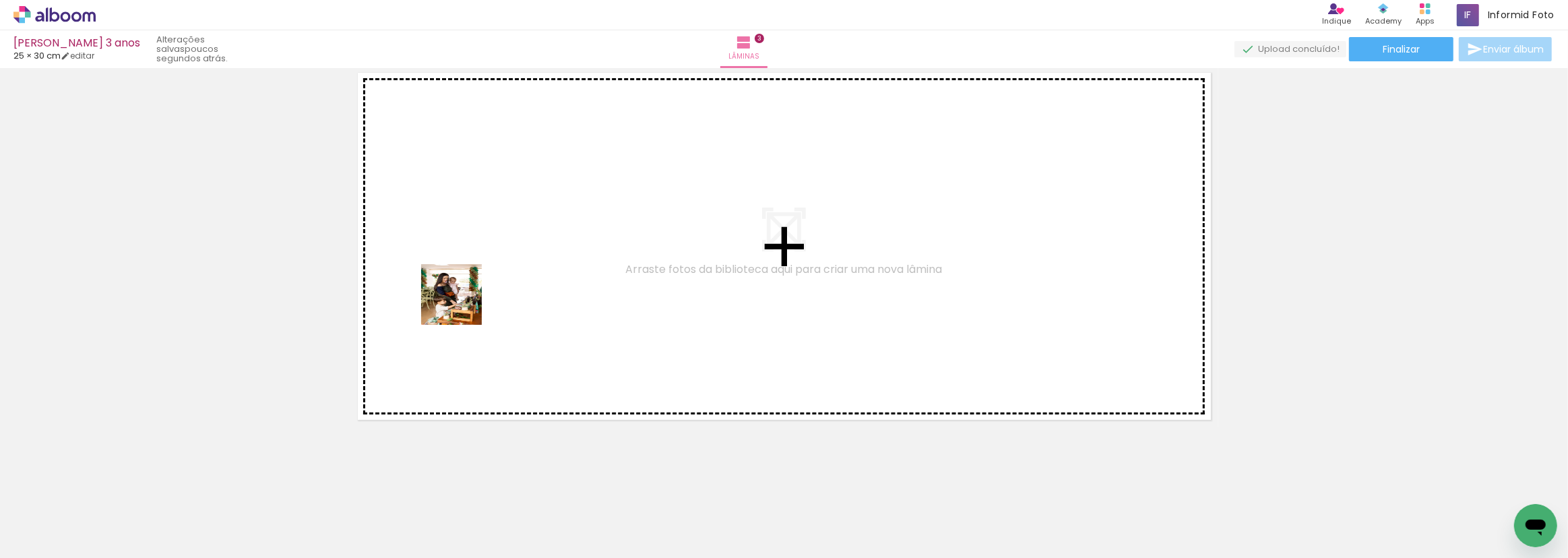
drag, startPoint x: 298, startPoint y: 514, endPoint x: 562, endPoint y: 421, distance: 279.9
click at [465, 302] on quentale-workspace at bounding box center [784, 279] width 1568 height 558
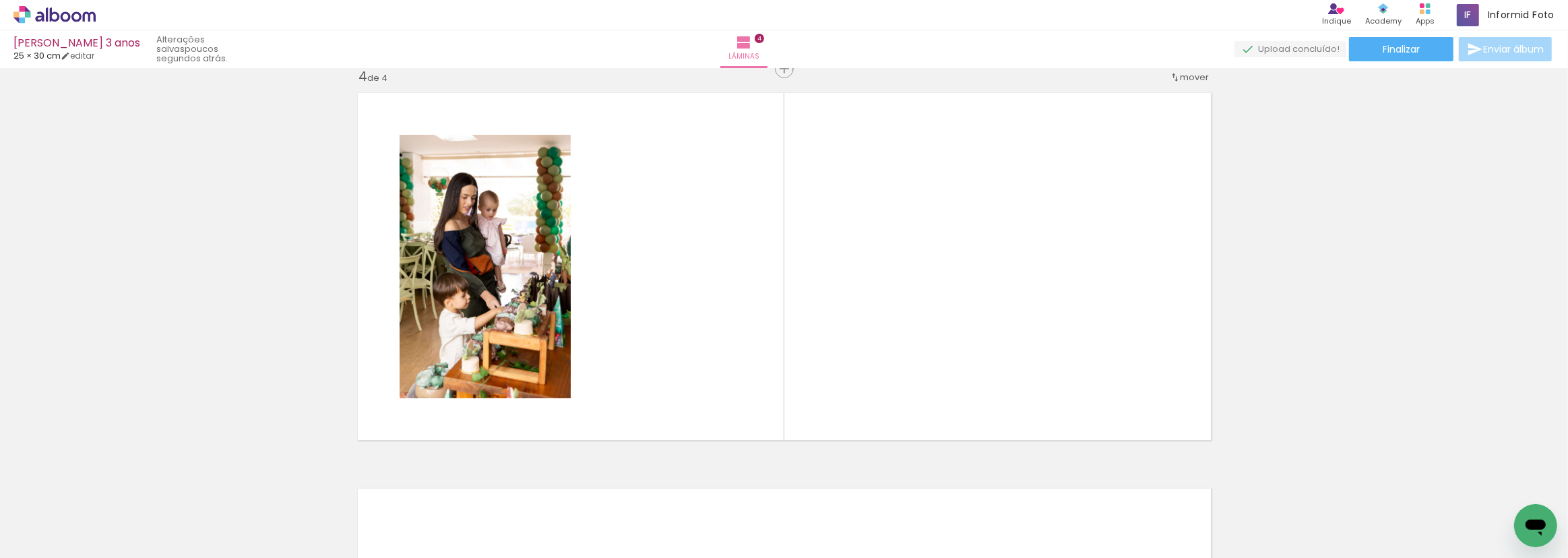
scroll to position [1204, 0]
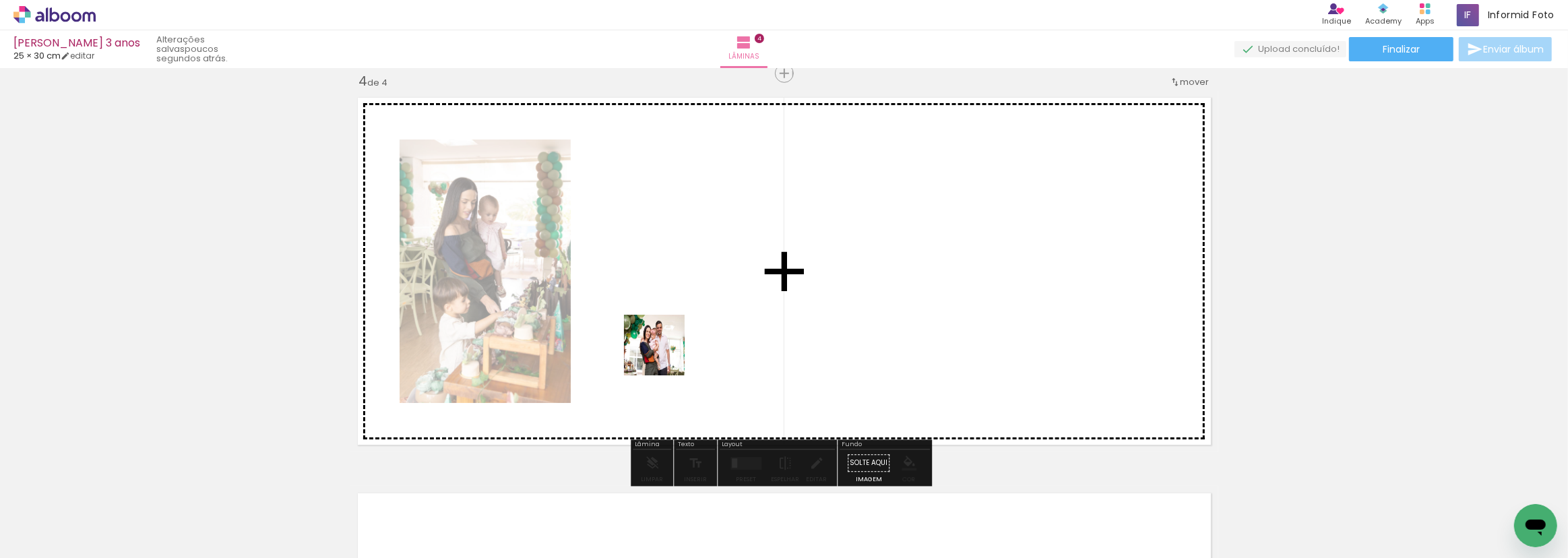
drag, startPoint x: 624, startPoint y: 458, endPoint x: 714, endPoint y: 431, distance: 94.0
click at [673, 313] on quentale-workspace at bounding box center [784, 279] width 1568 height 558
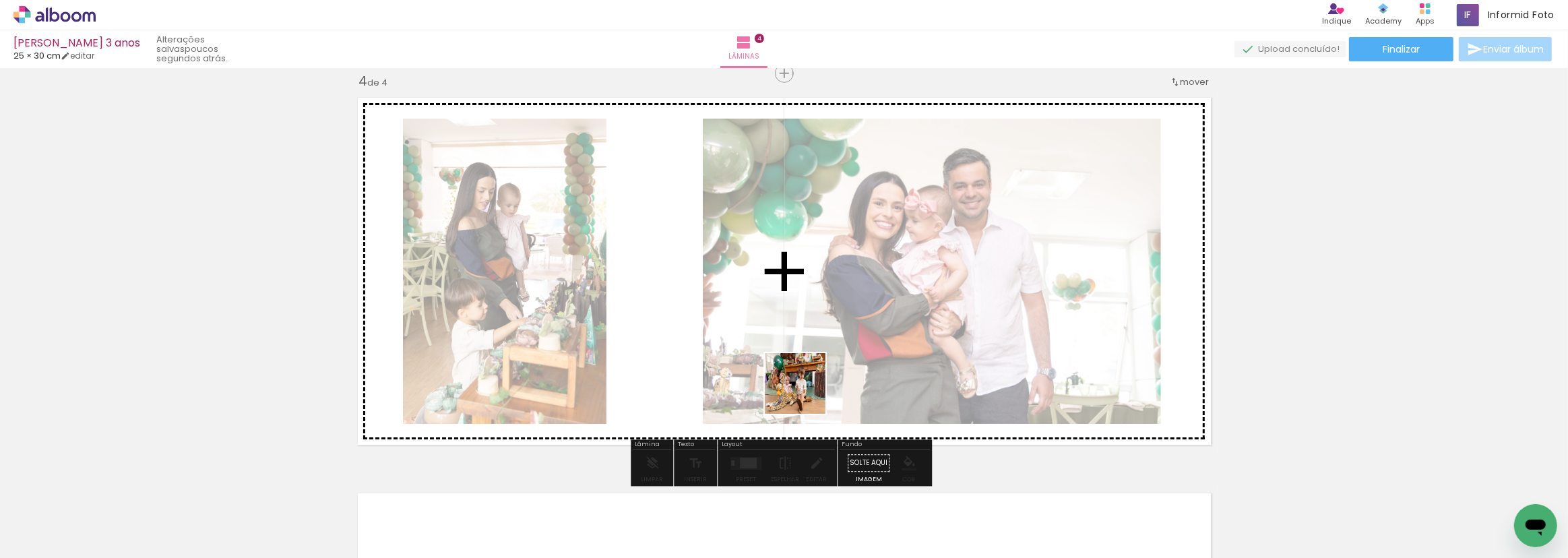
drag, startPoint x: 742, startPoint y: 516, endPoint x: 819, endPoint y: 488, distance: 81.9
click at [808, 392] on quentale-workspace at bounding box center [784, 279] width 1568 height 558
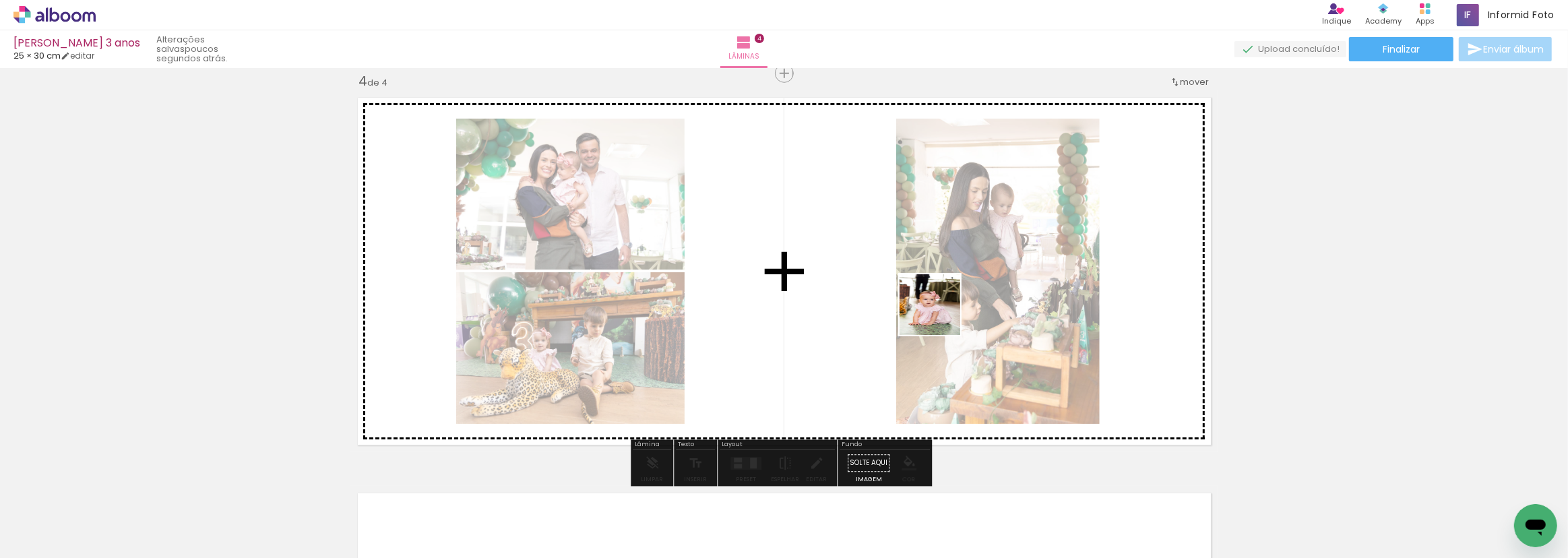
drag, startPoint x: 823, startPoint y: 512, endPoint x: 975, endPoint y: 304, distance: 257.6
click at [940, 314] on quentale-workspace at bounding box center [784, 279] width 1568 height 558
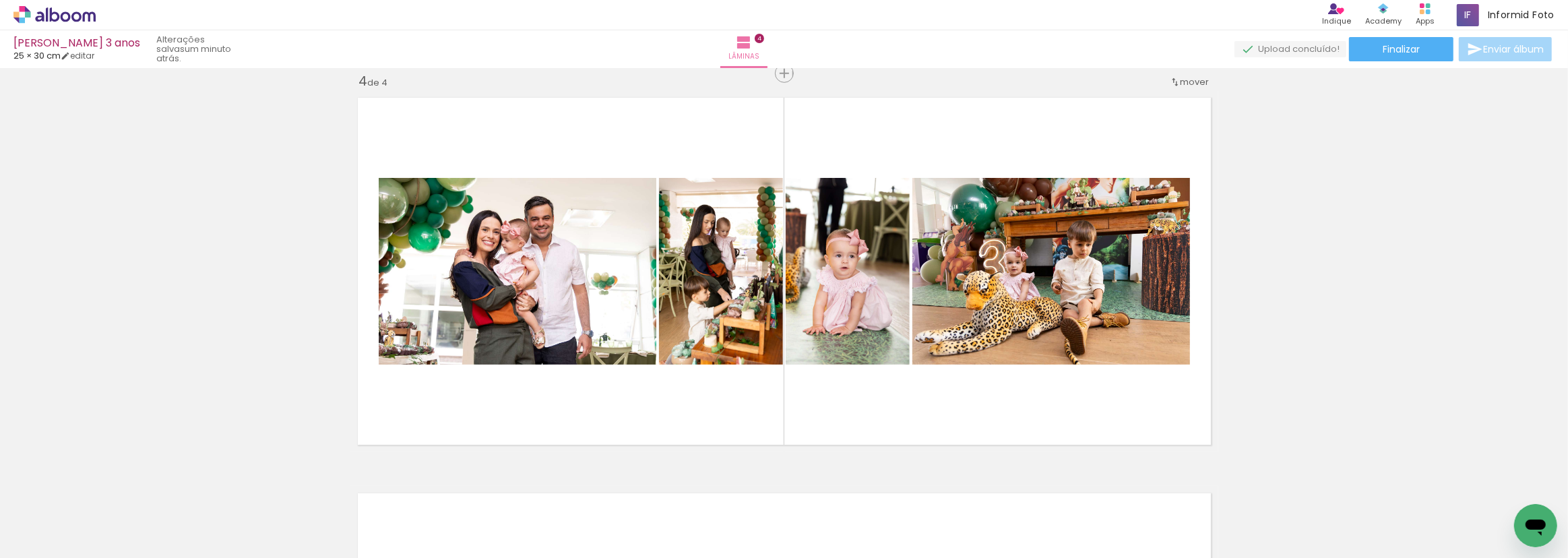
scroll to position [0, 2048]
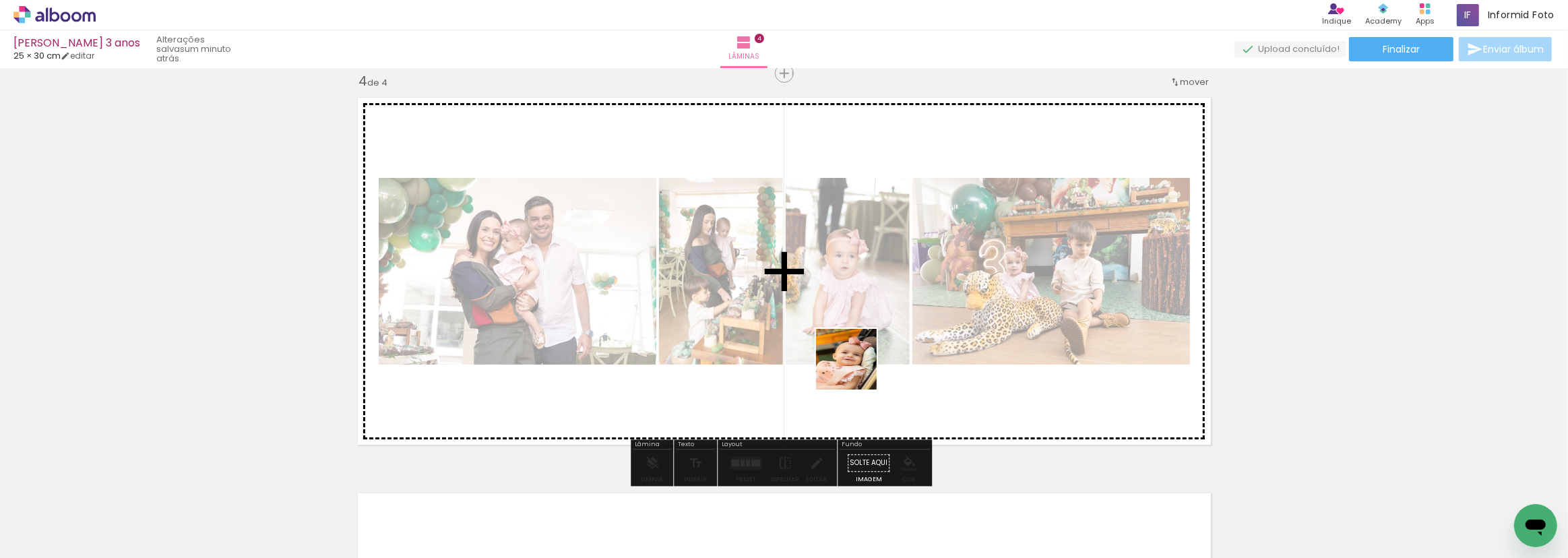
drag, startPoint x: 817, startPoint y: 507, endPoint x: 883, endPoint y: 401, distance: 124.9
click at [857, 360] on quentale-workspace at bounding box center [784, 279] width 1568 height 558
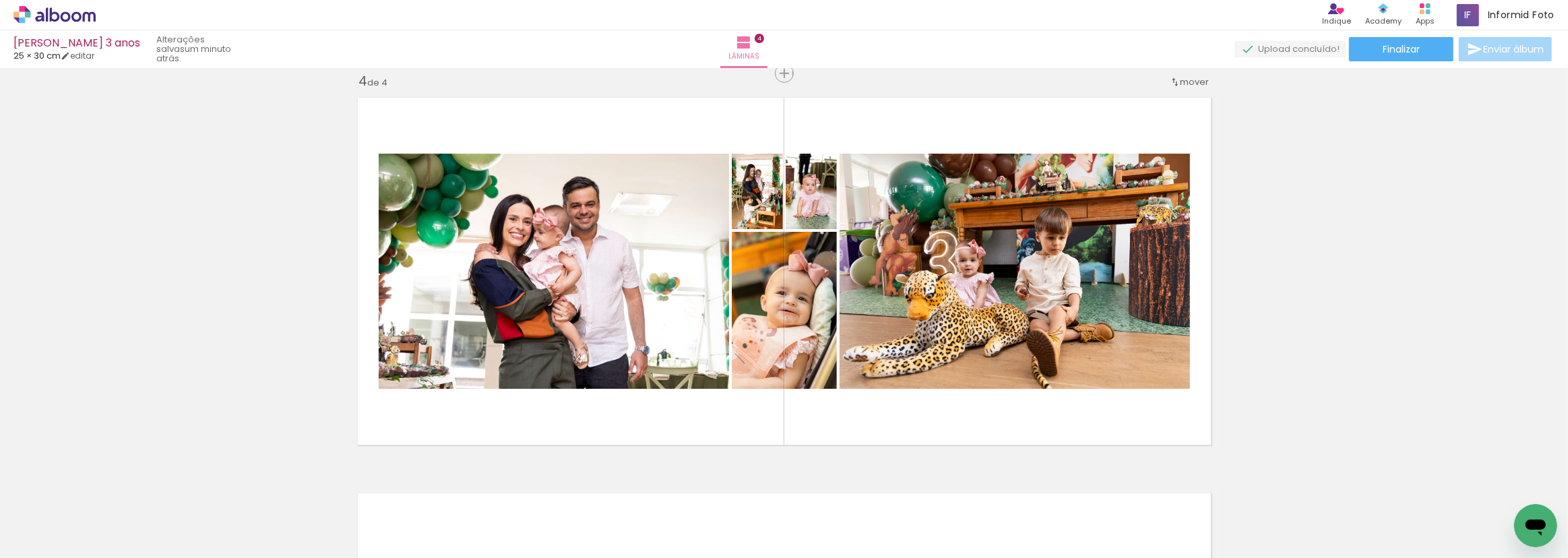
scroll to position [0, 981]
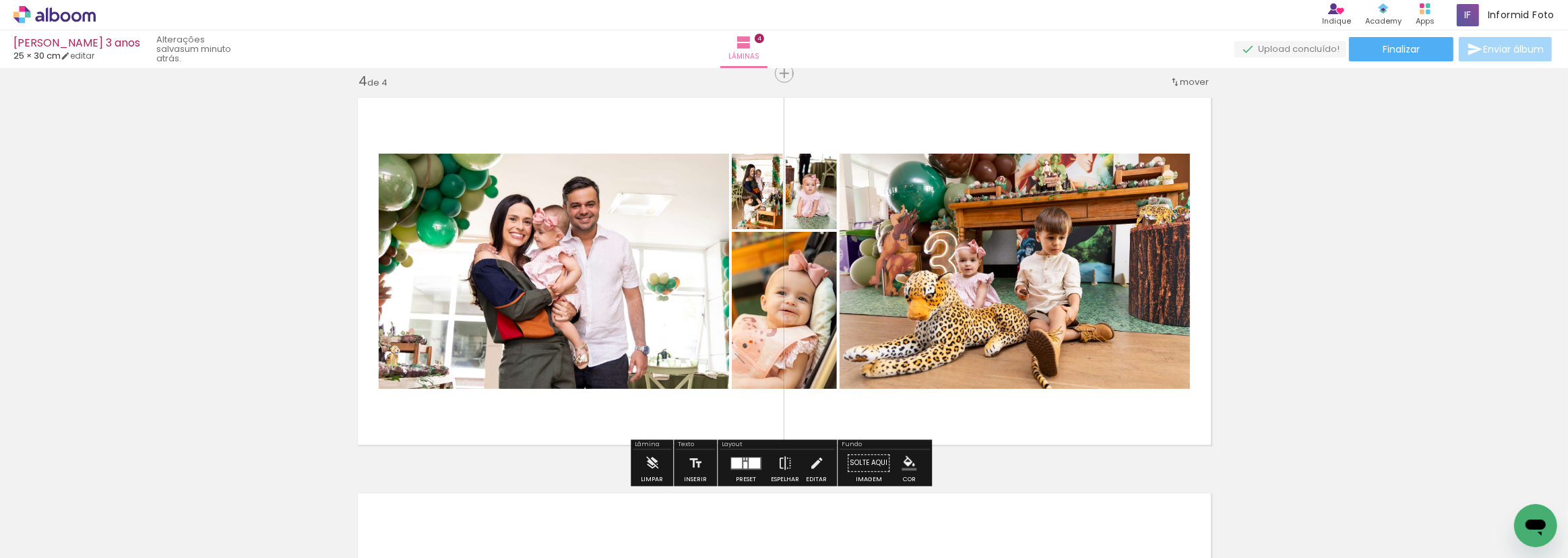
click at [731, 457] on div at bounding box center [737, 462] width 11 height 11
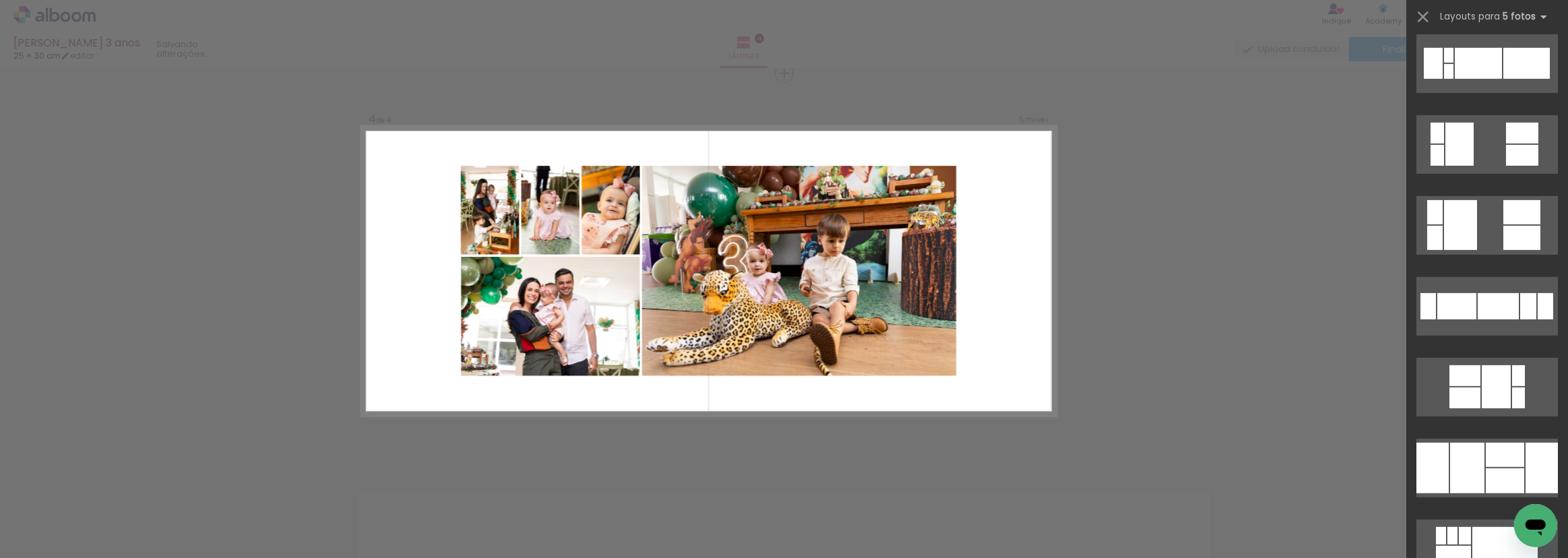
scroll to position [918, 0]
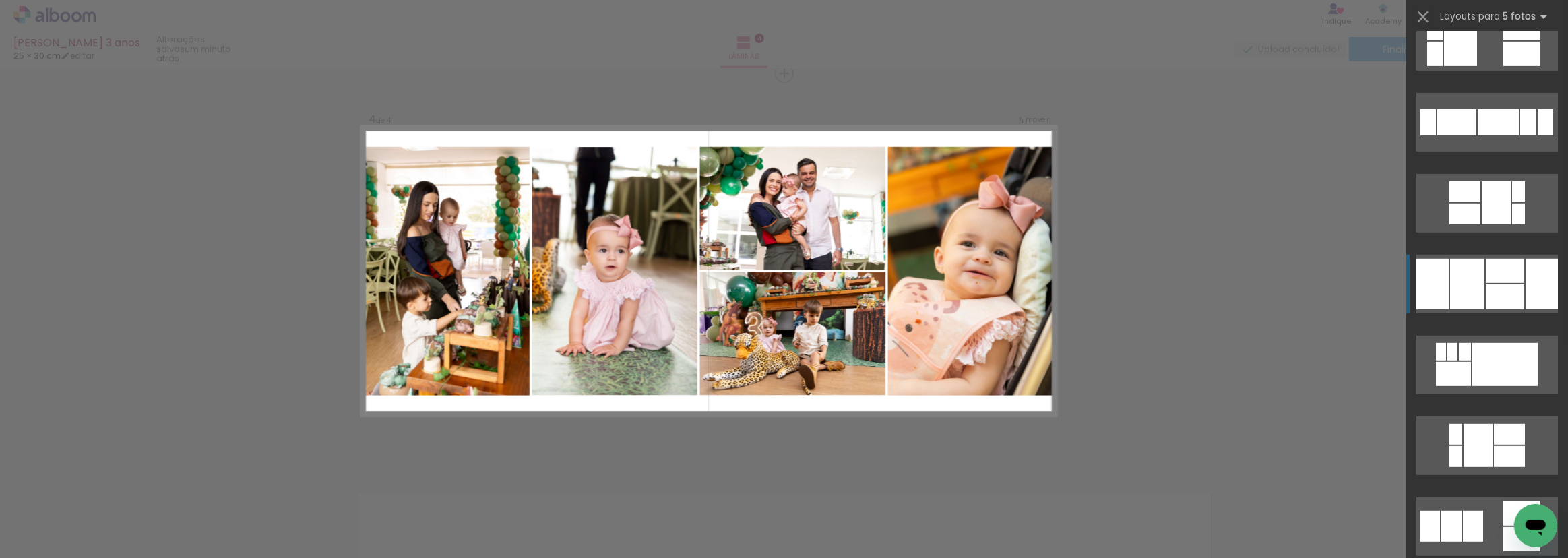
click at [1503, 279] on div at bounding box center [1505, 271] width 38 height 24
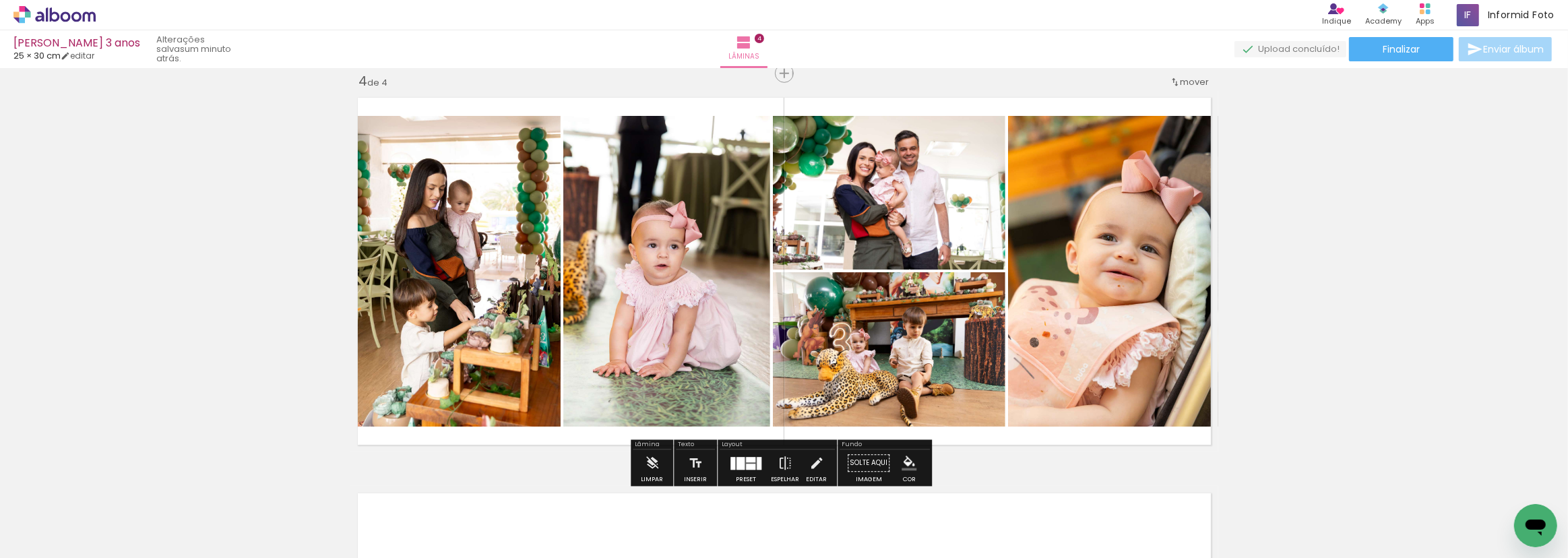
click at [903, 465] on iron-icon "color picker" at bounding box center [909, 463] width 15 height 15
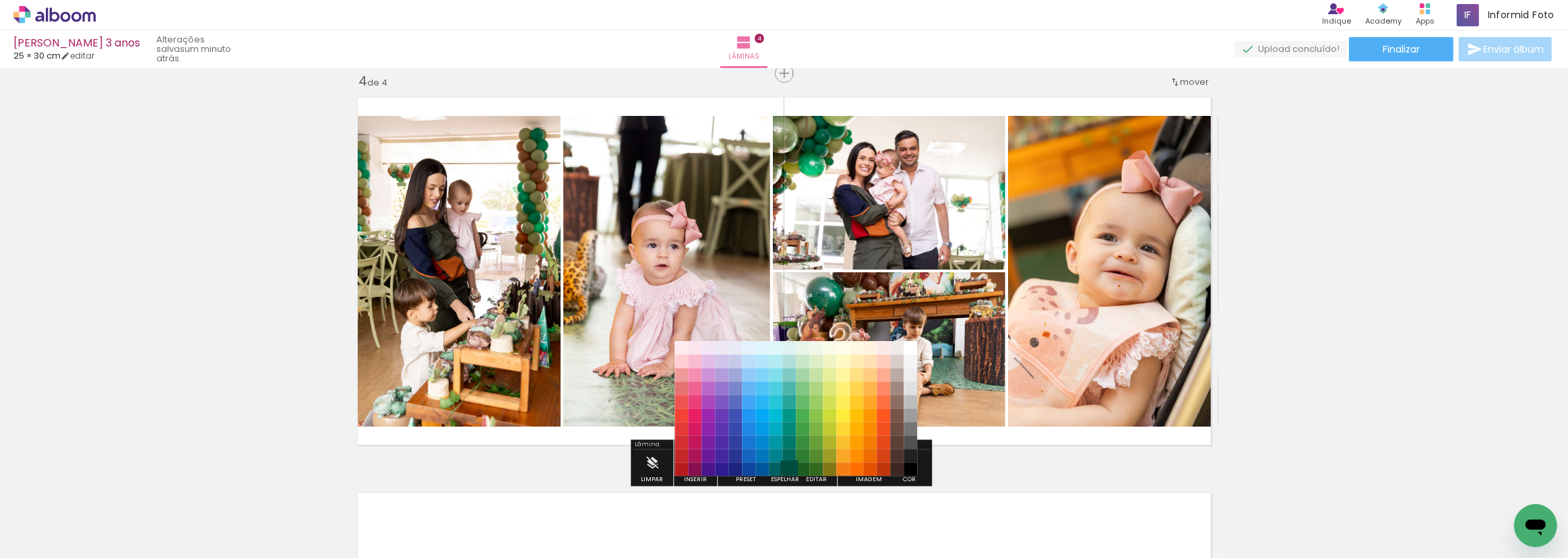
click at [789, 465] on paper-item "#004d40" at bounding box center [789, 469] width 14 height 14
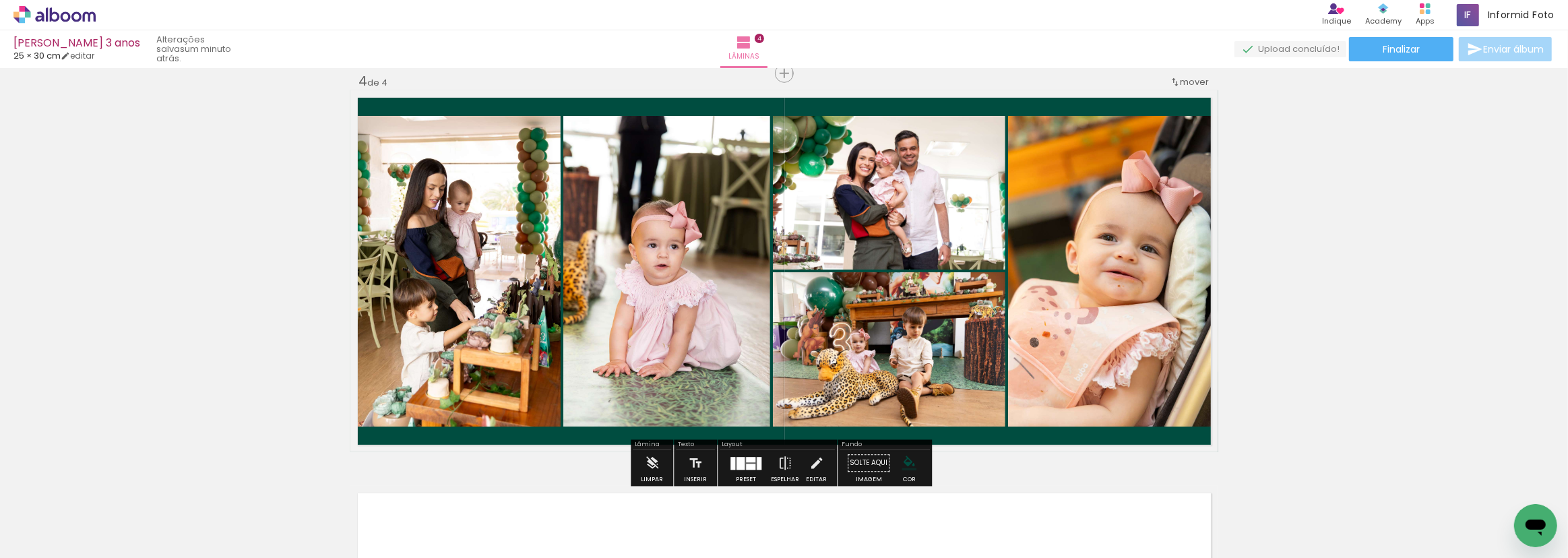
click at [902, 458] on iron-icon "color picker" at bounding box center [909, 463] width 15 height 15
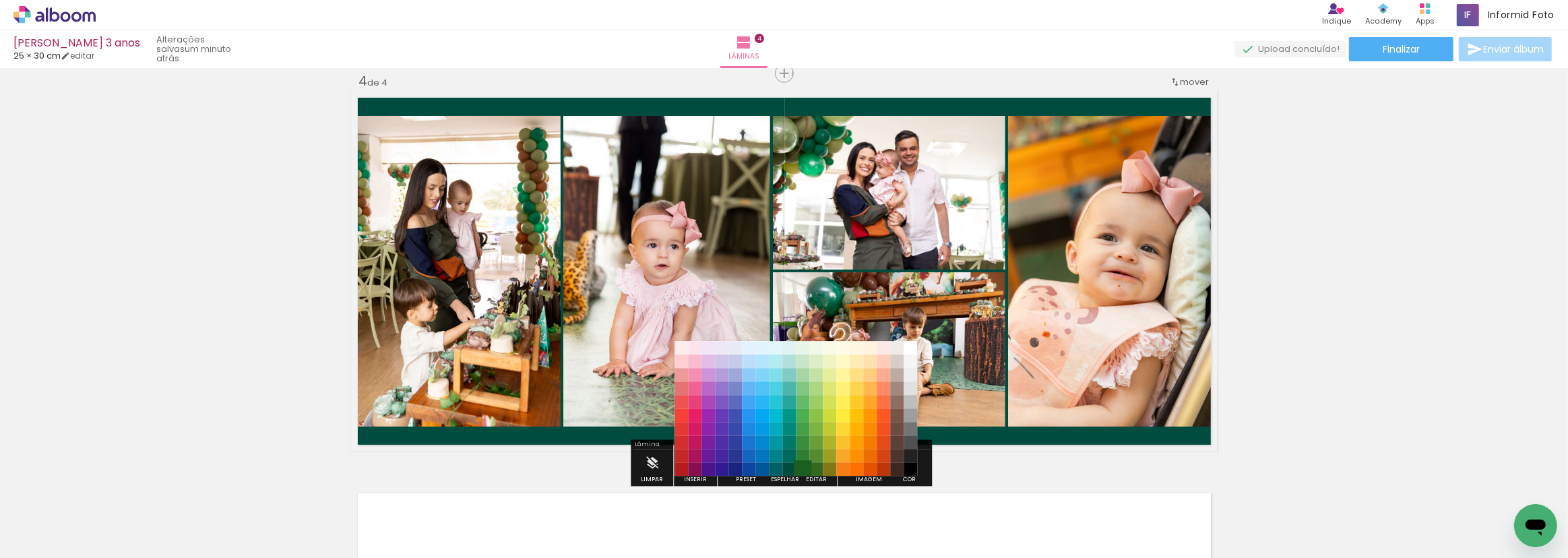
click at [798, 470] on paper-item "#1b5e20" at bounding box center [803, 469] width 14 height 14
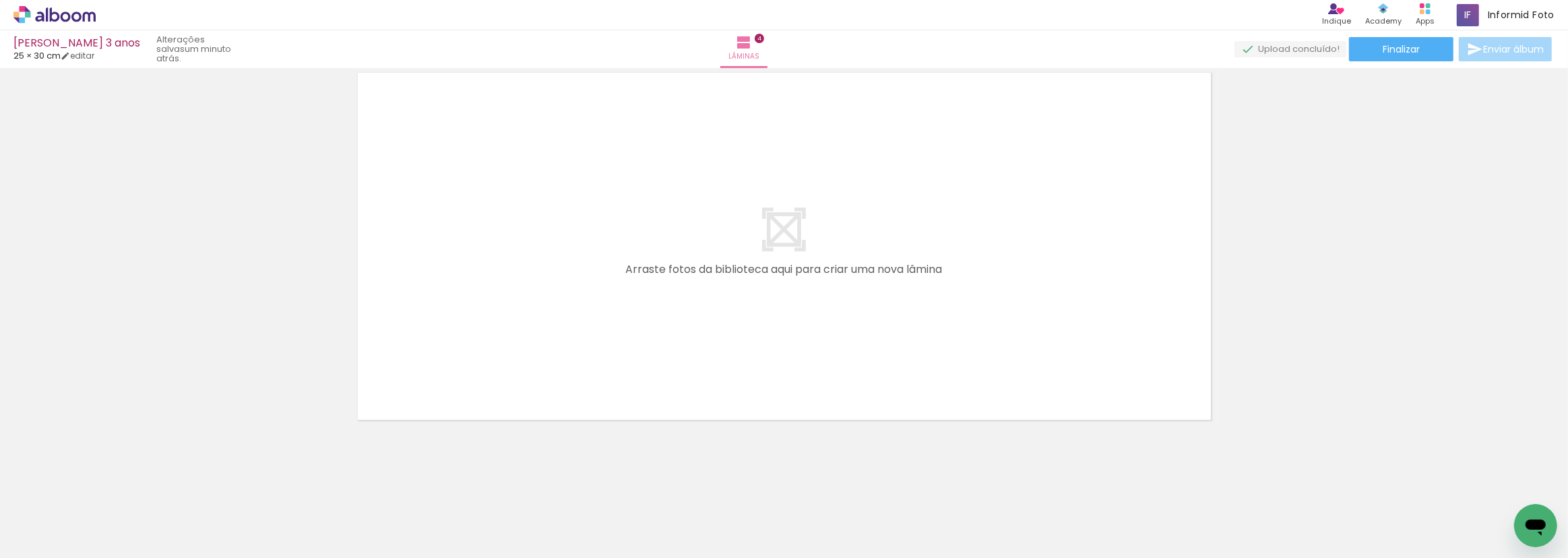
scroll to position [0, 916]
drag, startPoint x: 740, startPoint y: 502, endPoint x: 841, endPoint y: 472, distance: 105.4
click at [788, 339] on quentale-workspace at bounding box center [784, 279] width 1568 height 558
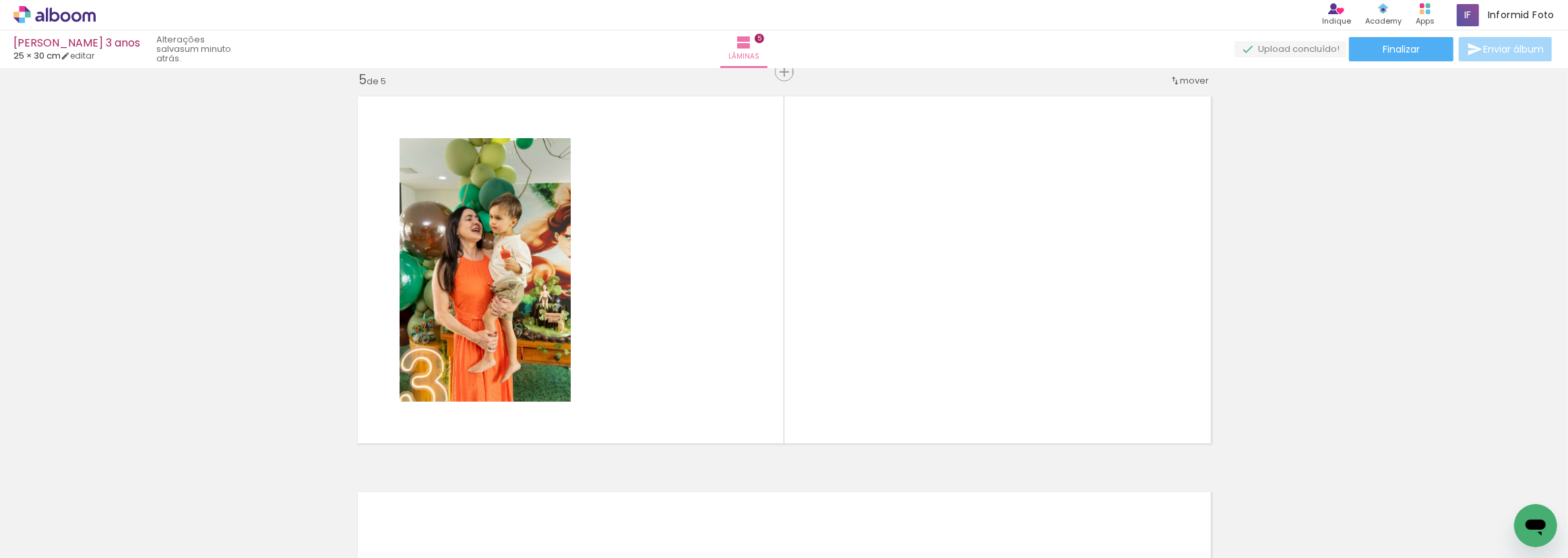
scroll to position [1599, 0]
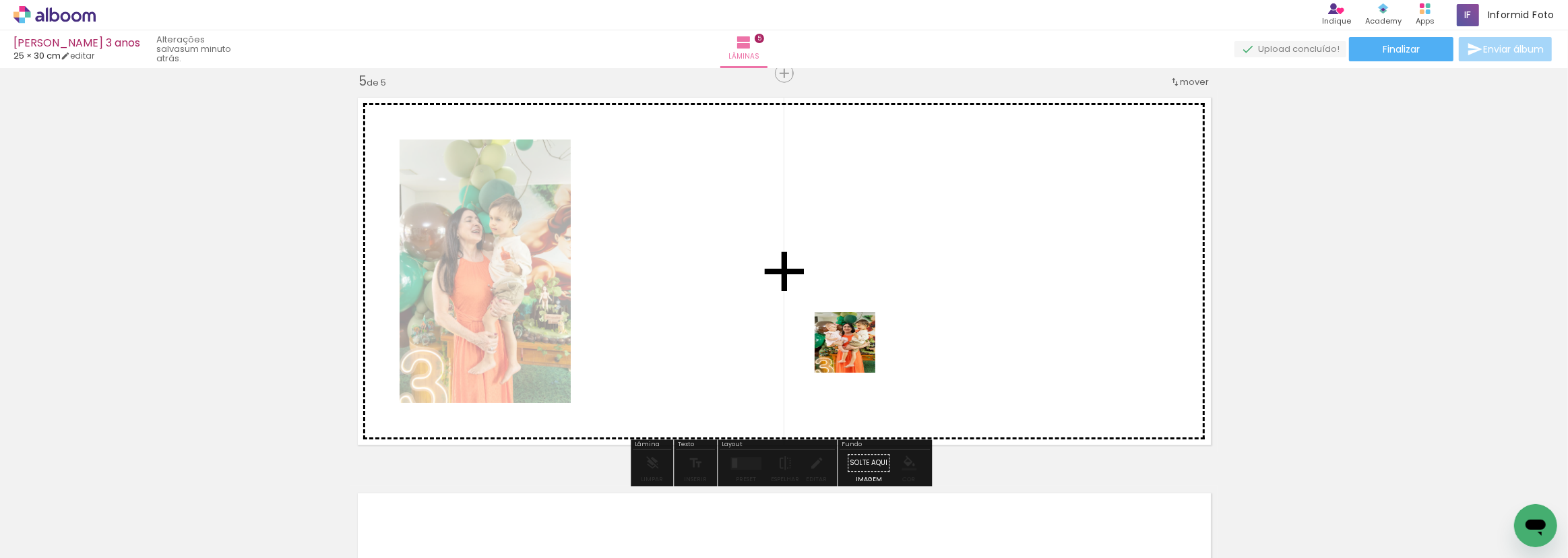
drag, startPoint x: 824, startPoint y: 462, endPoint x: 871, endPoint y: 339, distance: 131.7
click at [862, 336] on quentale-workspace at bounding box center [784, 279] width 1568 height 558
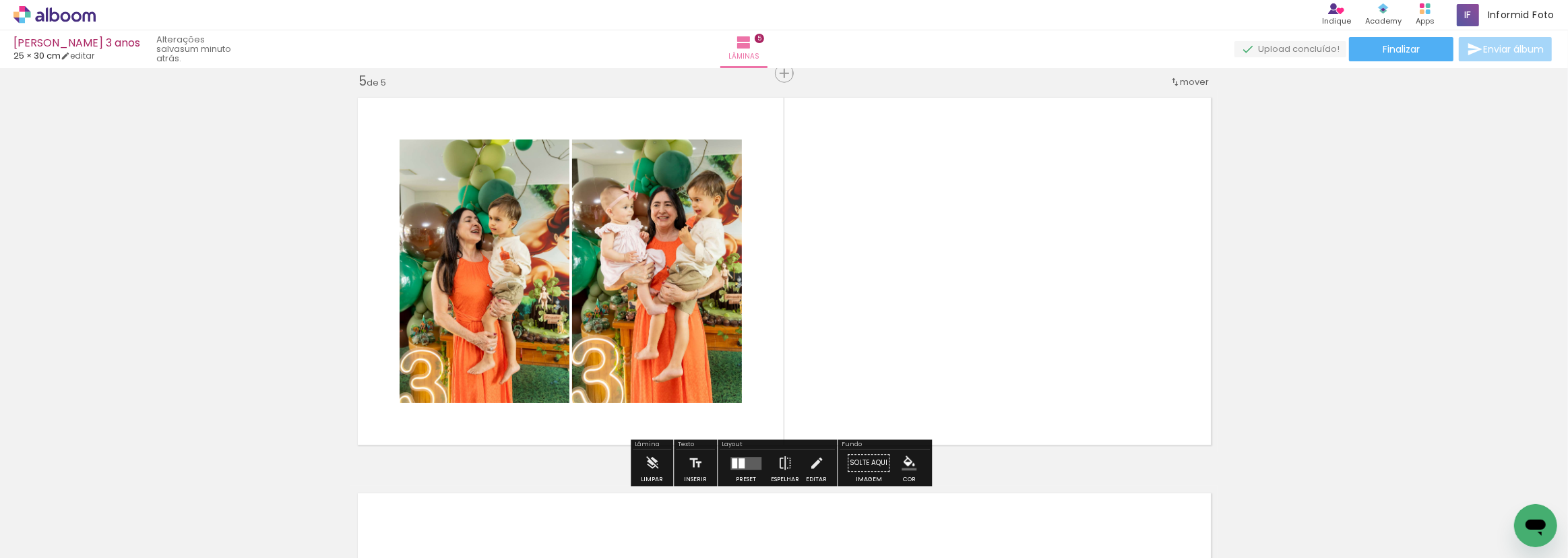
drag, startPoint x: 909, startPoint y: 518, endPoint x: 978, endPoint y: 456, distance: 92.8
click at [947, 369] on quentale-workspace at bounding box center [784, 279] width 1568 height 558
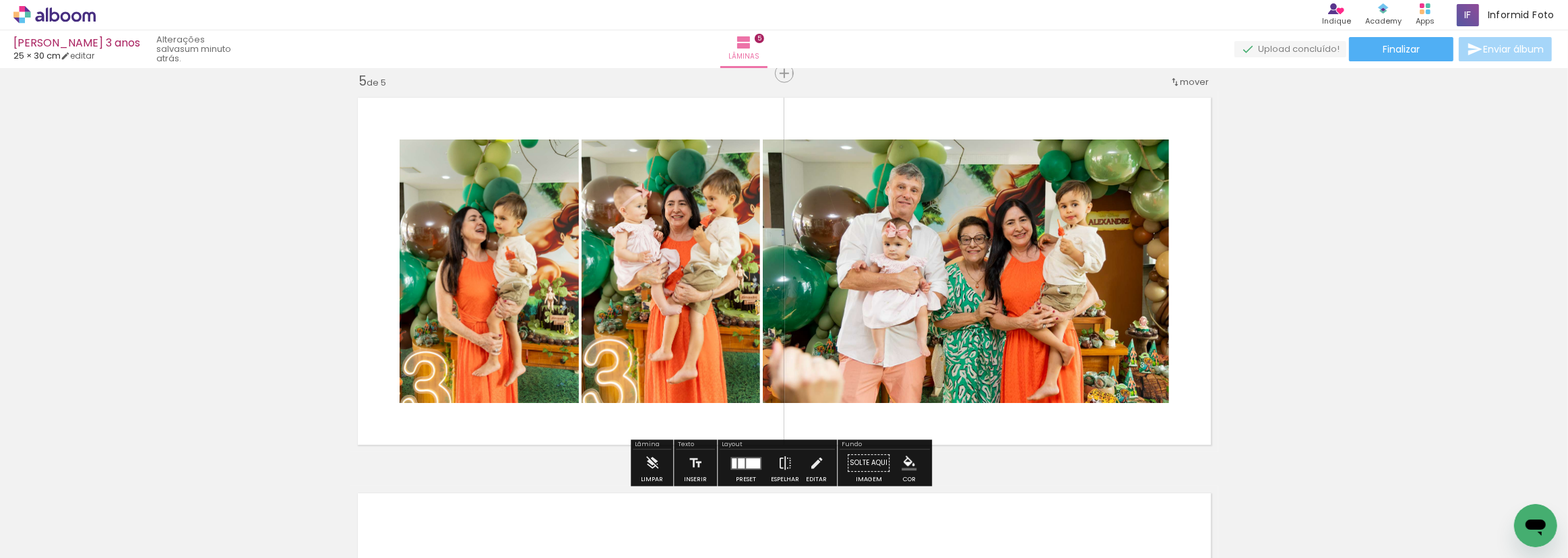
drag, startPoint x: 967, startPoint y: 504, endPoint x: 926, endPoint y: 458, distance: 61.6
click at [1013, 344] on quentale-workspace at bounding box center [784, 279] width 1568 height 558
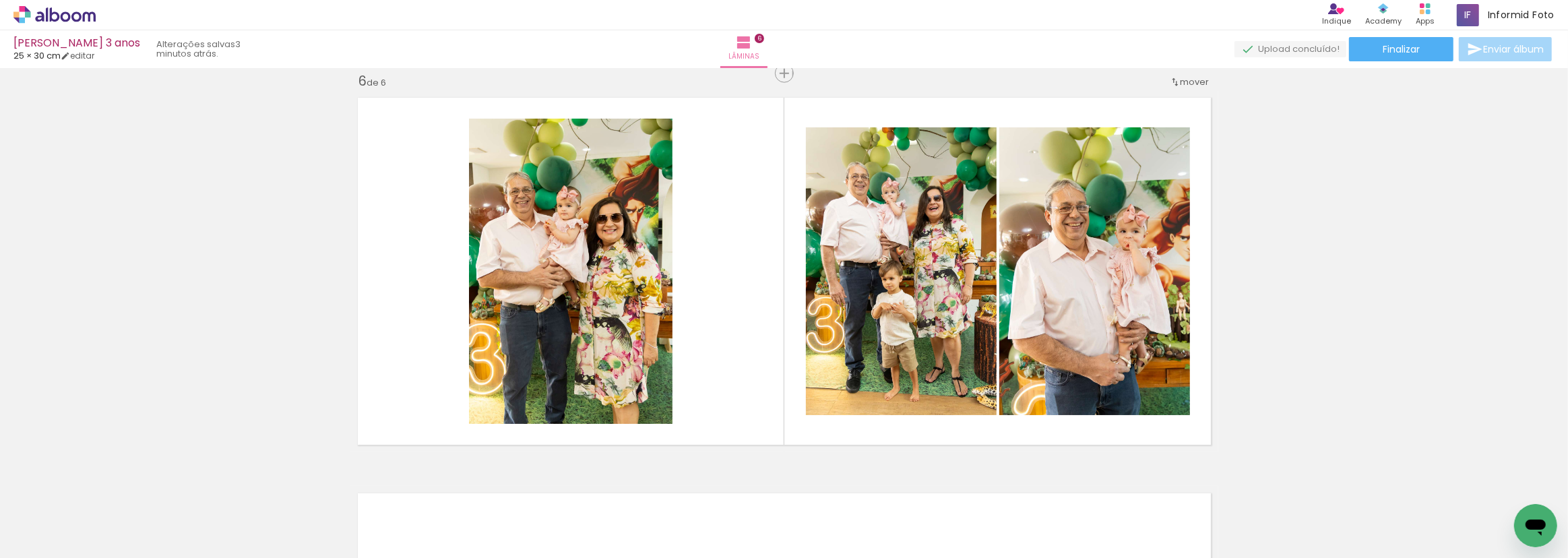
scroll to position [0, 1241]
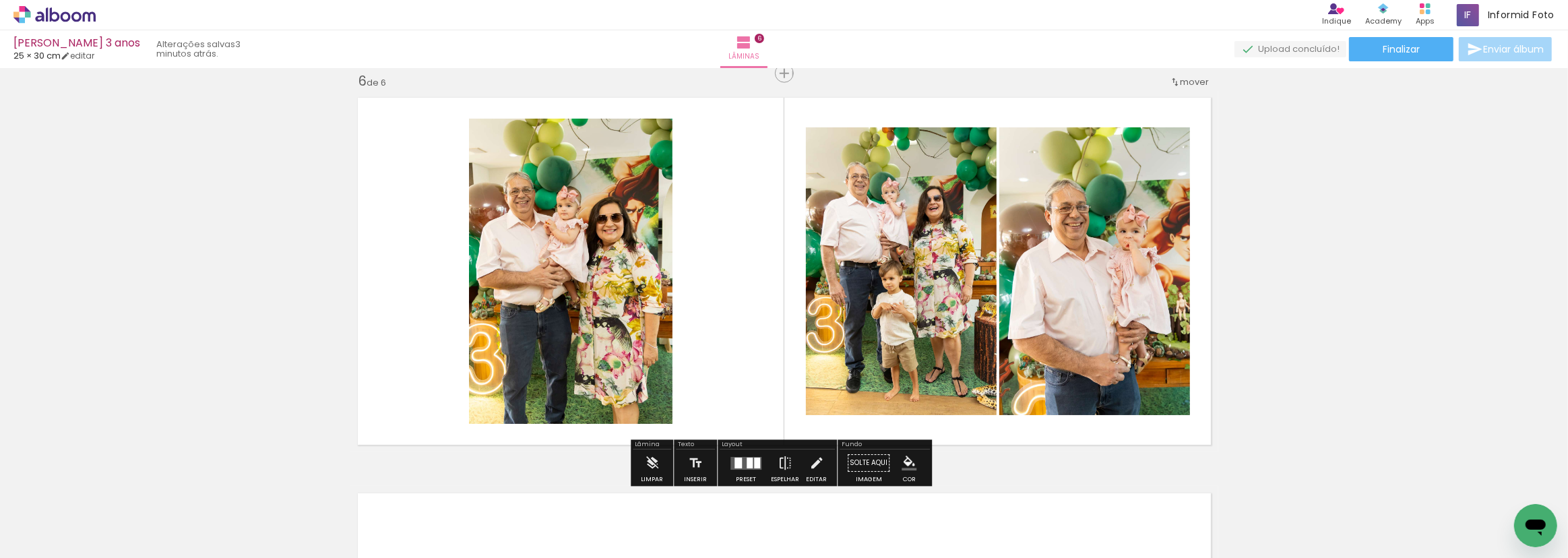
click at [755, 467] on div at bounding box center [757, 462] width 6 height 11
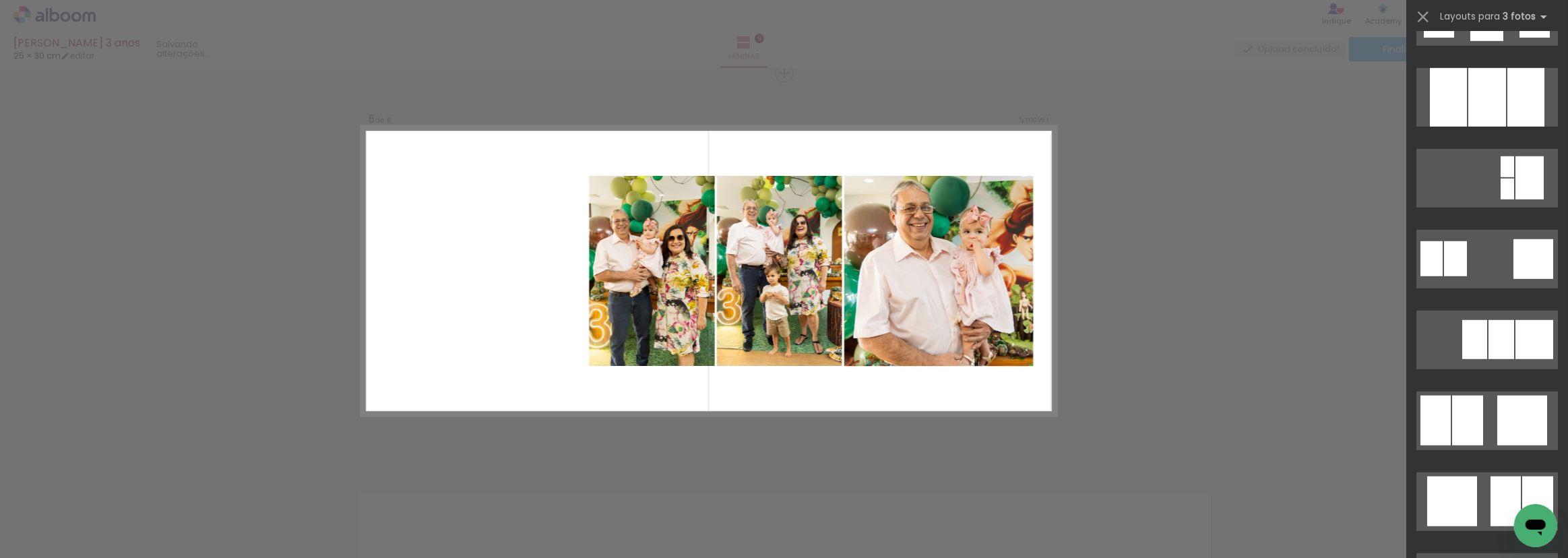
scroll to position [1225, 0]
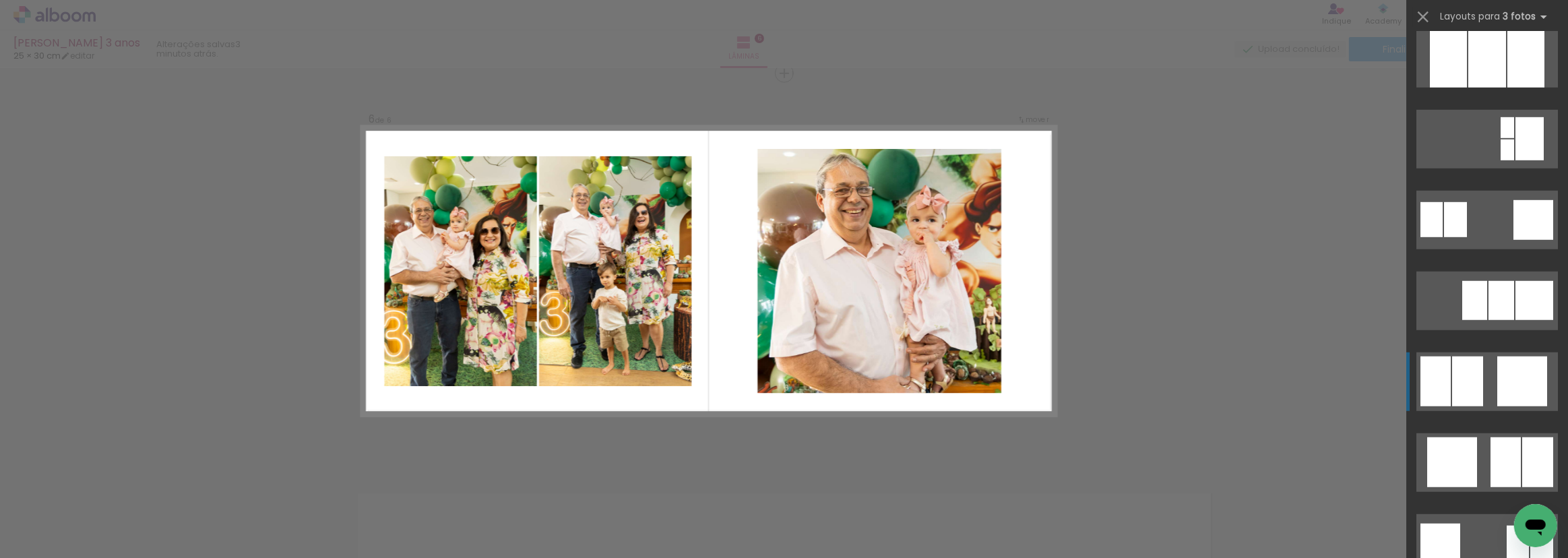
click at [1490, 398] on quentale-layouter at bounding box center [1487, 382] width 142 height 59
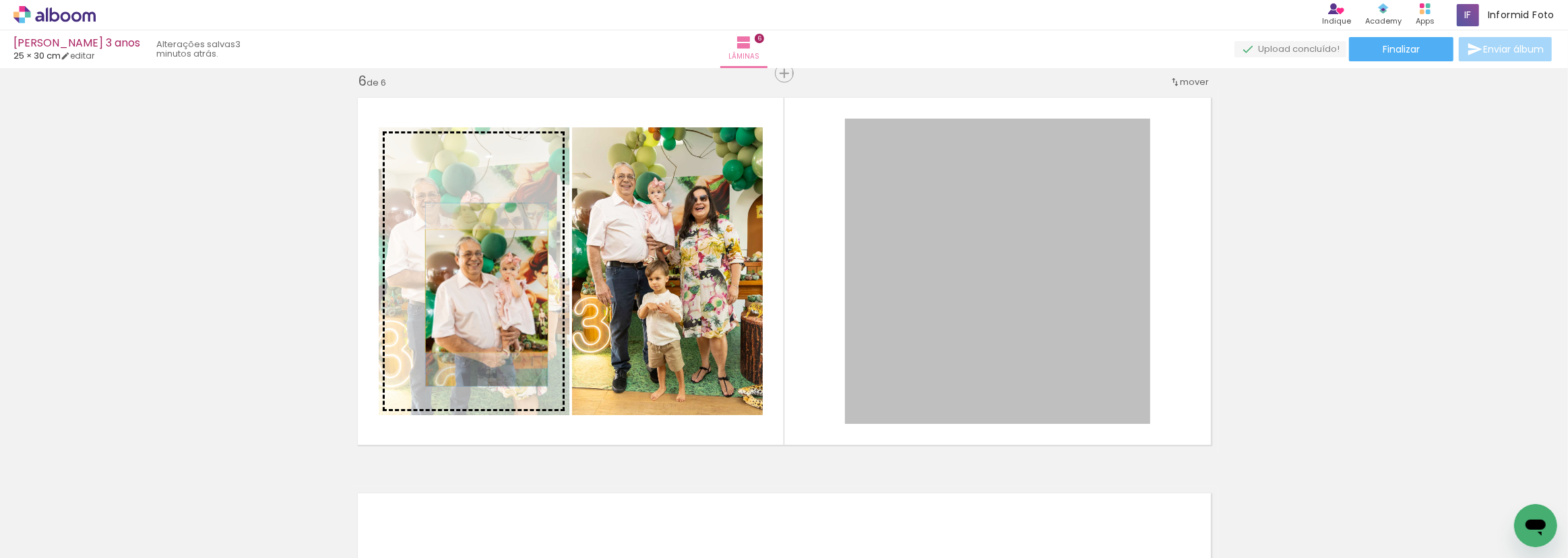
drag, startPoint x: 942, startPoint y: 314, endPoint x: 482, endPoint y: 291, distance: 460.6
click at [0, 0] on slot at bounding box center [0, 0] width 0 height 0
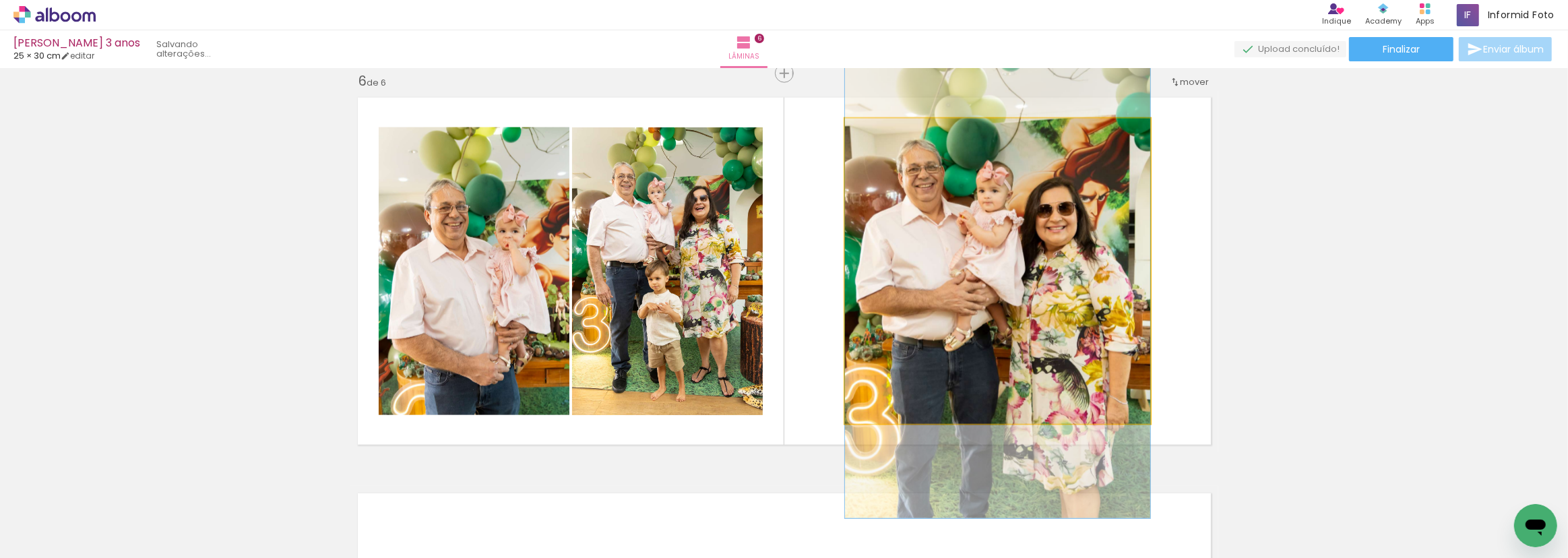
drag, startPoint x: 947, startPoint y: 226, endPoint x: 954, endPoint y: 244, distance: 19.3
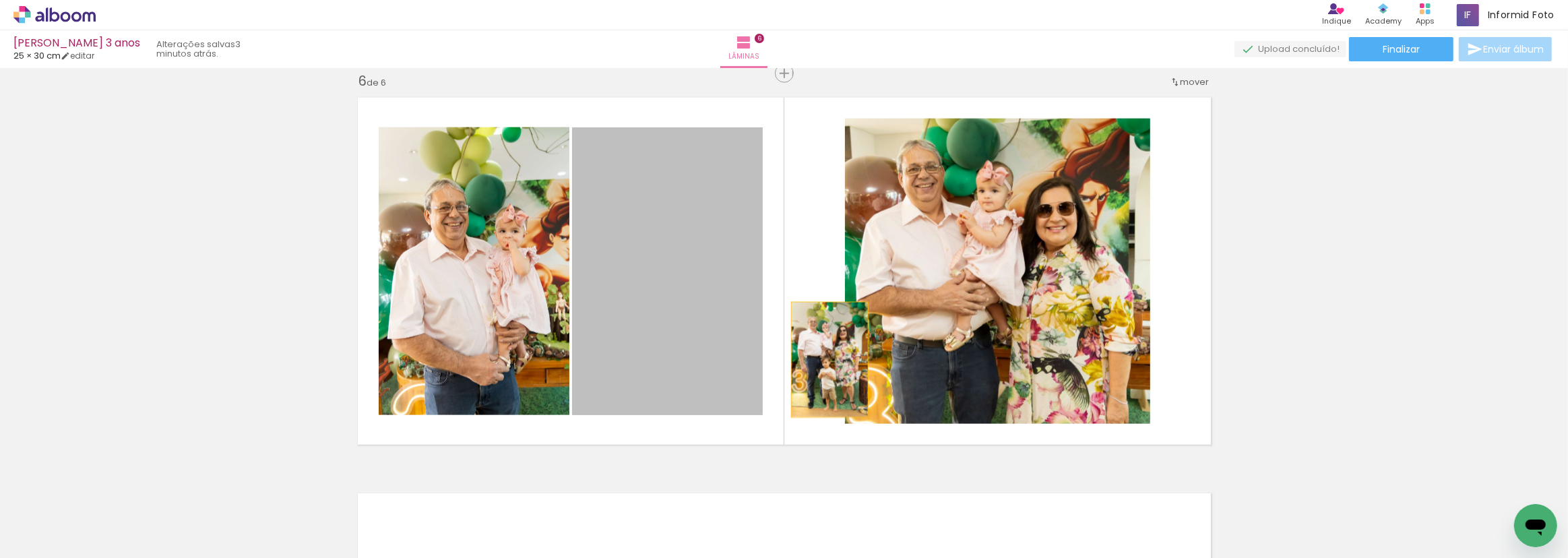
drag, startPoint x: 789, startPoint y: 360, endPoint x: 957, endPoint y: 346, distance: 168.6
click at [0, 0] on slot at bounding box center [0, 0] width 0 height 0
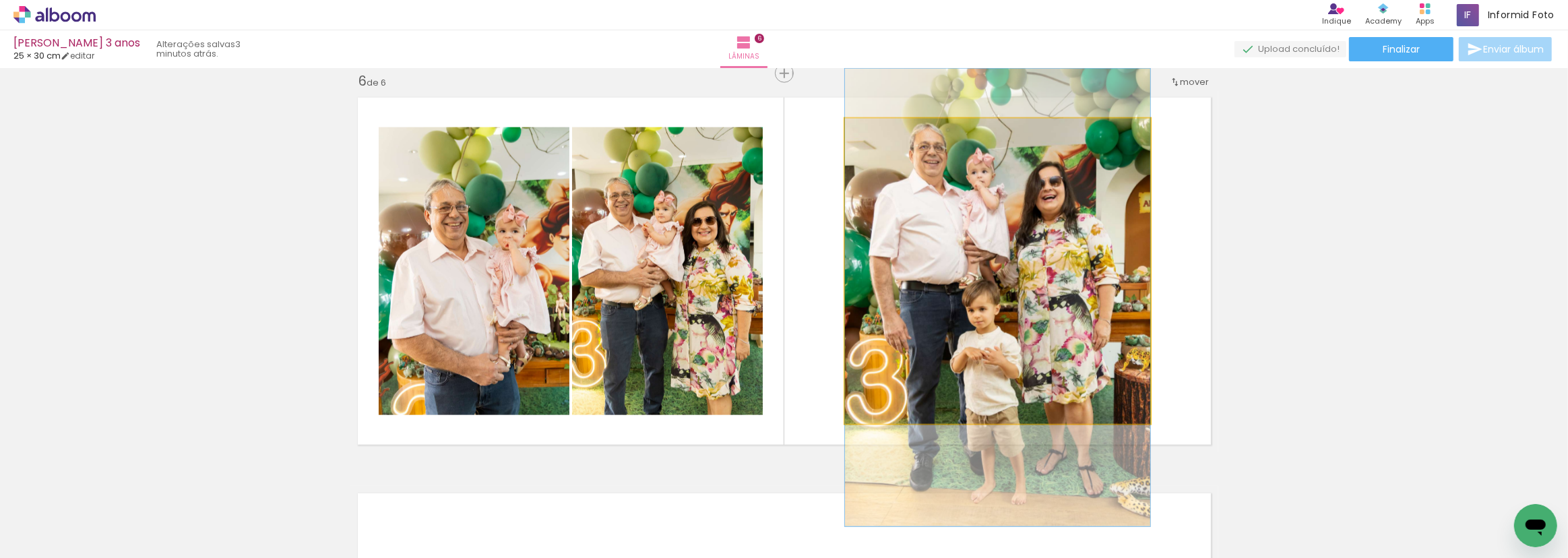
drag, startPoint x: 957, startPoint y: 346, endPoint x: 964, endPoint y: 372, distance: 26.9
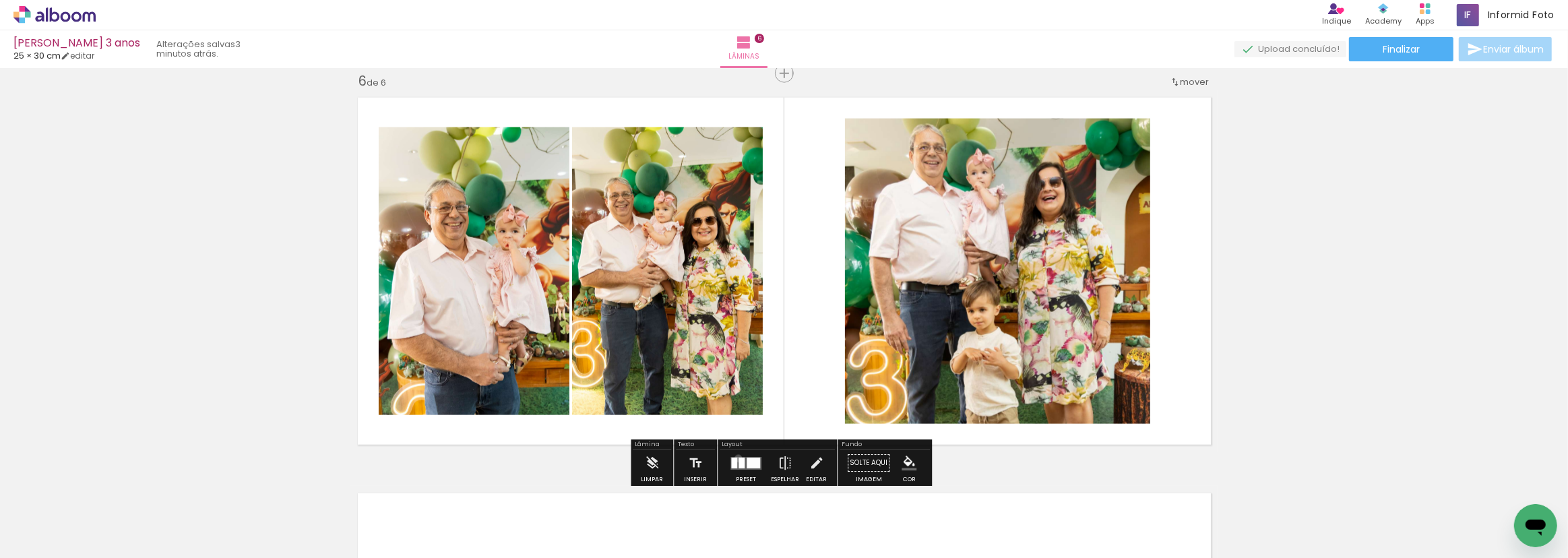
click at [739, 458] on div at bounding box center [742, 462] width 6 height 11
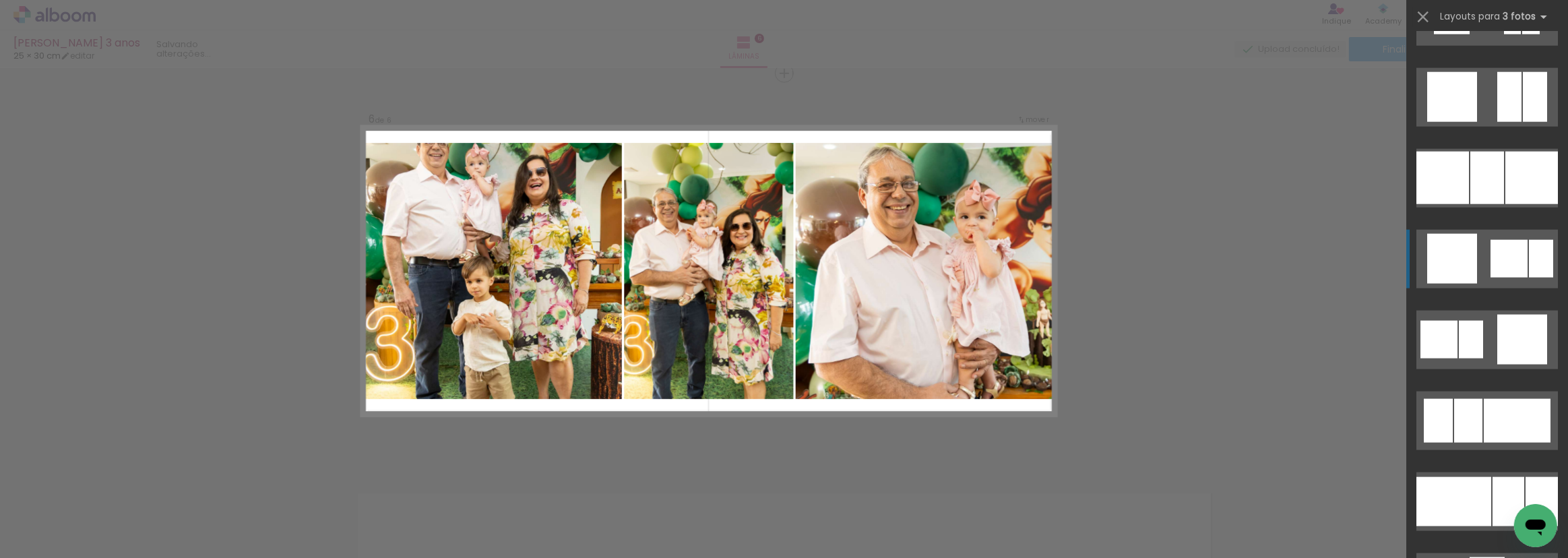
scroll to position [1903, 0]
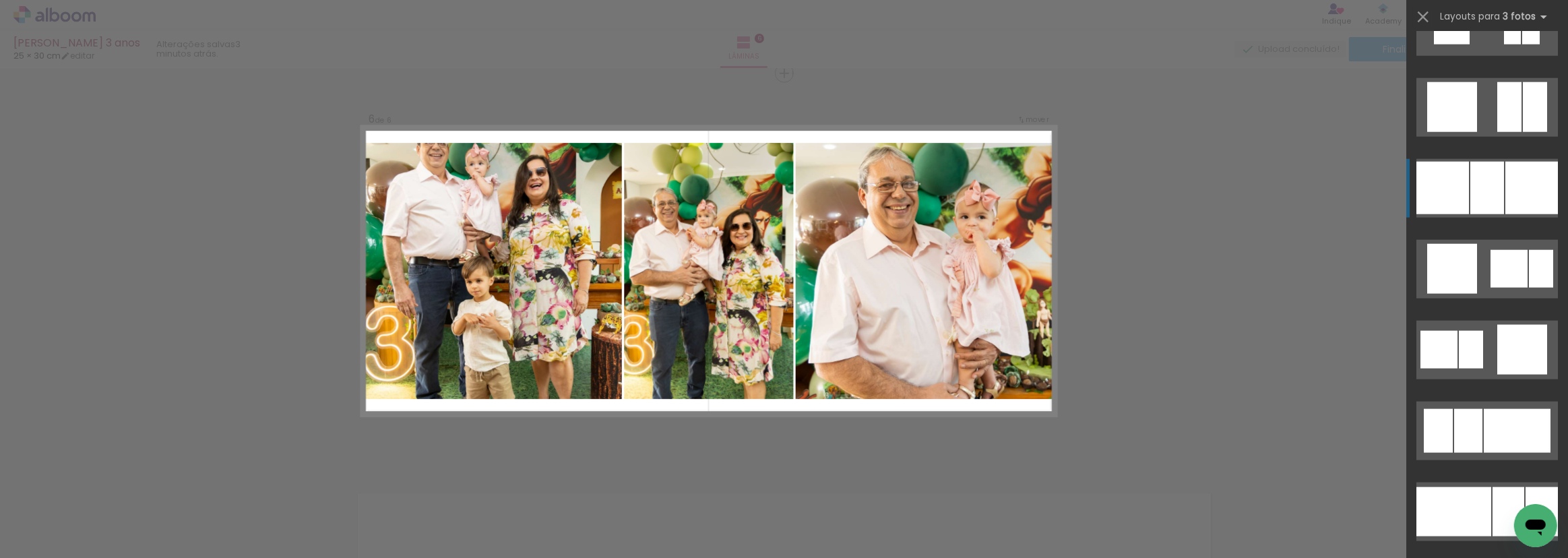
click at [1495, 178] on div at bounding box center [1487, 188] width 34 height 52
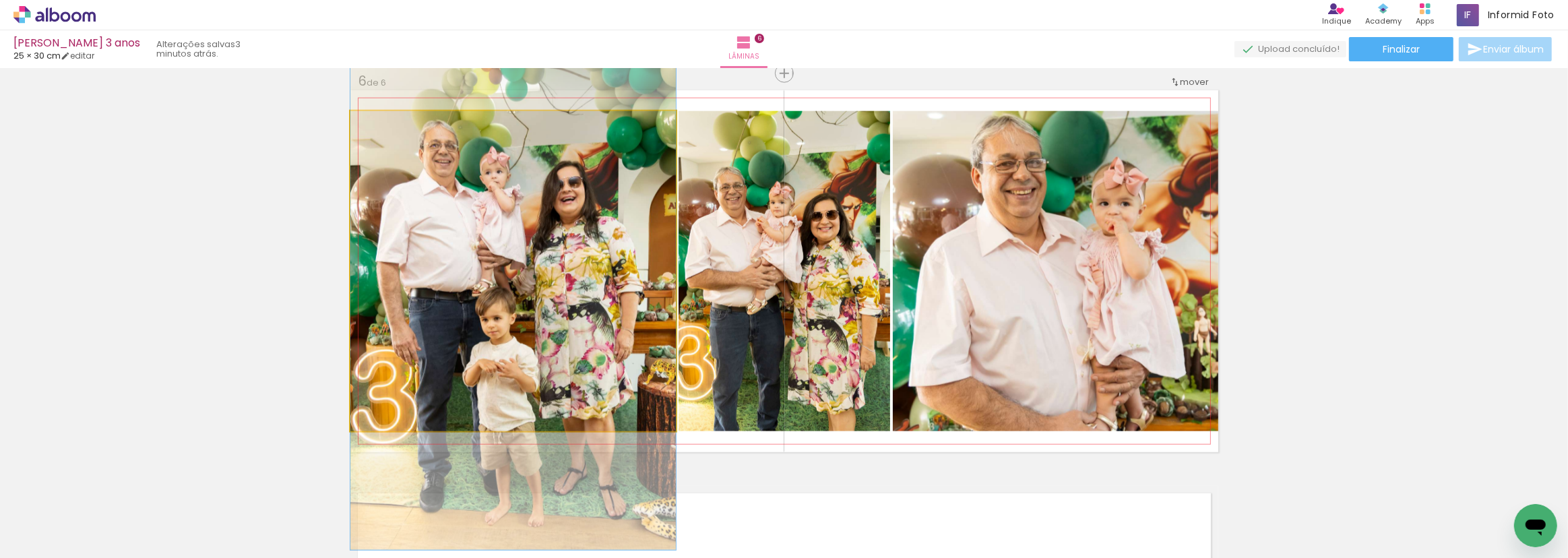
drag, startPoint x: 560, startPoint y: 191, endPoint x: 557, endPoint y: 226, distance: 35.1
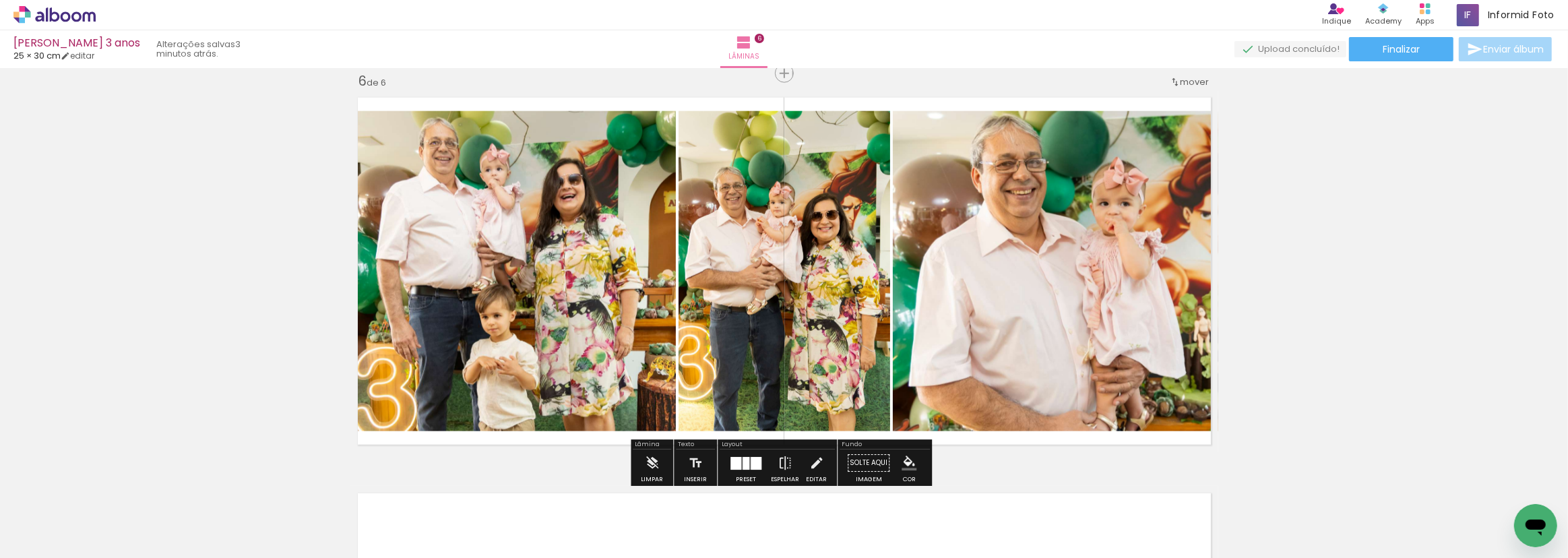
click at [902, 465] on iron-icon "color picker" at bounding box center [909, 462] width 15 height 15
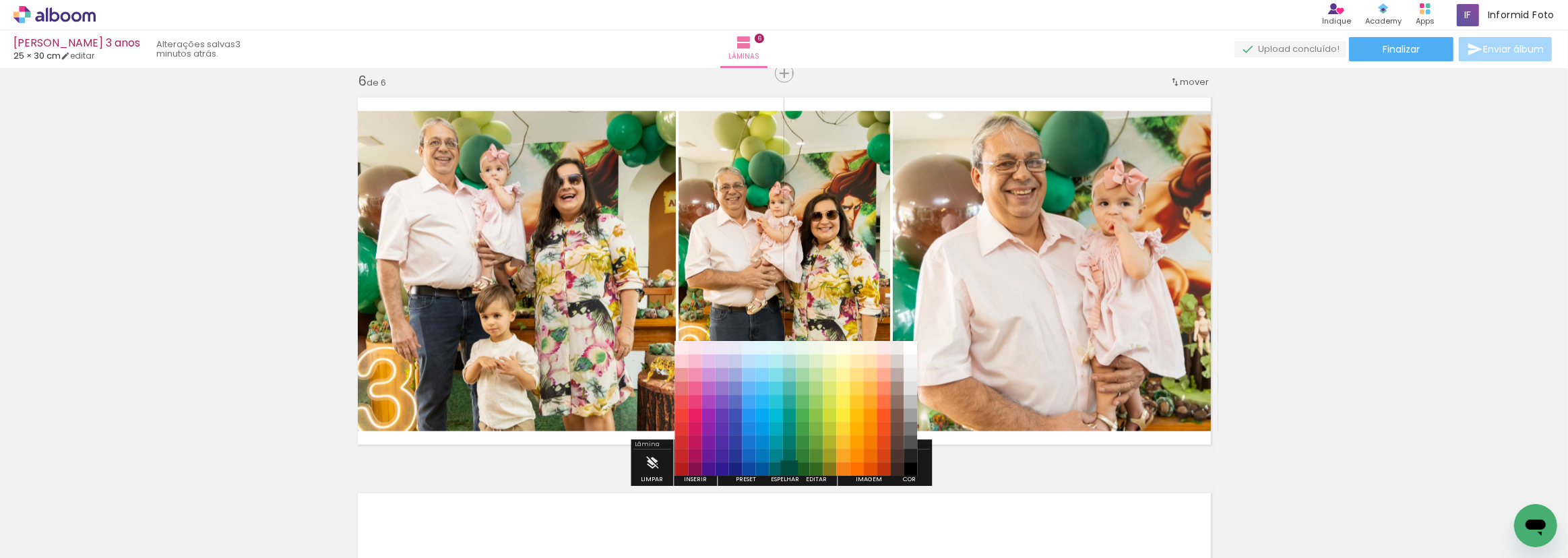
click at [788, 465] on paper-item "#004d40" at bounding box center [789, 469] width 14 height 14
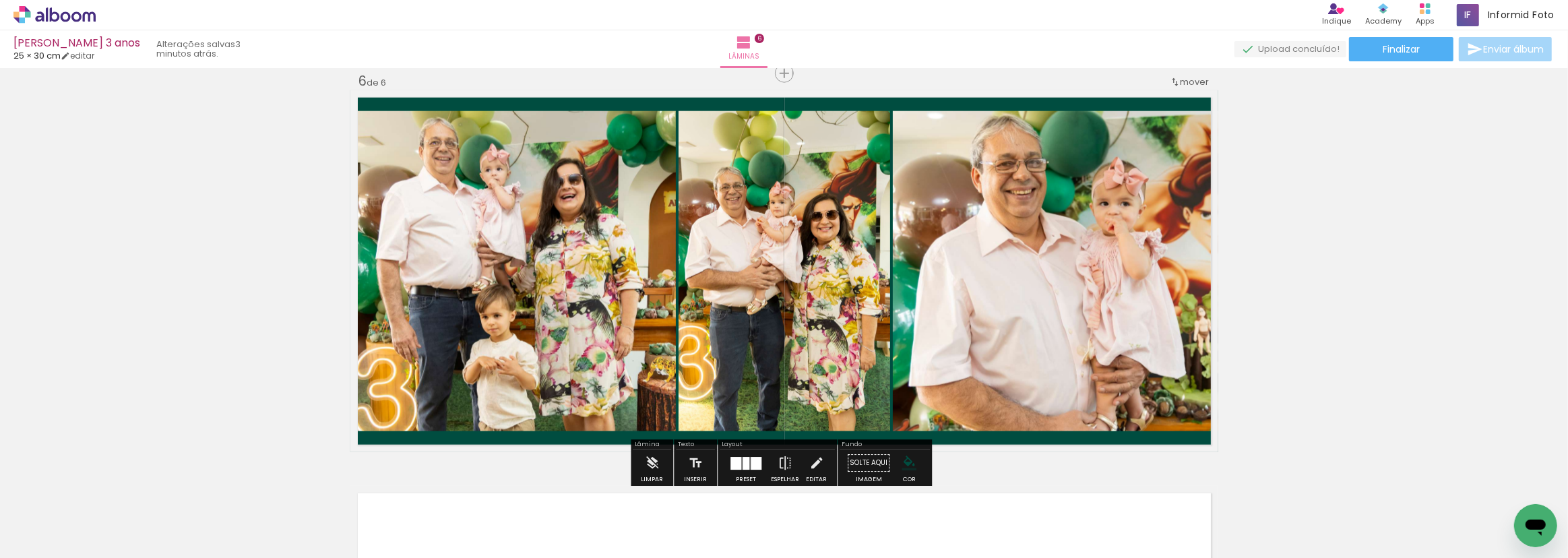
click at [915, 459] on paper-menu-button "#ffebee #ffcdd2 #ef9a9a #e57373 #ef5350 #f44336 #e53935 #d32f2f #c62828 #b71c1c…" at bounding box center [909, 463] width 26 height 26
click at [906, 464] on iron-icon "color picker" at bounding box center [909, 462] width 15 height 15
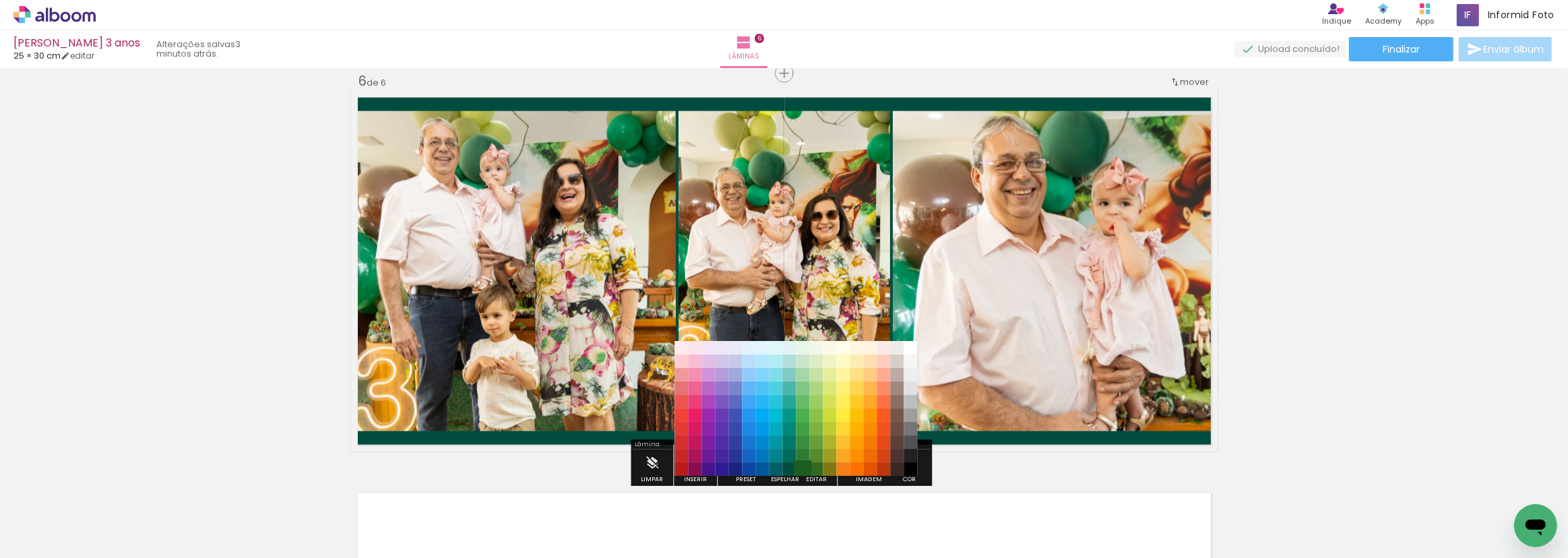
click at [803, 469] on paper-item "#1b5e20" at bounding box center [803, 469] width 14 height 14
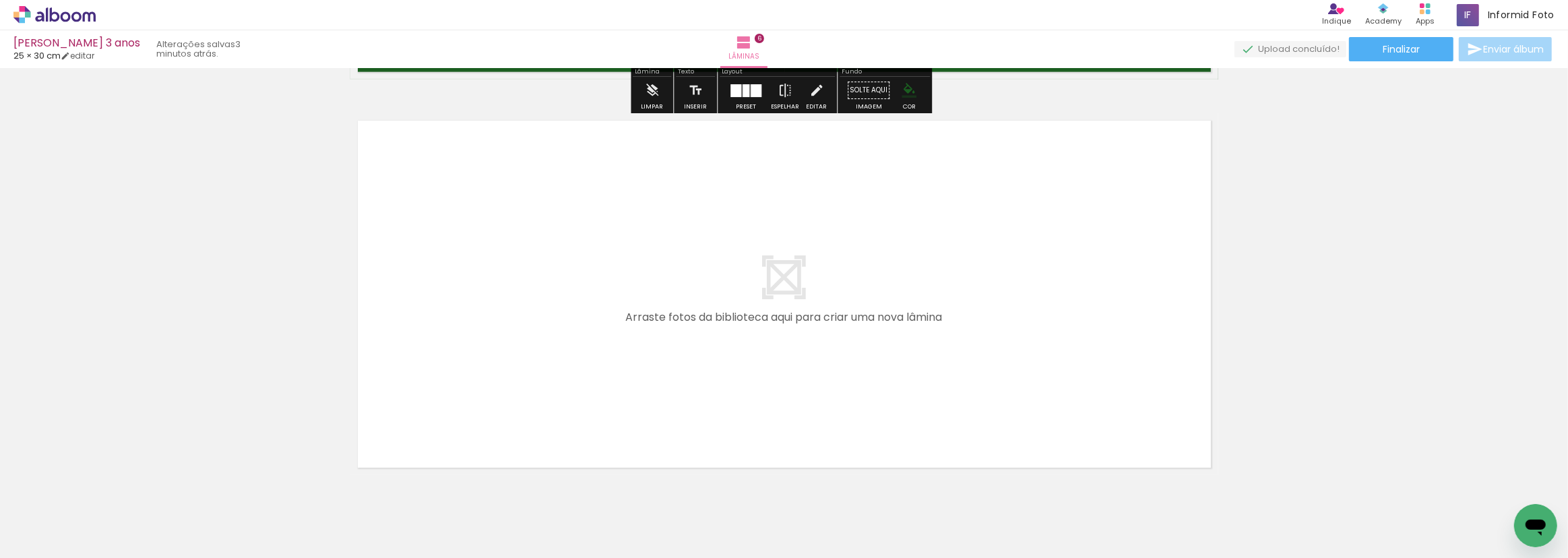
scroll to position [2415, 0]
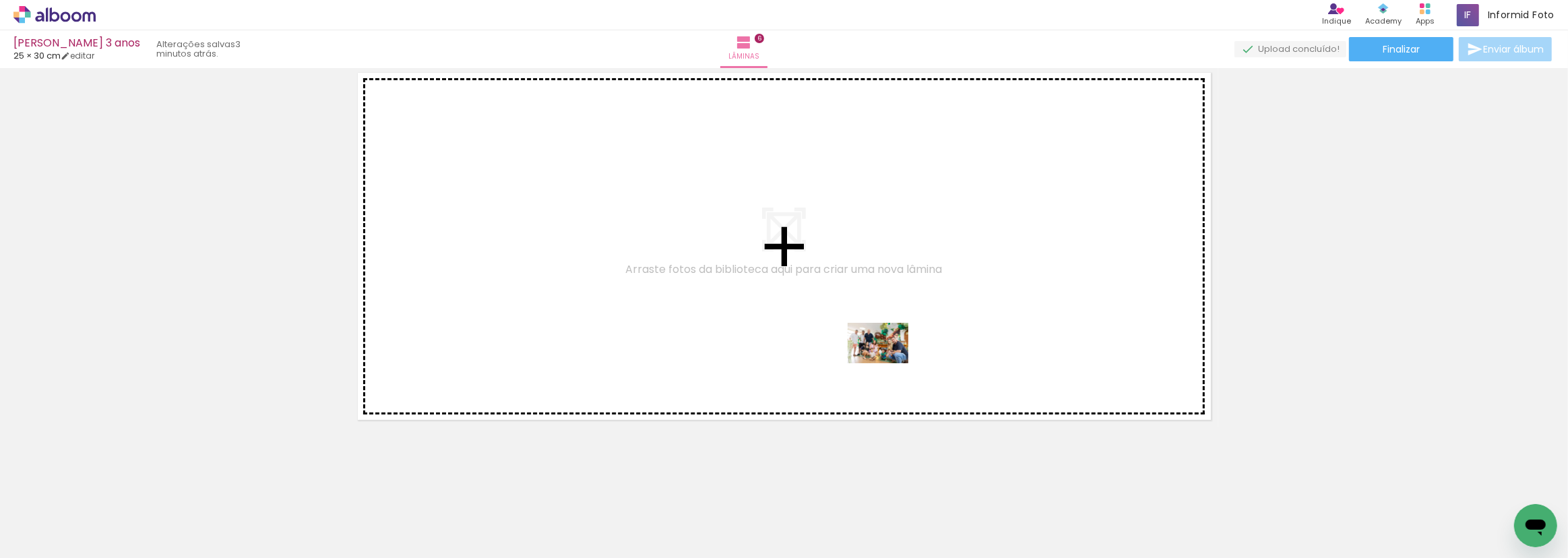
drag, startPoint x: 888, startPoint y: 478, endPoint x: 821, endPoint y: 556, distance: 102.8
click at [888, 362] on quentale-workspace at bounding box center [784, 279] width 1568 height 558
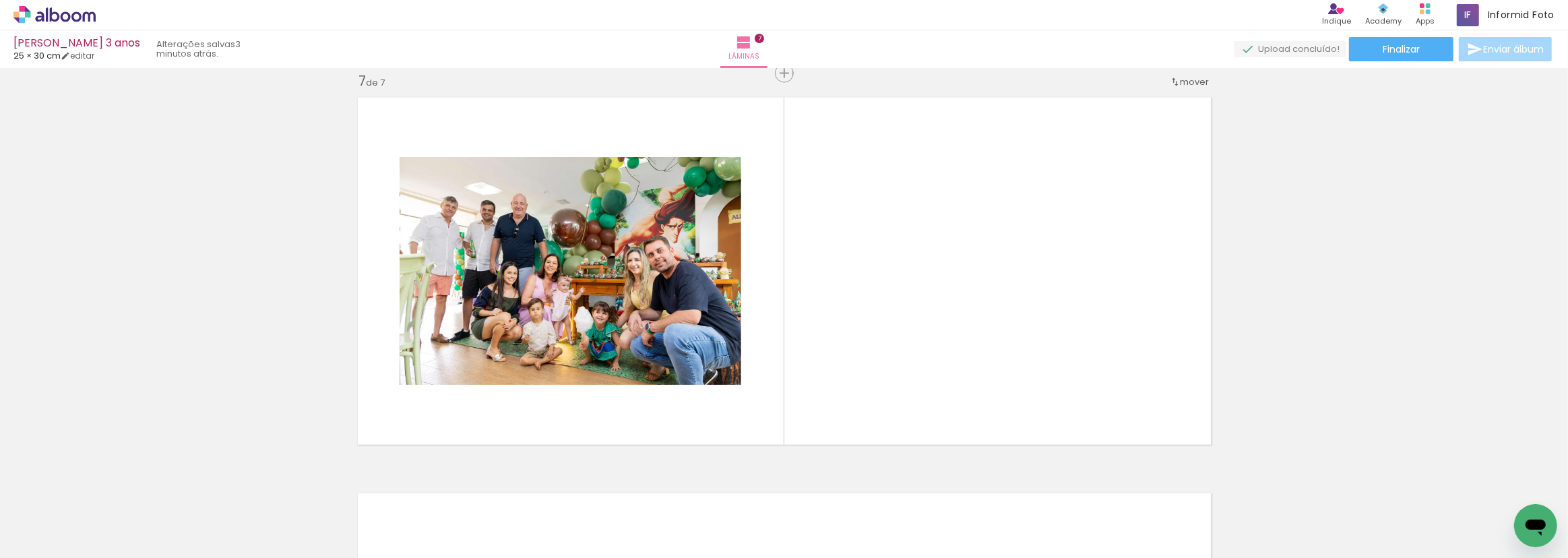
scroll to position [0, 1410]
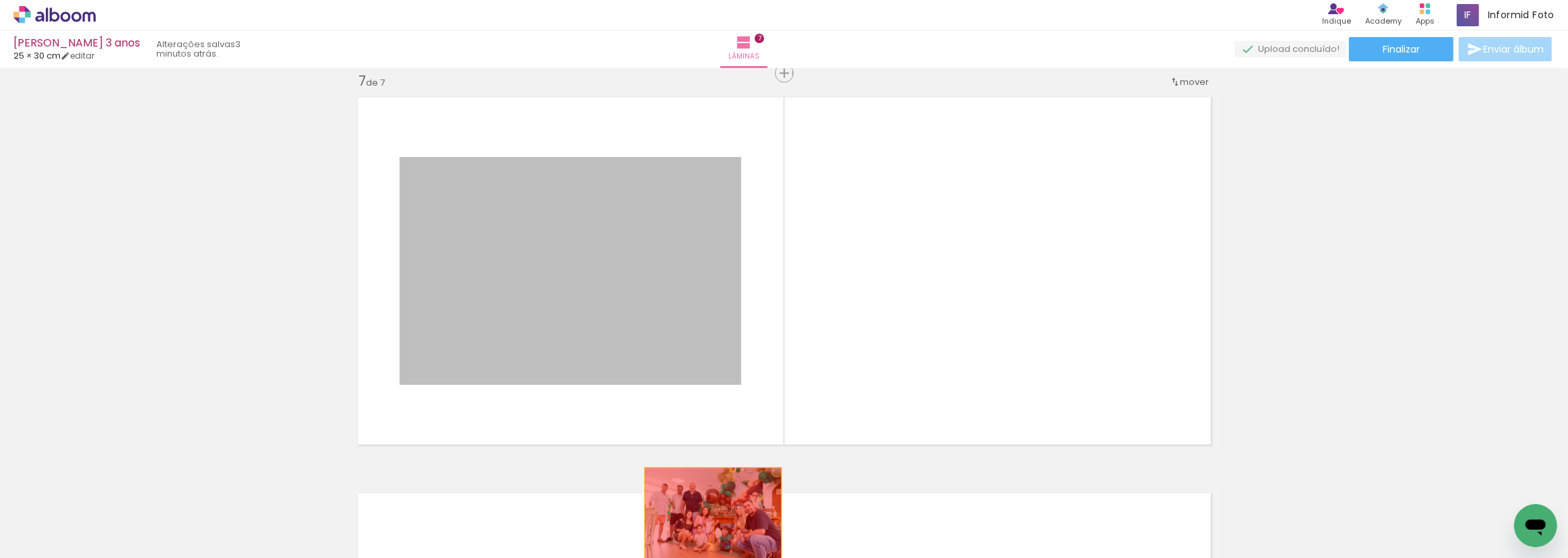
drag, startPoint x: 752, startPoint y: 446, endPoint x: 706, endPoint y: 516, distance: 83.8
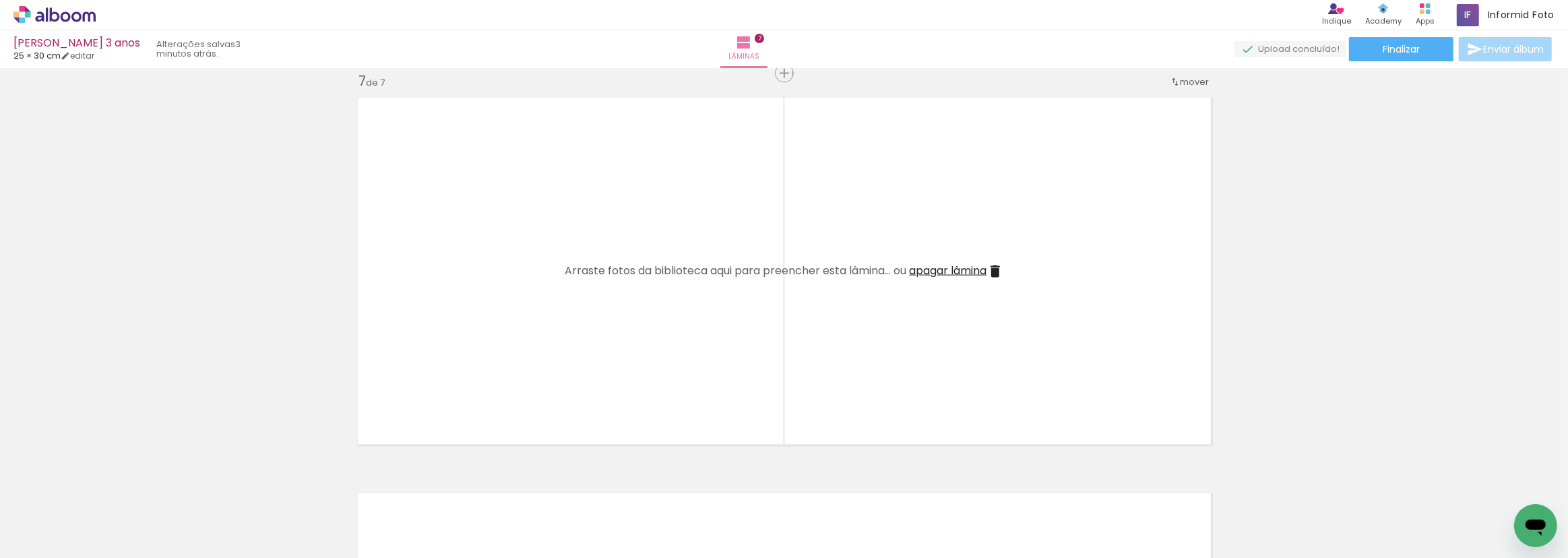
scroll to position [0, 3075]
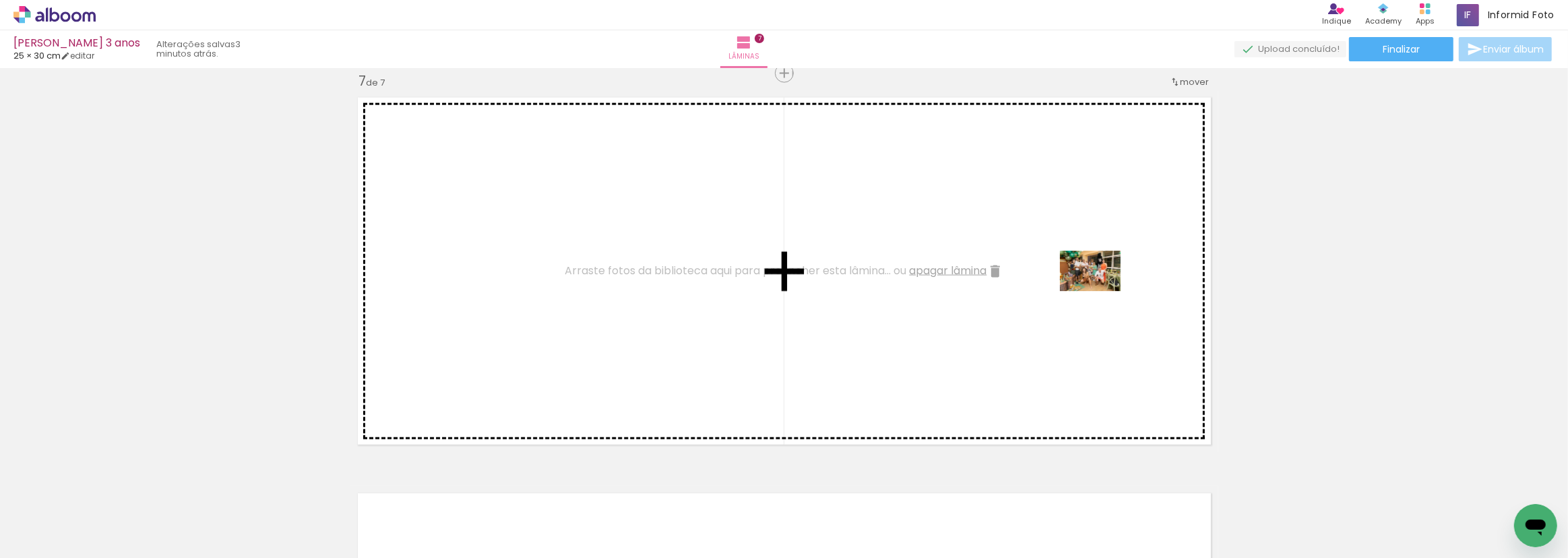
drag, startPoint x: 1499, startPoint y: 506, endPoint x: 1100, endPoint y: 291, distance: 453.2
click at [1100, 291] on quentale-workspace at bounding box center [784, 279] width 1568 height 558
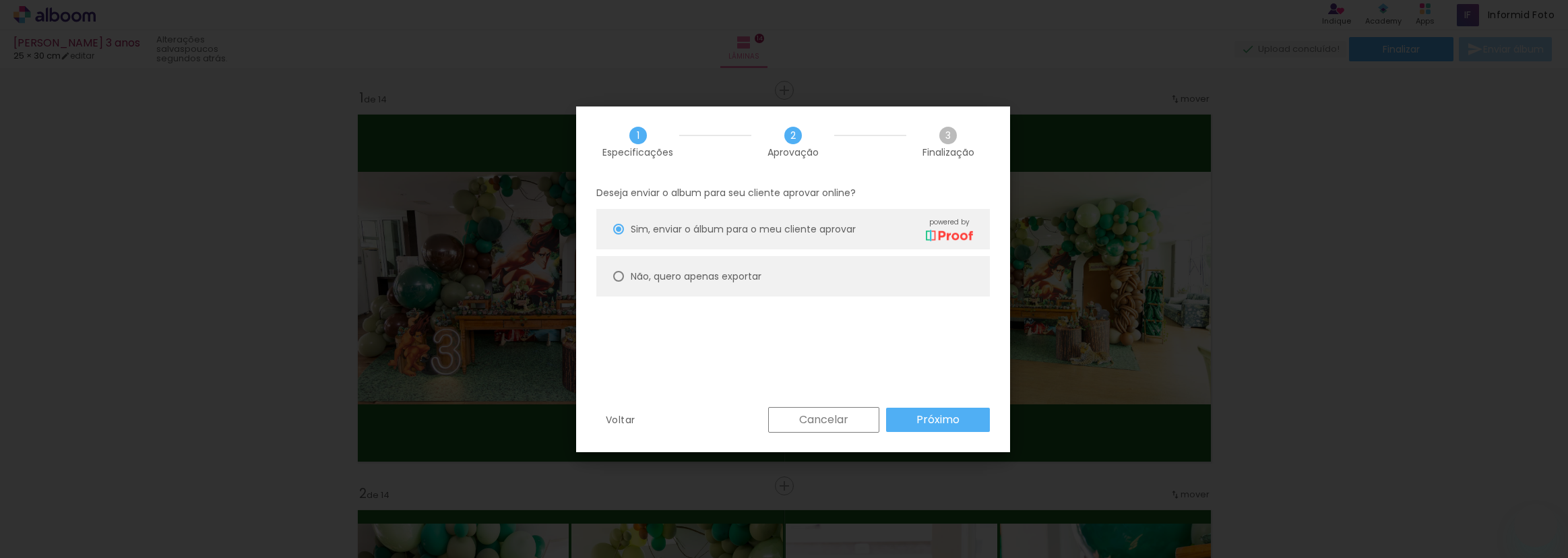
click at [0, 0] on slot "Não, quero apenas exportar" at bounding box center [0, 0] width 0 height 0
type paper-radio-button "on"
click at [607, 278] on paper-radio-button "Não, quero apenas exportar" at bounding box center [793, 276] width 393 height 40
click at [967, 424] on paper-button "Próximo" at bounding box center [938, 420] width 104 height 24
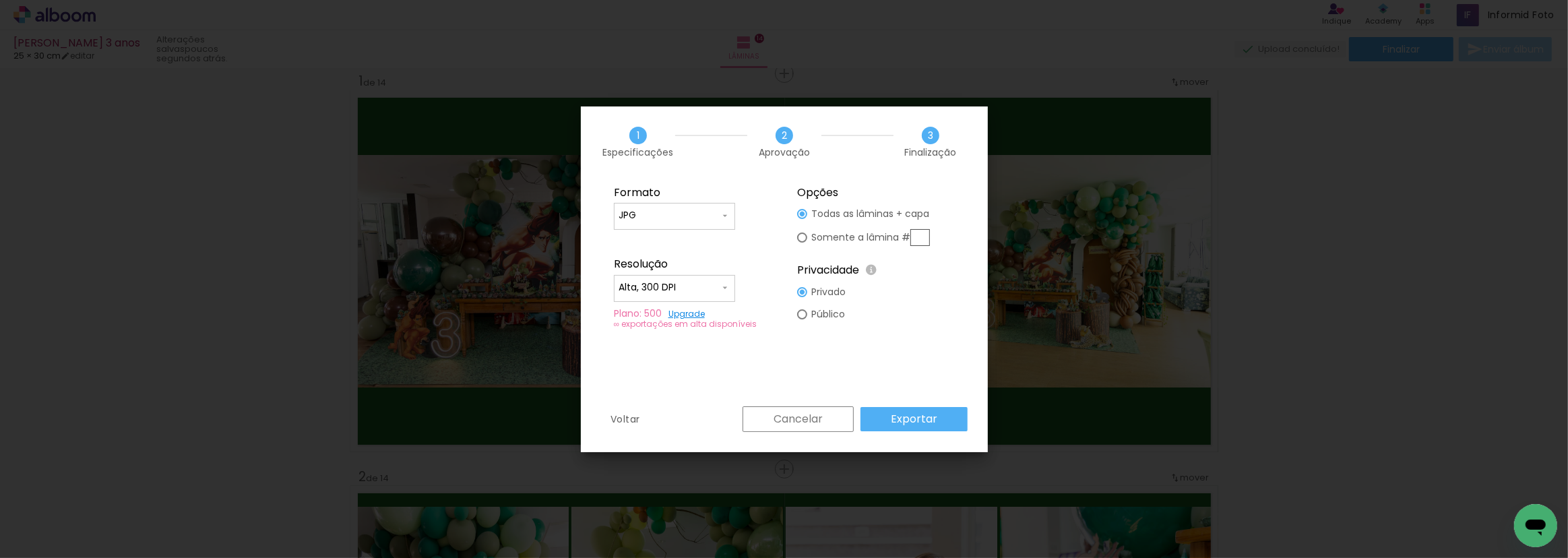
scroll to position [0, 3226]
click at [704, 289] on input "Alta, 300 DPI" at bounding box center [669, 288] width 101 height 14
click at [699, 312] on paper-item "Baixa" at bounding box center [675, 312] width 122 height 27
type input "Baixa"
click at [693, 209] on paper-input-container "JPG" at bounding box center [675, 216] width 122 height 27
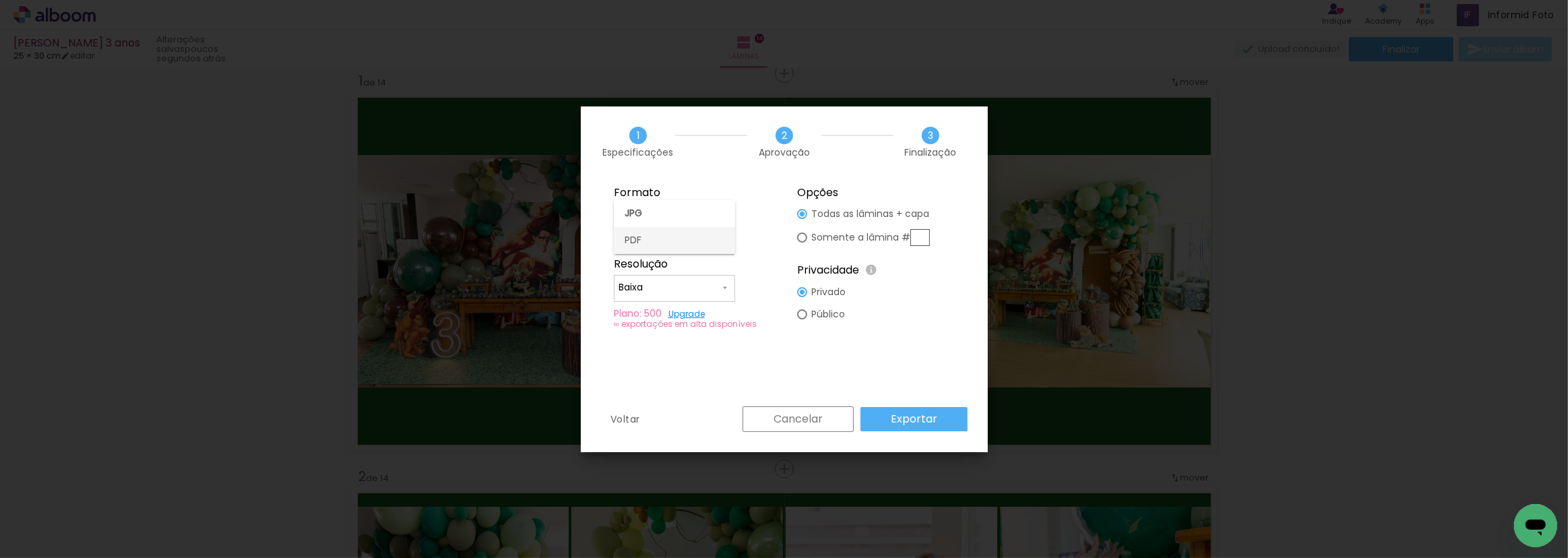
click at [688, 242] on paper-item "PDF" at bounding box center [675, 240] width 122 height 27
type input "PDF"
click at [936, 420] on paper-button "Exportar" at bounding box center [914, 419] width 107 height 24
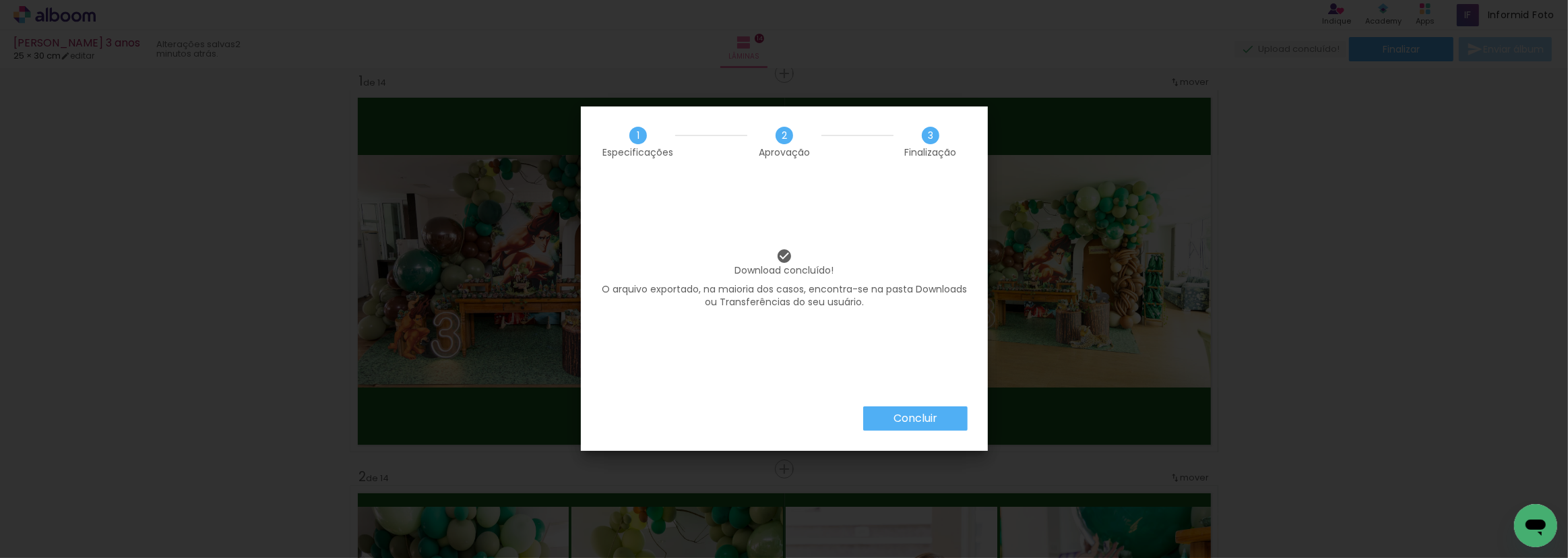
scroll to position [0, 3226]
click at [1254, 288] on iron-overlay-backdrop at bounding box center [784, 279] width 1568 height 558
click at [945, 428] on paper-button "Concluir" at bounding box center [915, 418] width 104 height 24
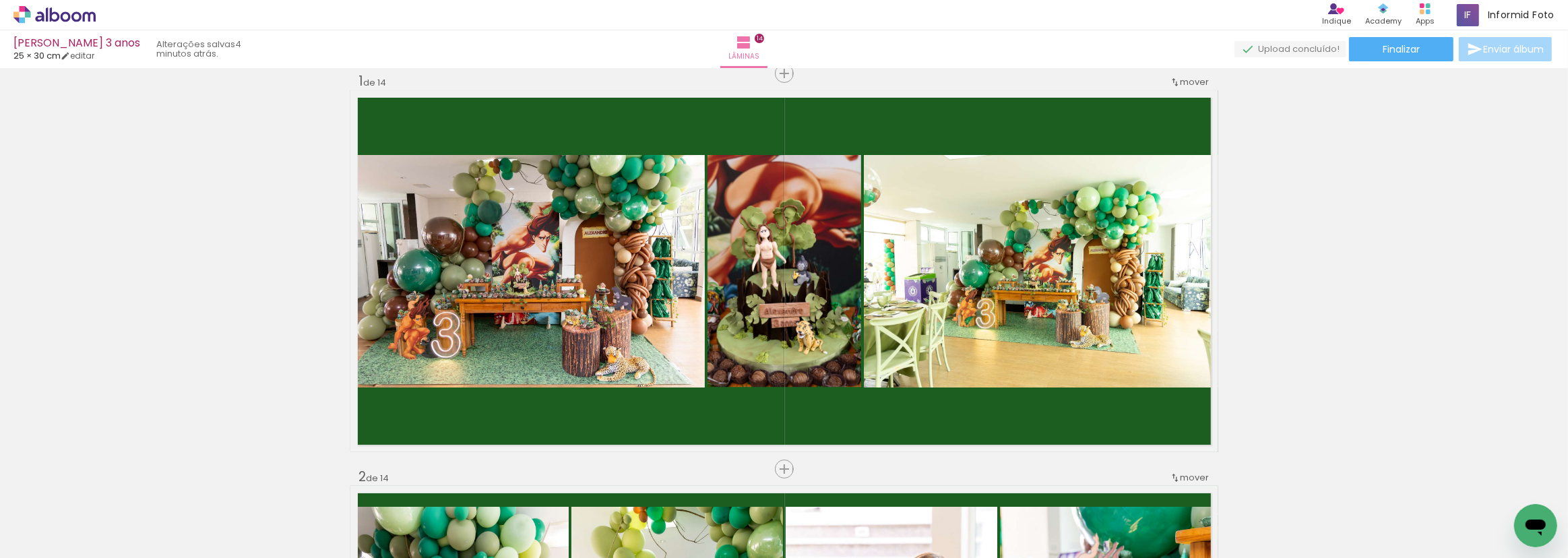
scroll to position [0, 3226]
